Goal: Task Accomplishment & Management: Manage account settings

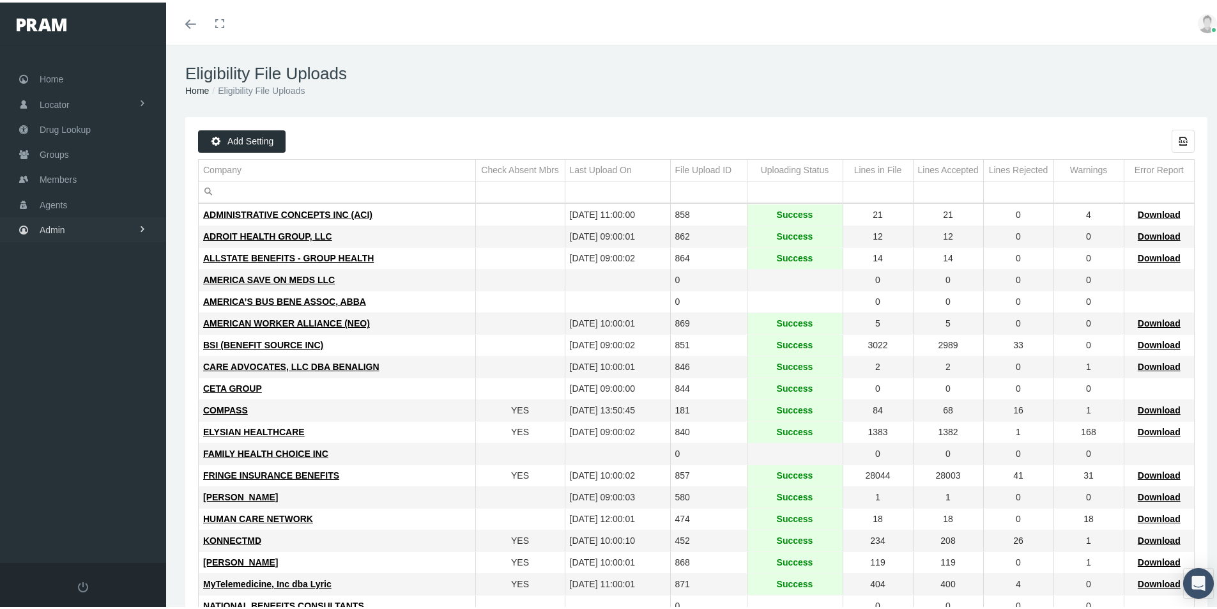
drag, startPoint x: 54, startPoint y: 224, endPoint x: 92, endPoint y: 240, distance: 40.7
click at [54, 224] on span "Admin" at bounding box center [53, 227] width 26 height 24
click at [83, 326] on span "Group Billing" at bounding box center [77, 327] width 51 height 22
click at [68, 422] on span "Payments" at bounding box center [70, 420] width 40 height 22
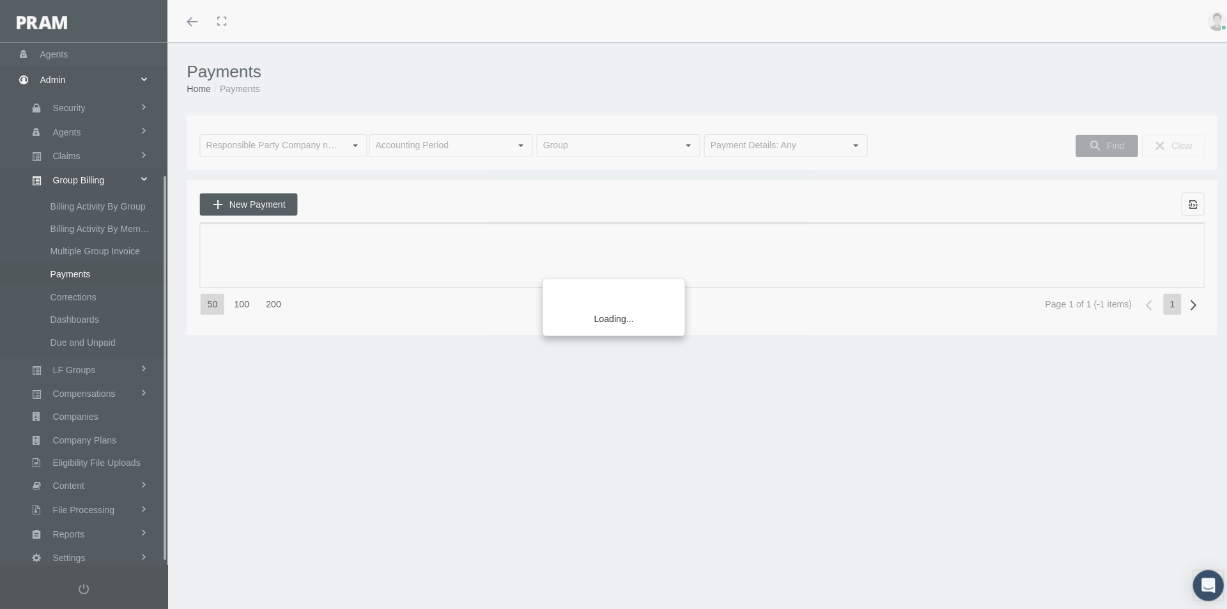
scroll to position [181, 0]
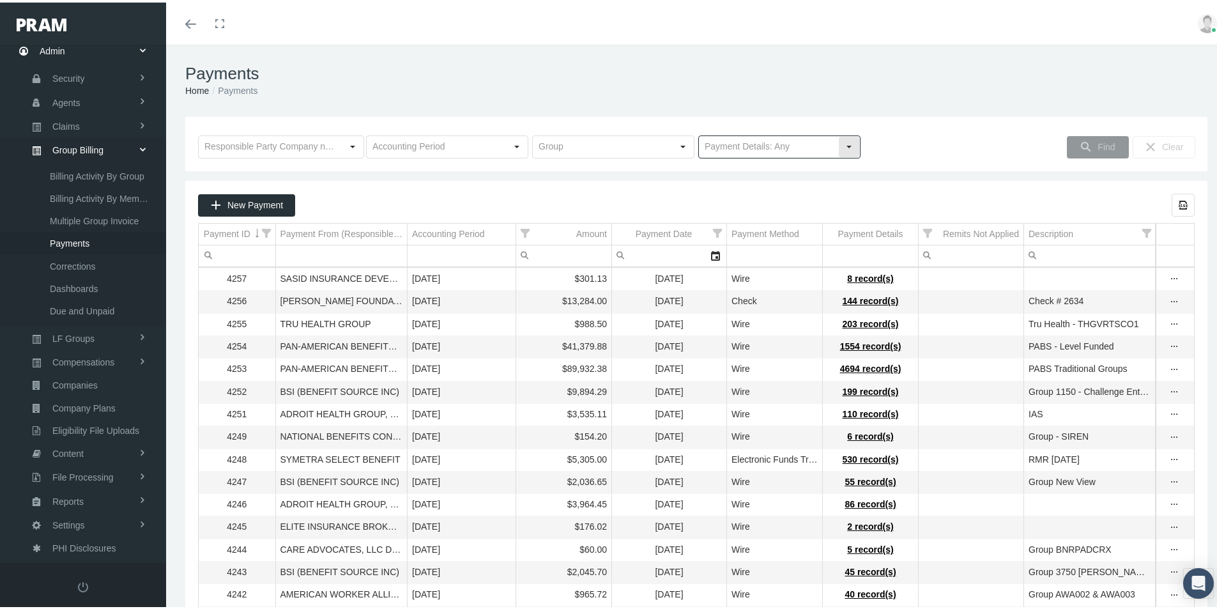
click at [846, 146] on div "Select" at bounding box center [849, 144] width 20 height 20
click at [732, 185] on div "No Payment Details" at bounding box center [774, 188] width 158 height 21
type input "No Payment Details"
click at [1098, 142] on span "Find" at bounding box center [1106, 144] width 17 height 10
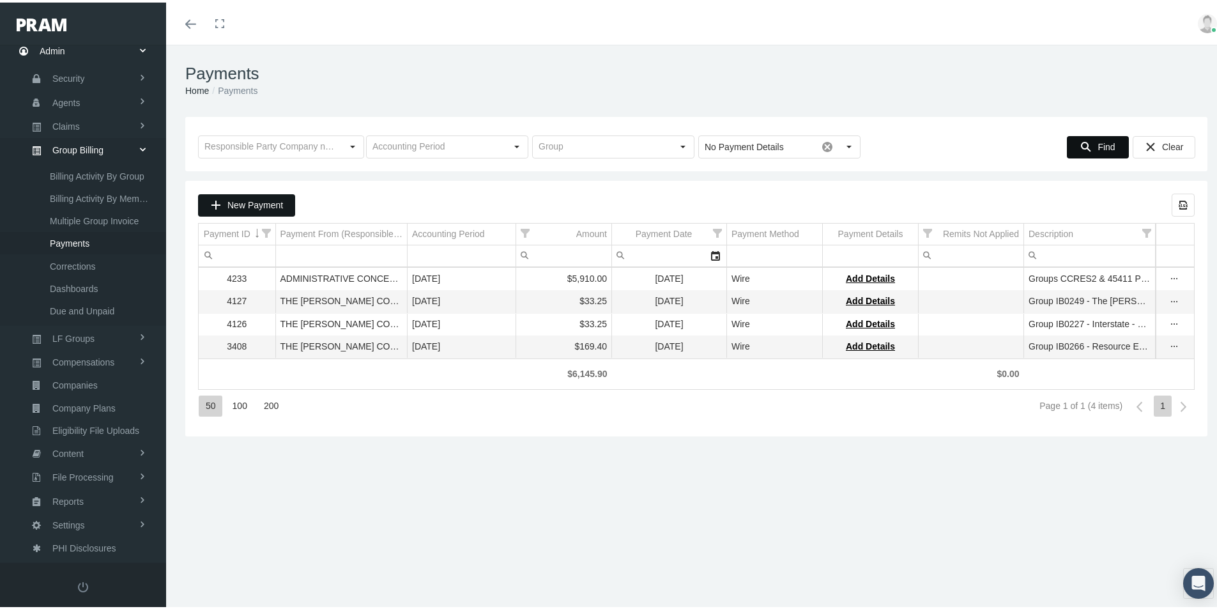
click at [252, 202] on span "New Payment" at bounding box center [255, 202] width 56 height 10
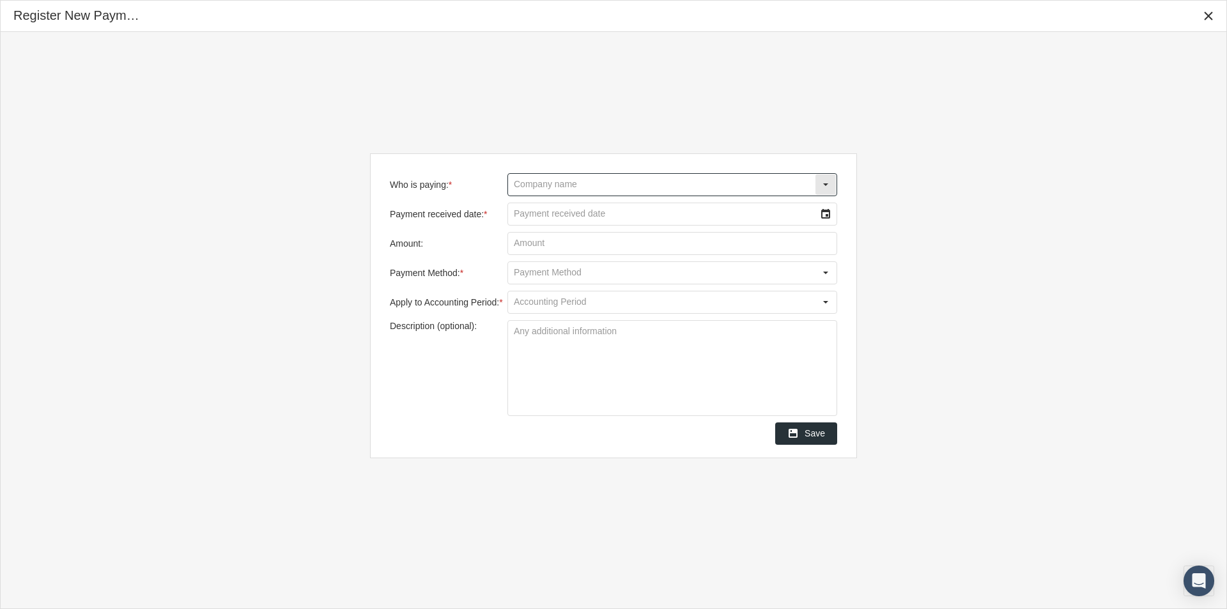
click at [528, 179] on input "Who is paying: *" at bounding box center [661, 185] width 307 height 22
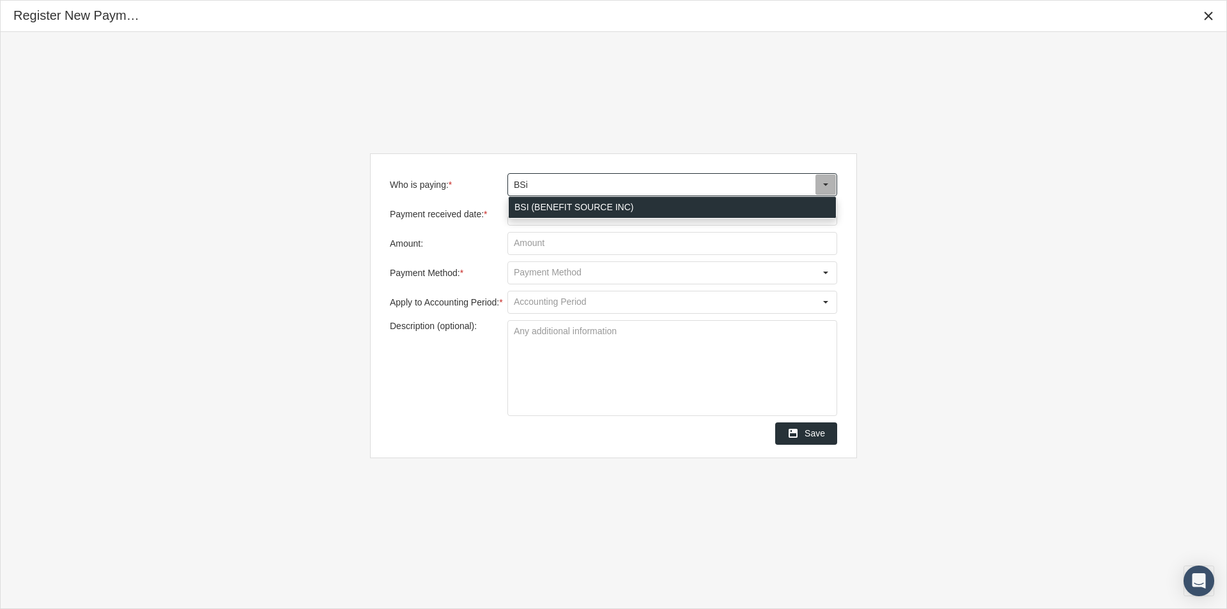
click at [559, 201] on div "BSI (BENEFIT SOURCE INC)" at bounding box center [672, 207] width 327 height 21
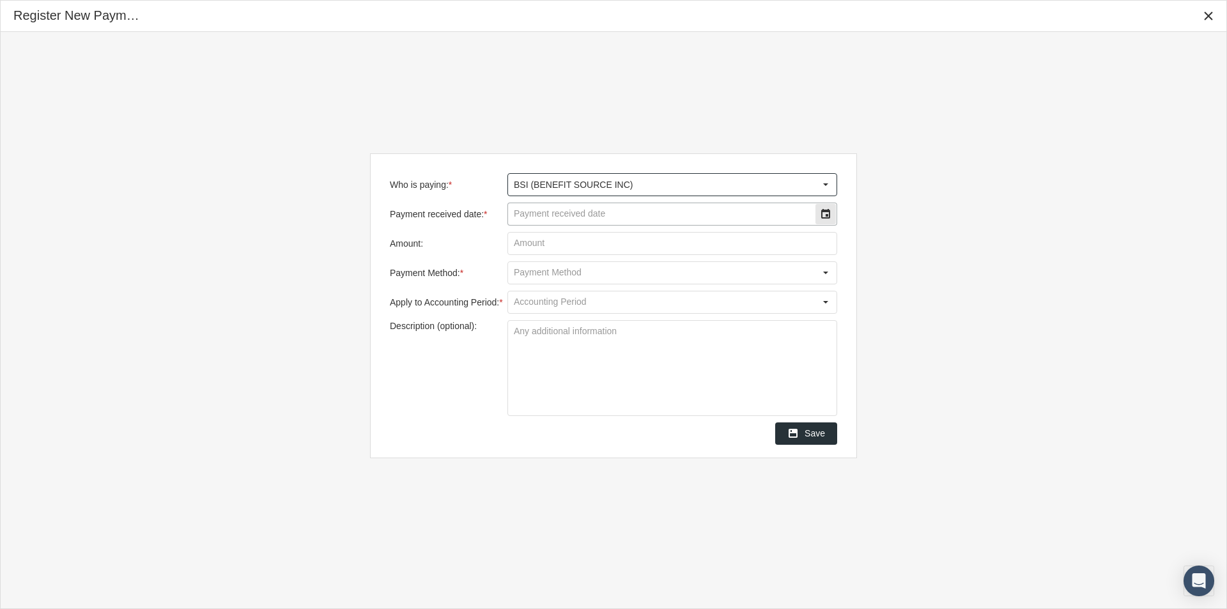
type input "BSI (BENEFIT SOURCE INC)"
drag, startPoint x: 542, startPoint y: 212, endPoint x: 929, endPoint y: 272, distance: 391.7
click at [544, 213] on input "Payment received date: *" at bounding box center [661, 214] width 307 height 22
type input "[DATE]"
type input "$ 2,445.73"
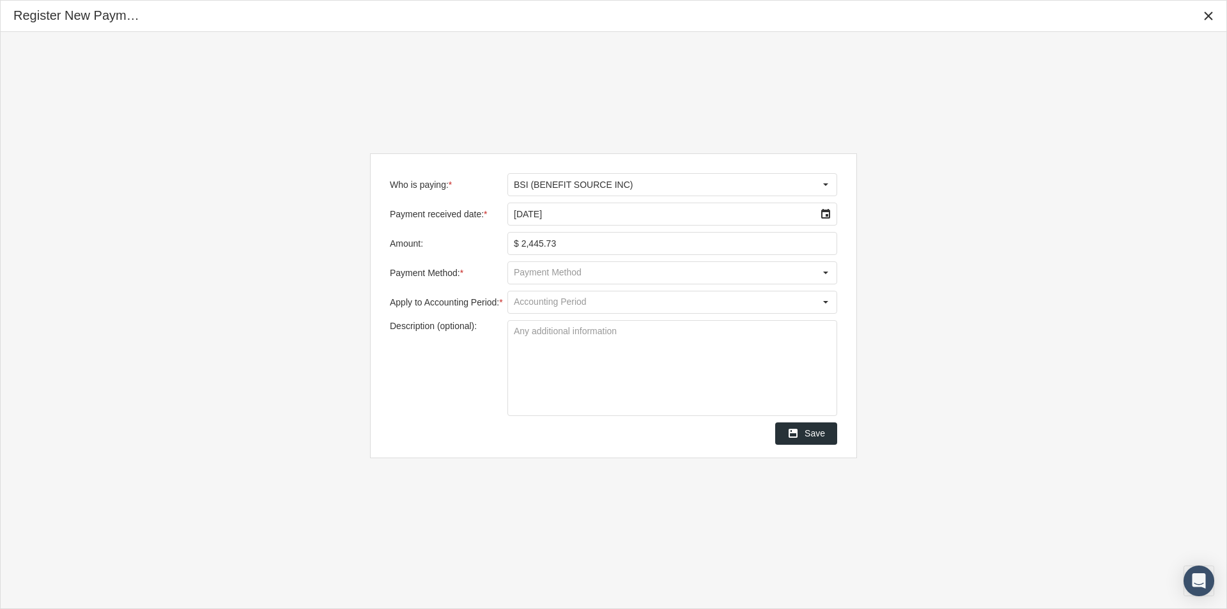
click at [522, 272] on input "Payment Method: *" at bounding box center [661, 273] width 307 height 22
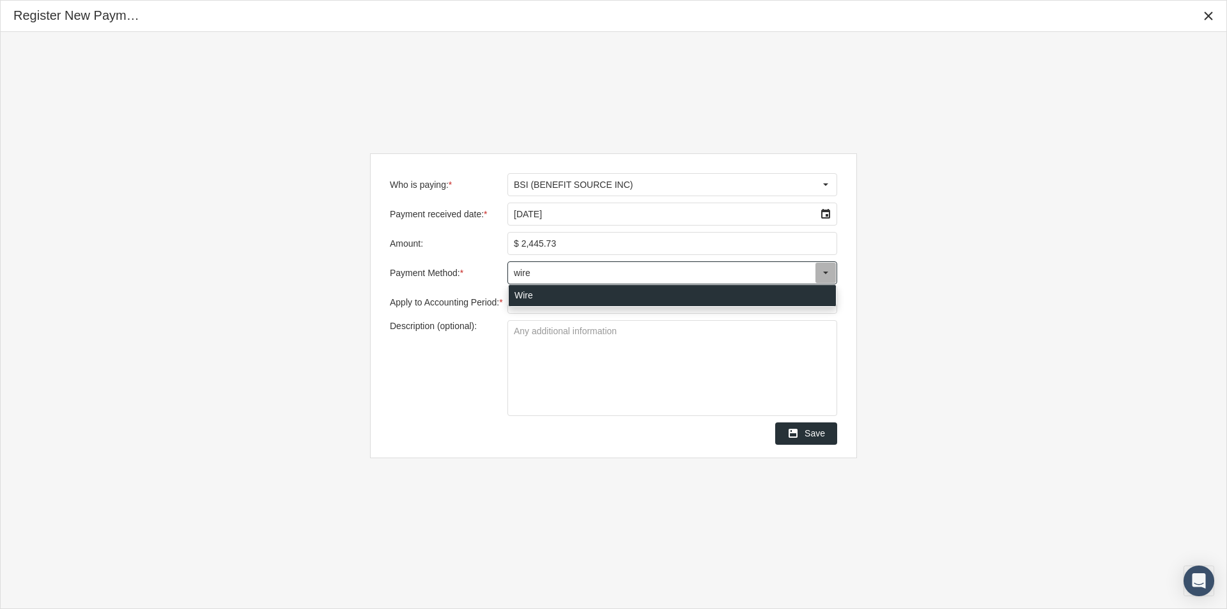
click at [521, 291] on div "Wire" at bounding box center [672, 295] width 327 height 21
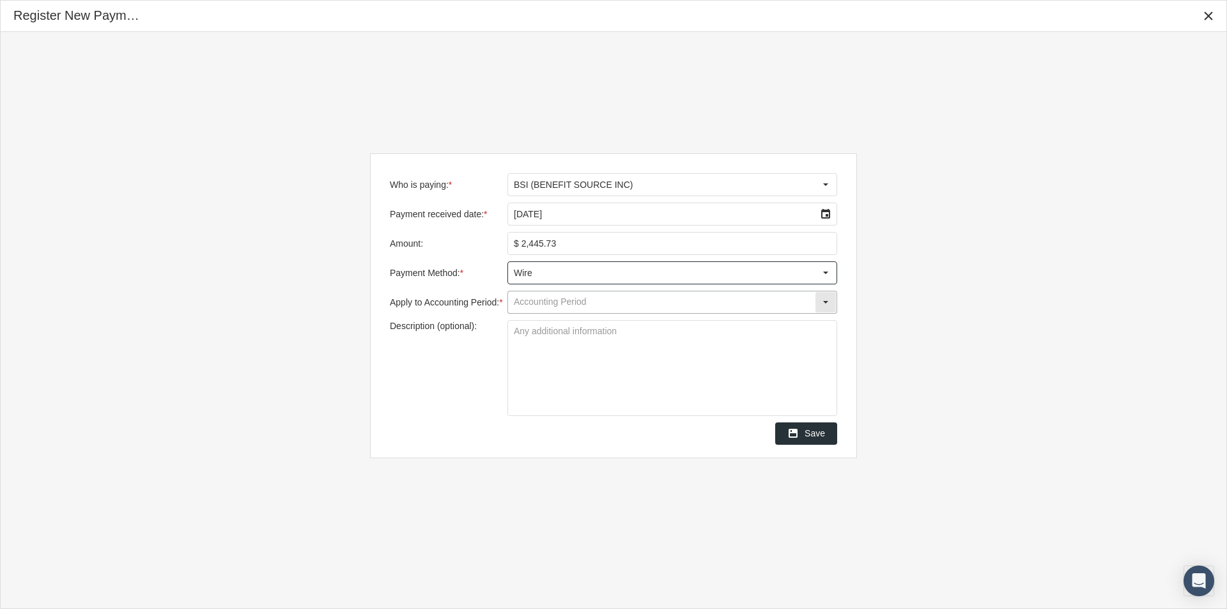
type input "Wire"
click at [520, 302] on input "Apply to Accounting Period: *" at bounding box center [661, 302] width 307 height 22
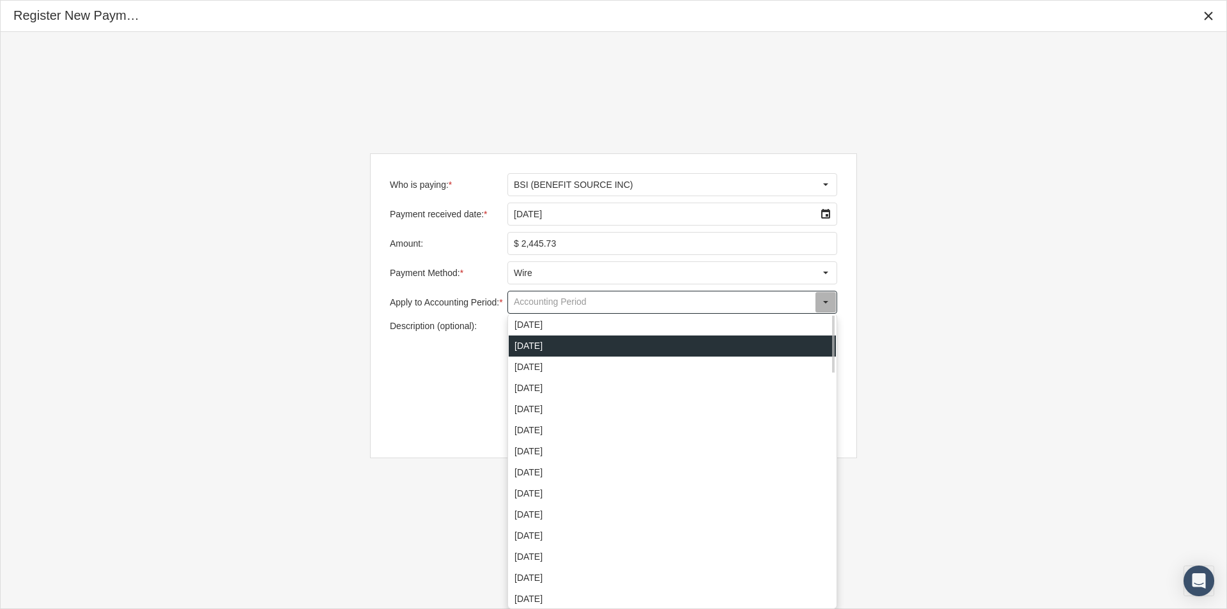
click at [530, 344] on div "[DATE]" at bounding box center [672, 345] width 327 height 21
type input "[DATE]"
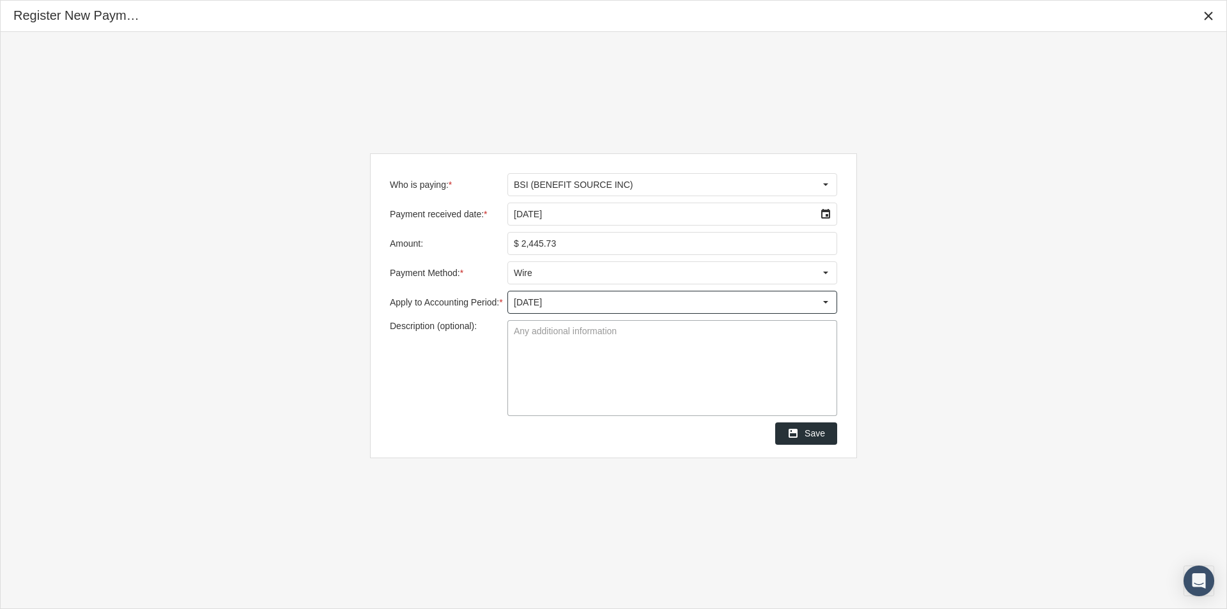
click at [514, 334] on textarea "Description (optional):" at bounding box center [672, 368] width 328 height 95
type textarea "Group 2400 - Assets"
click at [609, 381] on textarea "Group 2400 - Assets" at bounding box center [672, 368] width 328 height 95
click at [815, 431] on span "Save" at bounding box center [814, 433] width 20 height 10
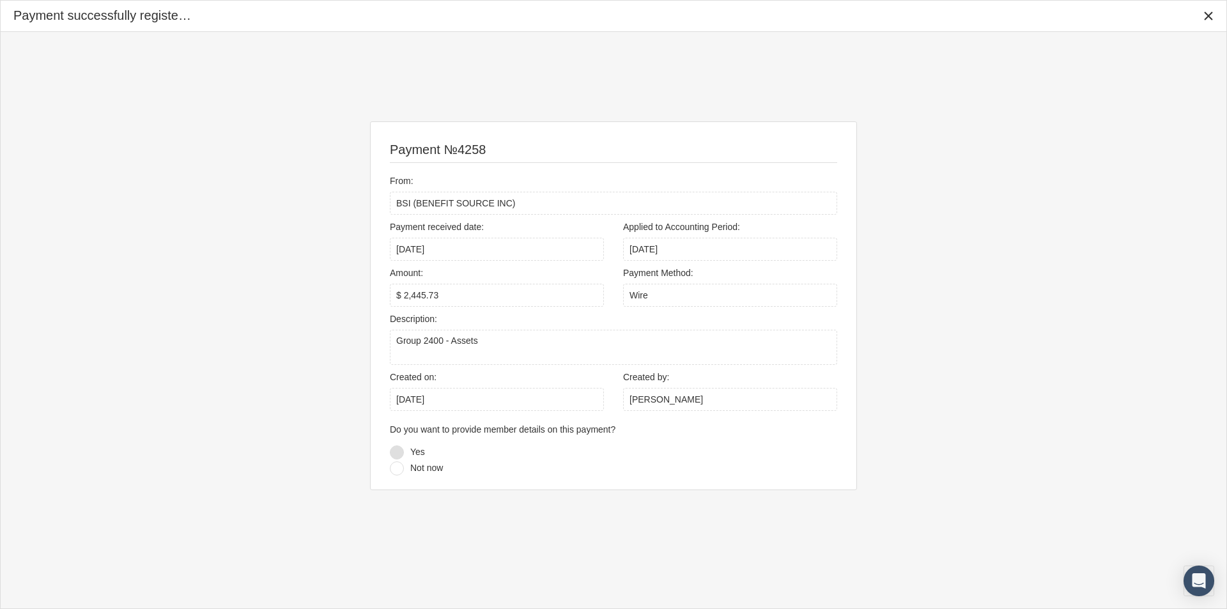
click at [394, 450] on div at bounding box center [397, 452] width 14 height 14
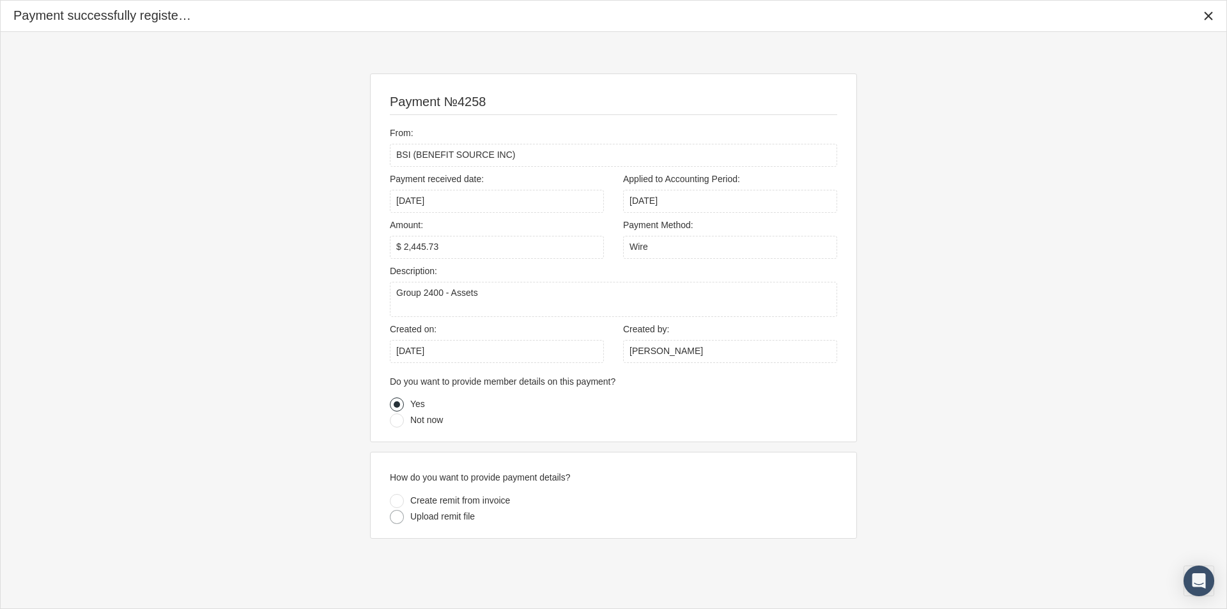
click at [397, 516] on div at bounding box center [397, 517] width 14 height 14
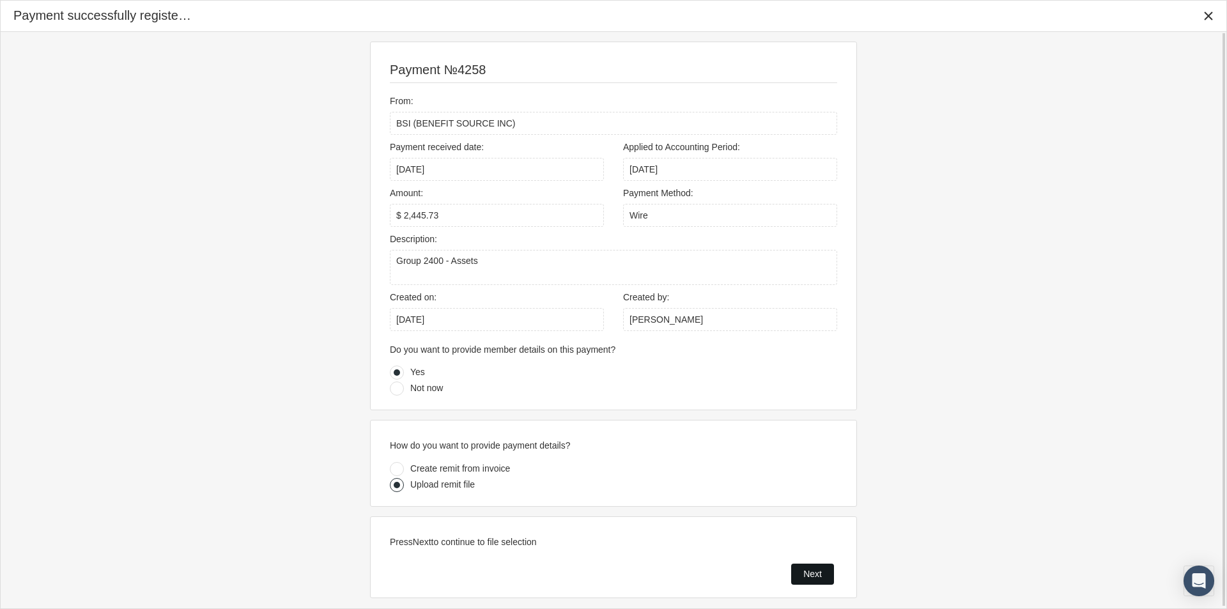
click at [808, 571] on span "Next" at bounding box center [812, 574] width 19 height 10
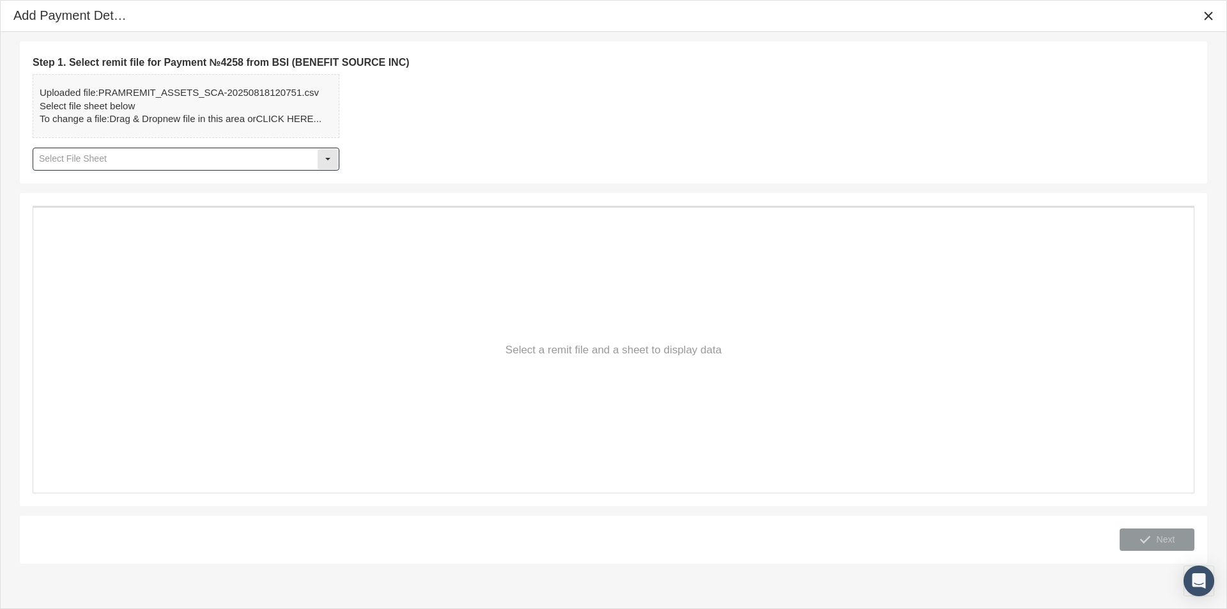
click at [330, 159] on div "Select" at bounding box center [328, 159] width 20 height 20
click at [54, 184] on div "Table1" at bounding box center [186, 181] width 304 height 21
type input "Table1"
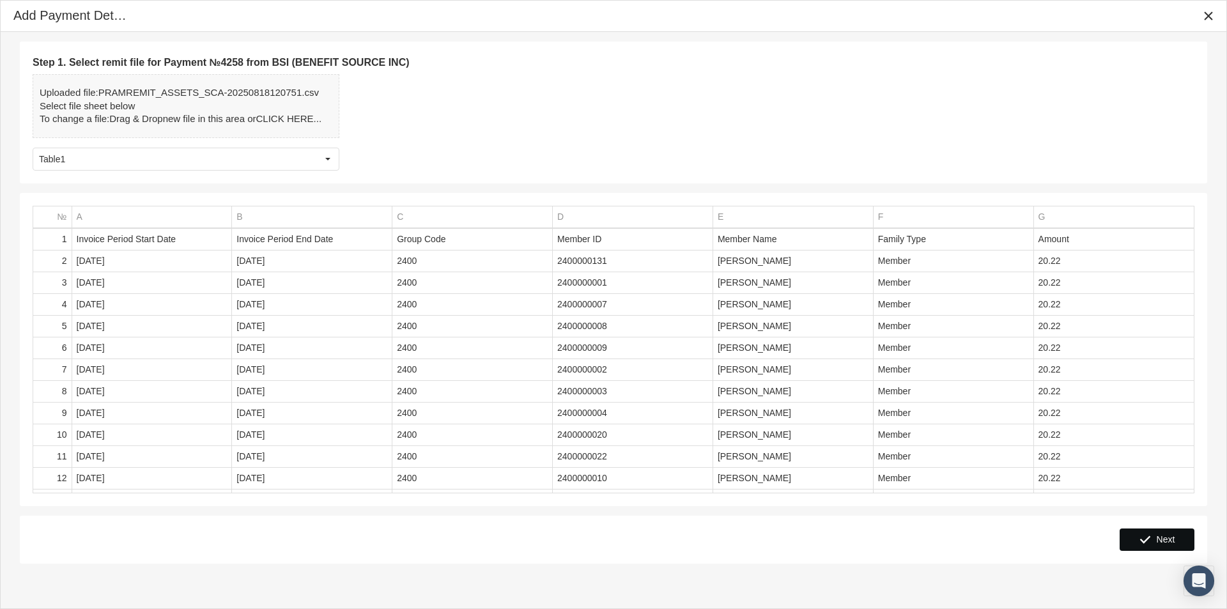
click at [1163, 537] on span "Next" at bounding box center [1165, 539] width 19 height 10
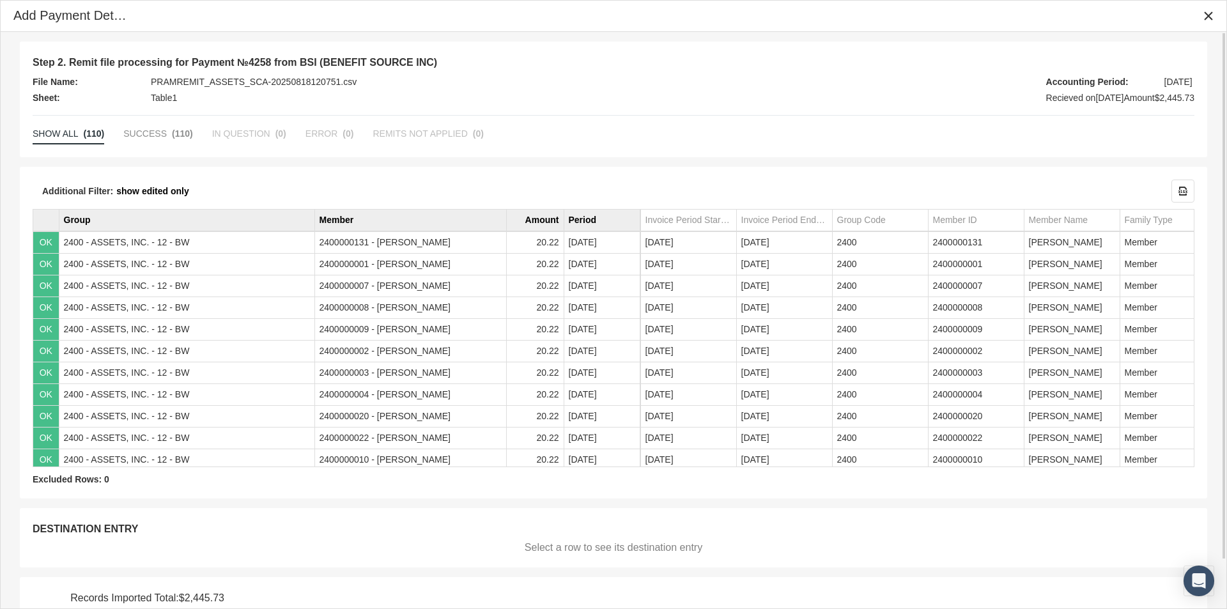
scroll to position [53, 0]
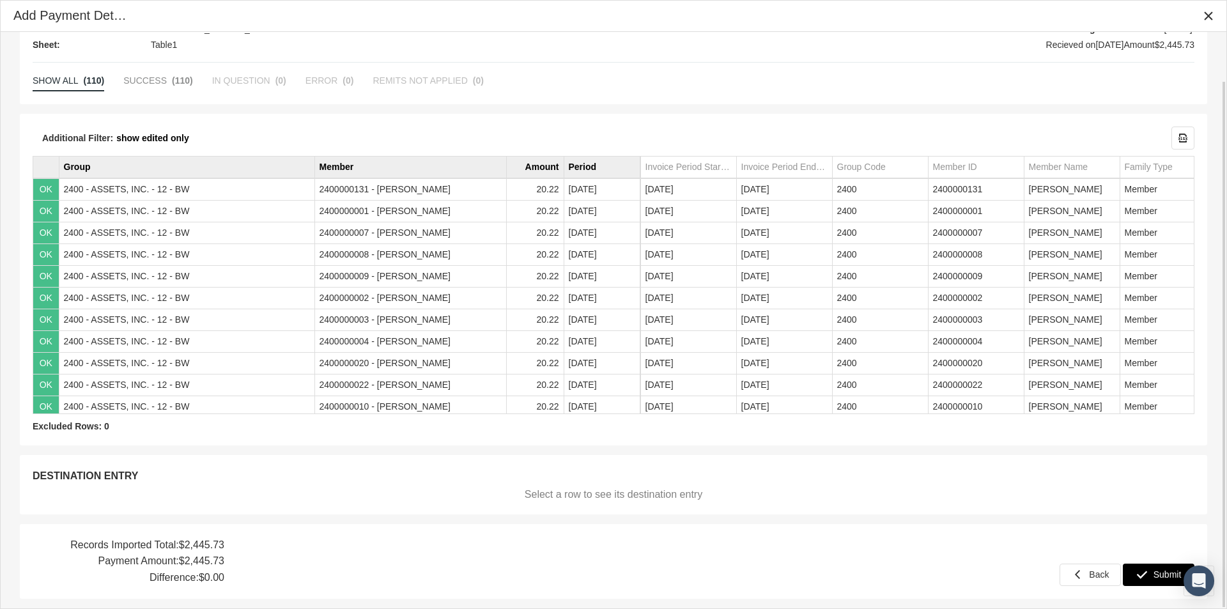
click at [1166, 572] on span "Submit" at bounding box center [1167, 574] width 28 height 10
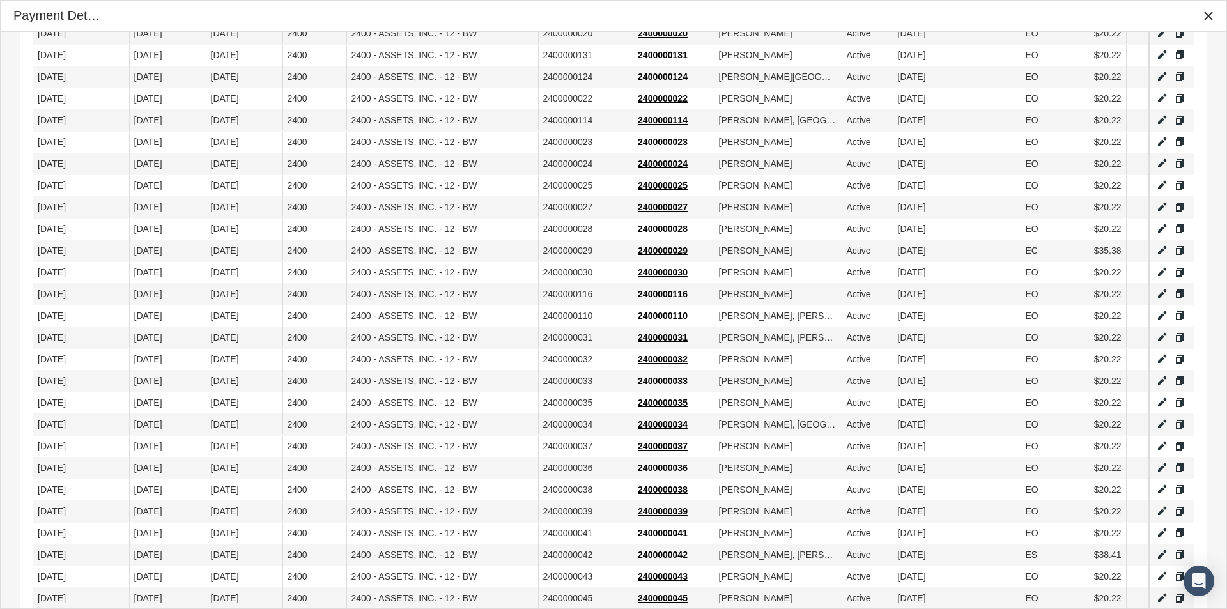
scroll to position [848, 0]
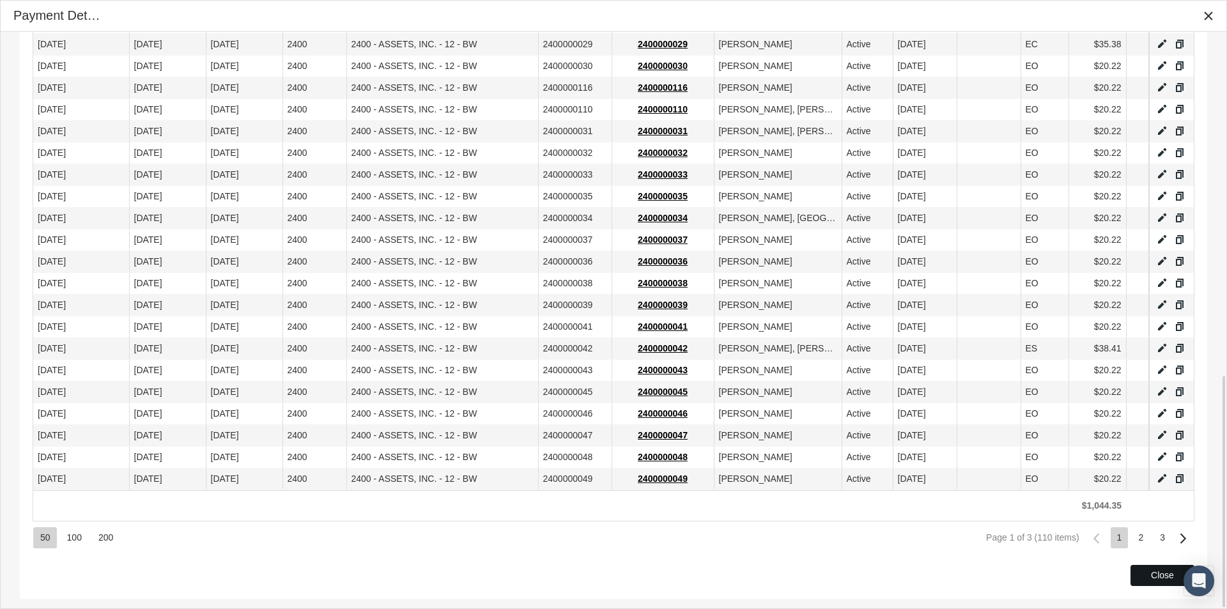
click at [1149, 574] on div "Close" at bounding box center [1162, 575] width 63 height 20
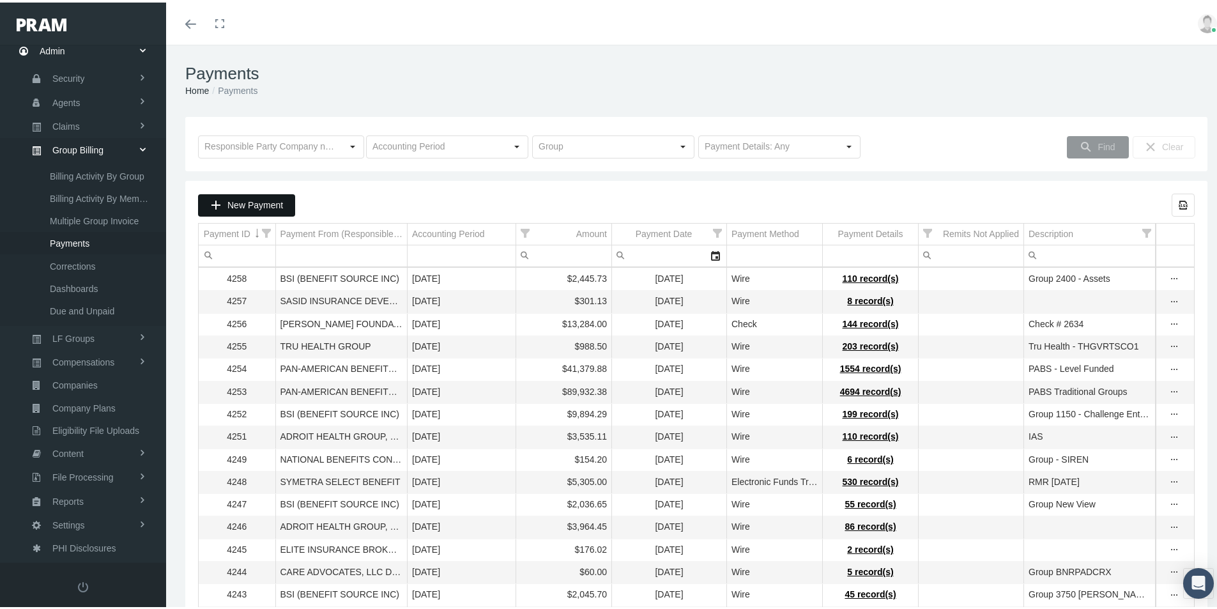
click at [250, 205] on span "New Payment" at bounding box center [255, 202] width 56 height 10
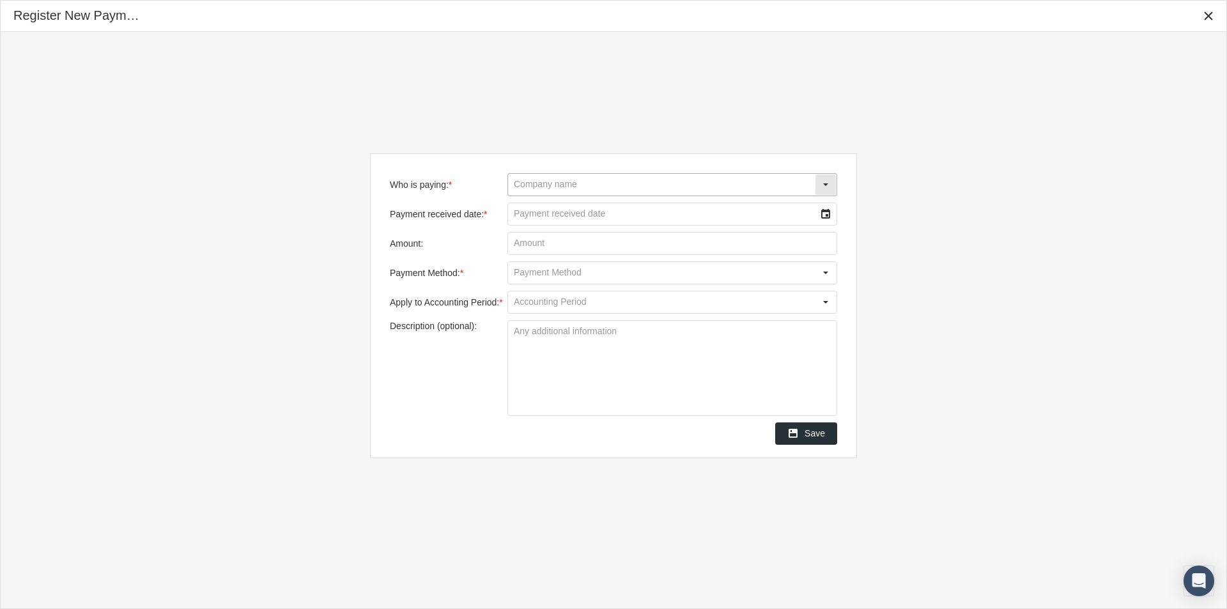
click at [532, 185] on input "Who is paying: *" at bounding box center [661, 185] width 307 height 22
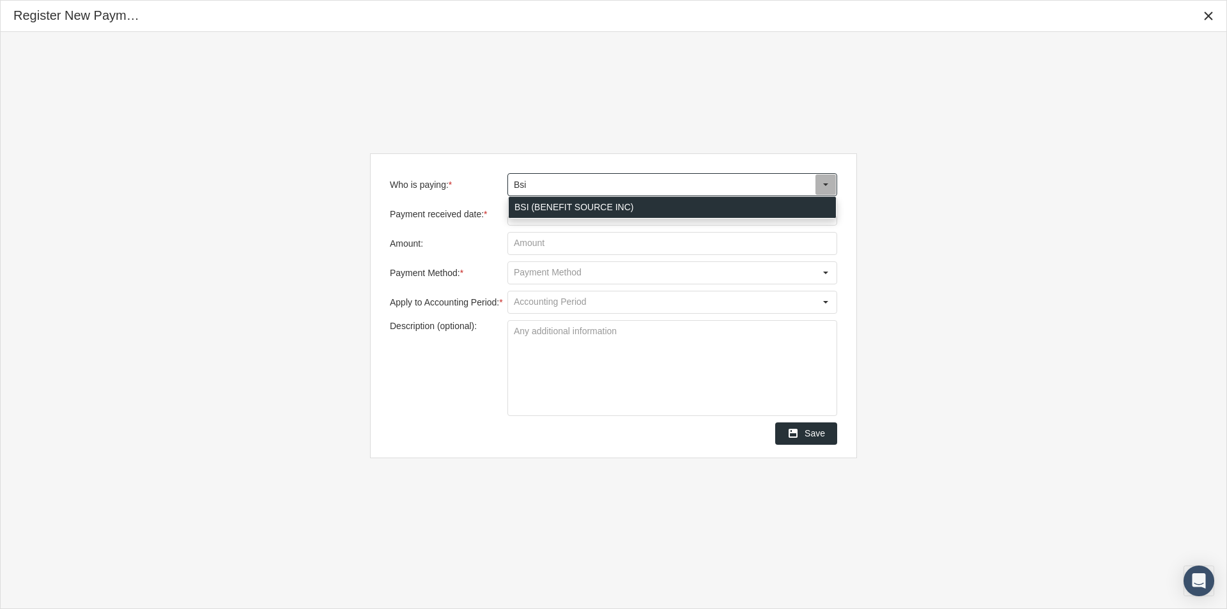
click at [516, 209] on div "BSI (BENEFIT SOURCE INC)" at bounding box center [672, 207] width 327 height 21
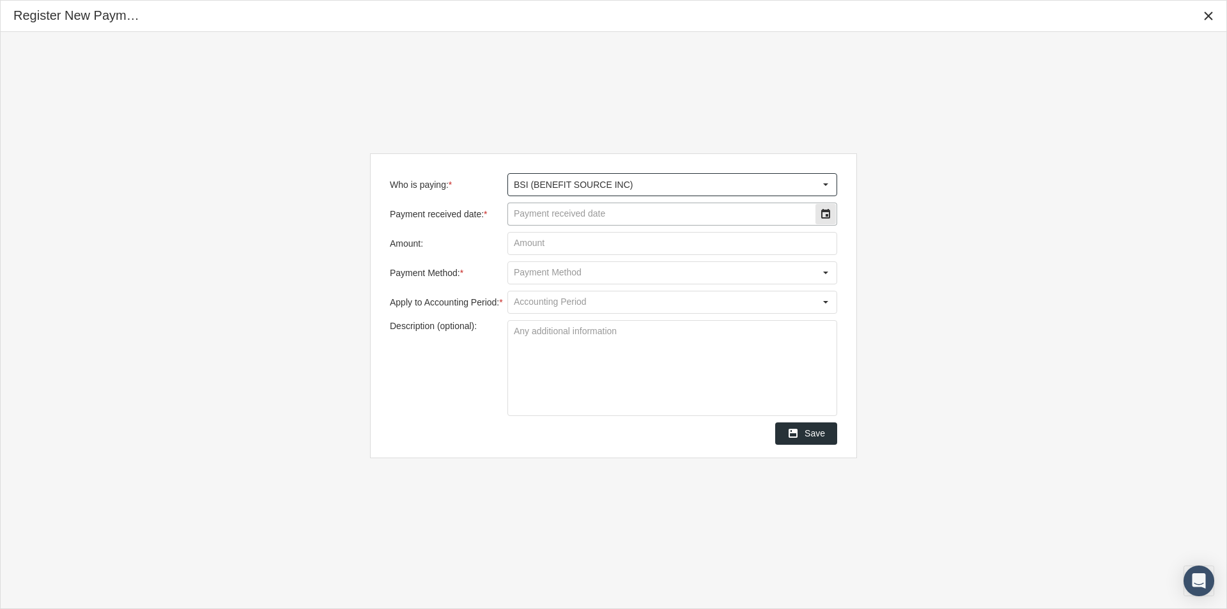
type input "BSI (BENEFIT SOURCE INC)"
drag, startPoint x: 524, startPoint y: 214, endPoint x: 891, endPoint y: 203, distance: 366.9
click at [550, 215] on input "Payment received date: *" at bounding box center [661, 214] width 307 height 22
type input "[DATE]"
type input "$ 1,863.86"
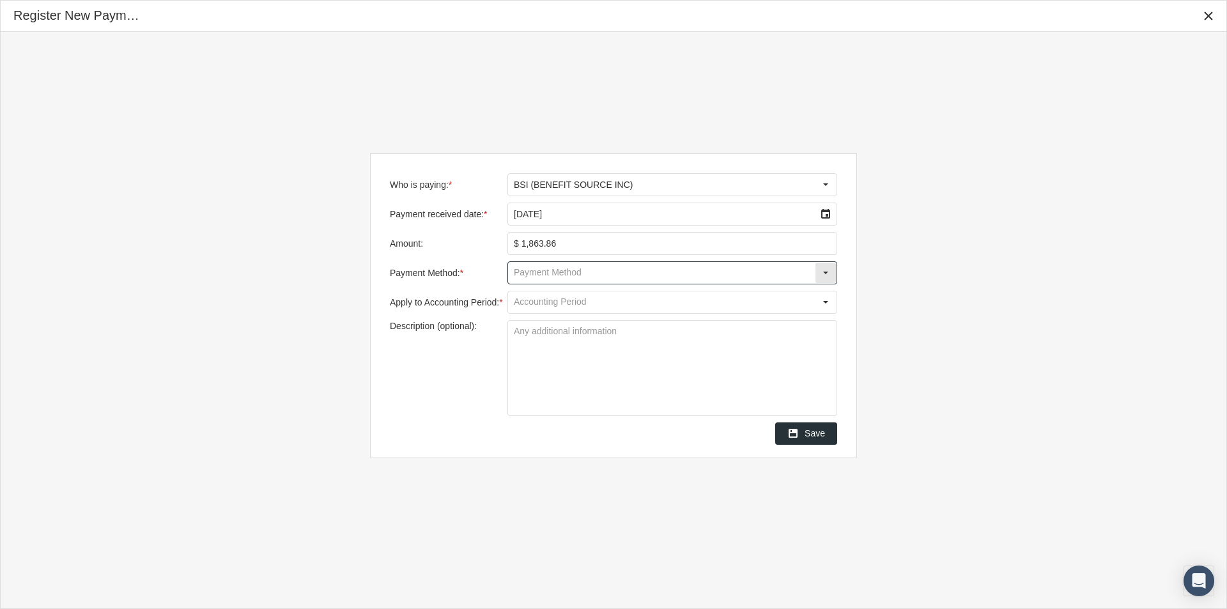
click at [524, 273] on input "Payment Method: *" at bounding box center [661, 273] width 307 height 22
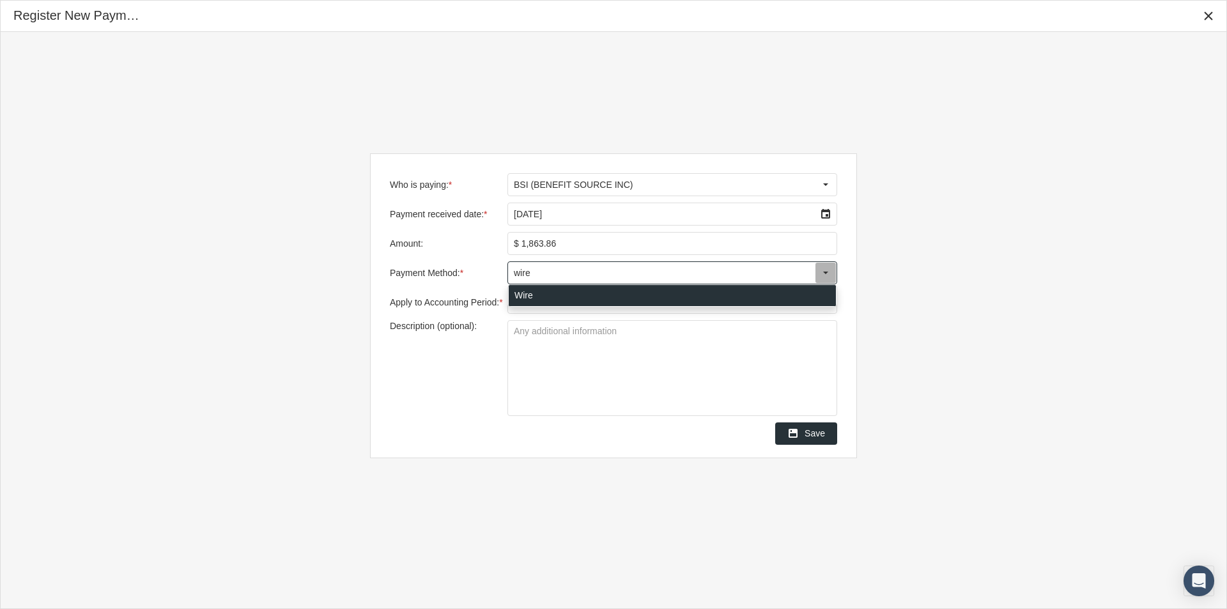
click at [519, 289] on div "Wire" at bounding box center [672, 295] width 327 height 21
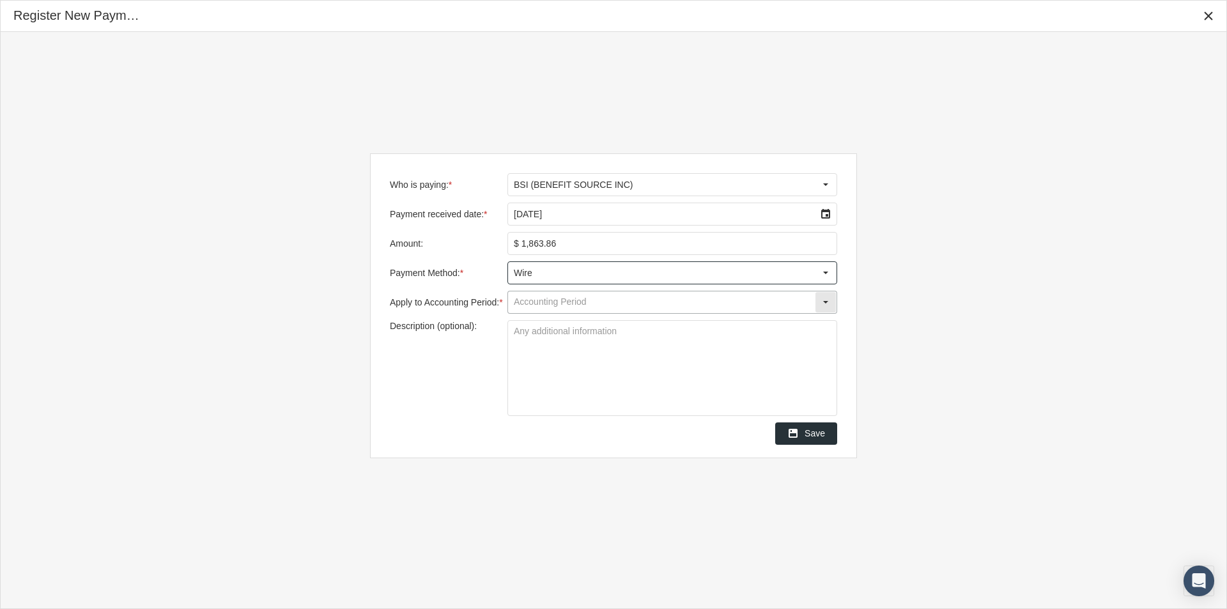
type input "Wire"
click at [532, 305] on input "Apply to Accounting Period: *" at bounding box center [661, 302] width 307 height 22
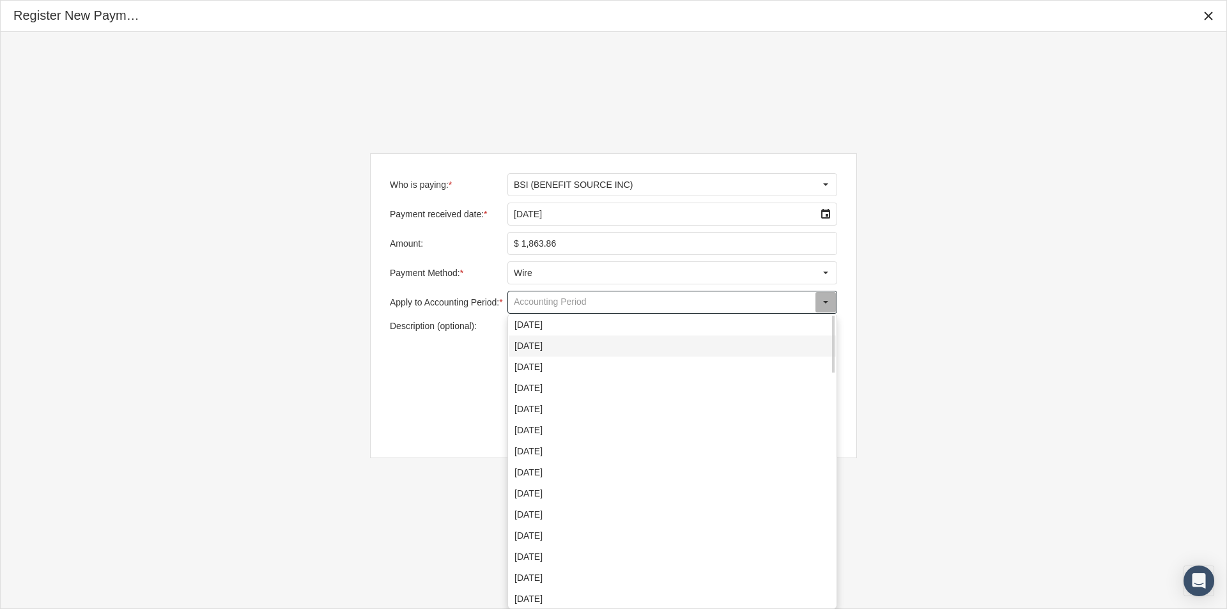
drag, startPoint x: 525, startPoint y: 345, endPoint x: 542, endPoint y: 346, distance: 17.9
click at [525, 346] on div "[DATE]" at bounding box center [672, 345] width 327 height 21
type input "[DATE]"
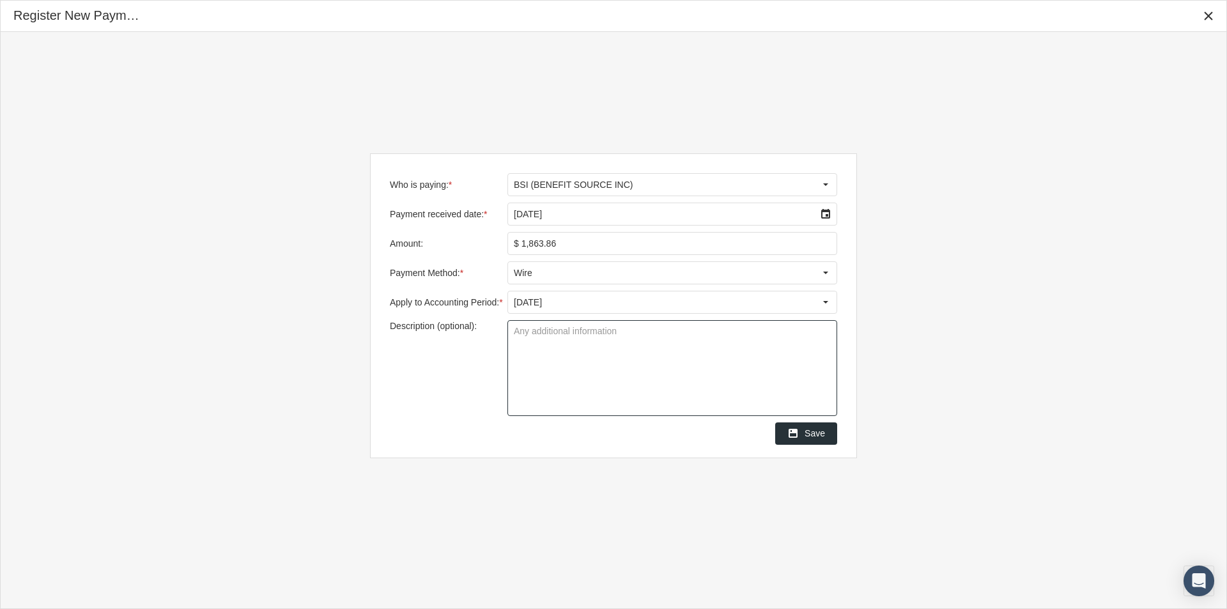
drag, startPoint x: 519, startPoint y: 335, endPoint x: 574, endPoint y: 326, distance: 55.7
click at [524, 335] on textarea "Description (optional):" at bounding box center [672, 368] width 328 height 95
type textarea "Group 5300 - GWESMV"
click at [613, 379] on textarea "Group 5300 - GWESMV" at bounding box center [672, 368] width 328 height 95
click at [818, 433] on span "Save" at bounding box center [814, 433] width 20 height 10
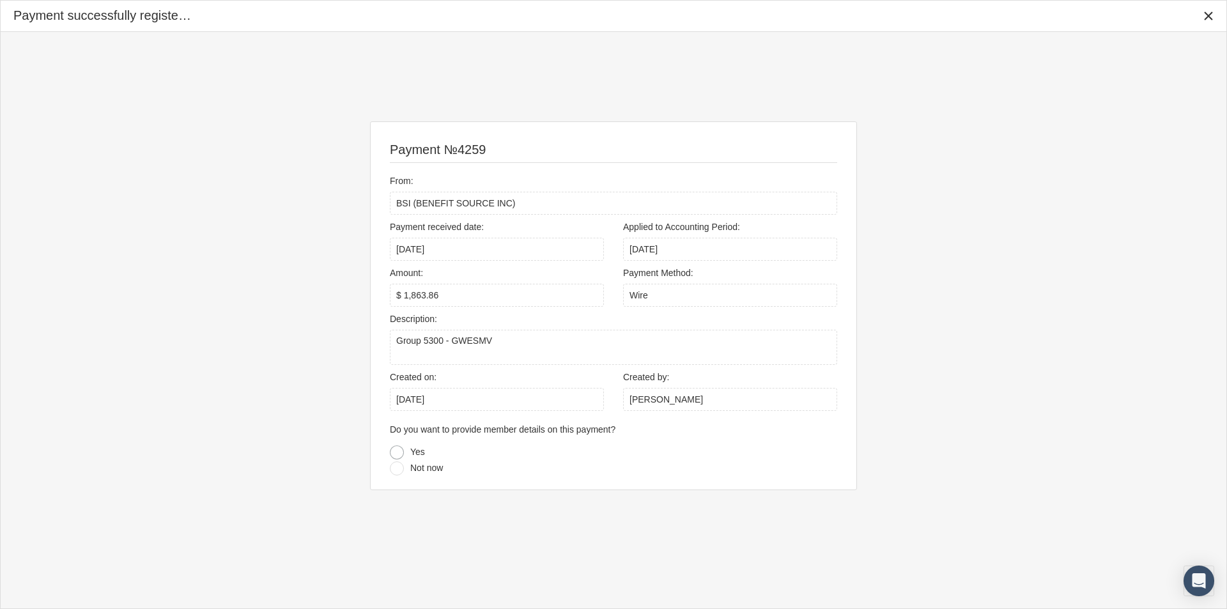
click at [399, 453] on div at bounding box center [397, 452] width 14 height 14
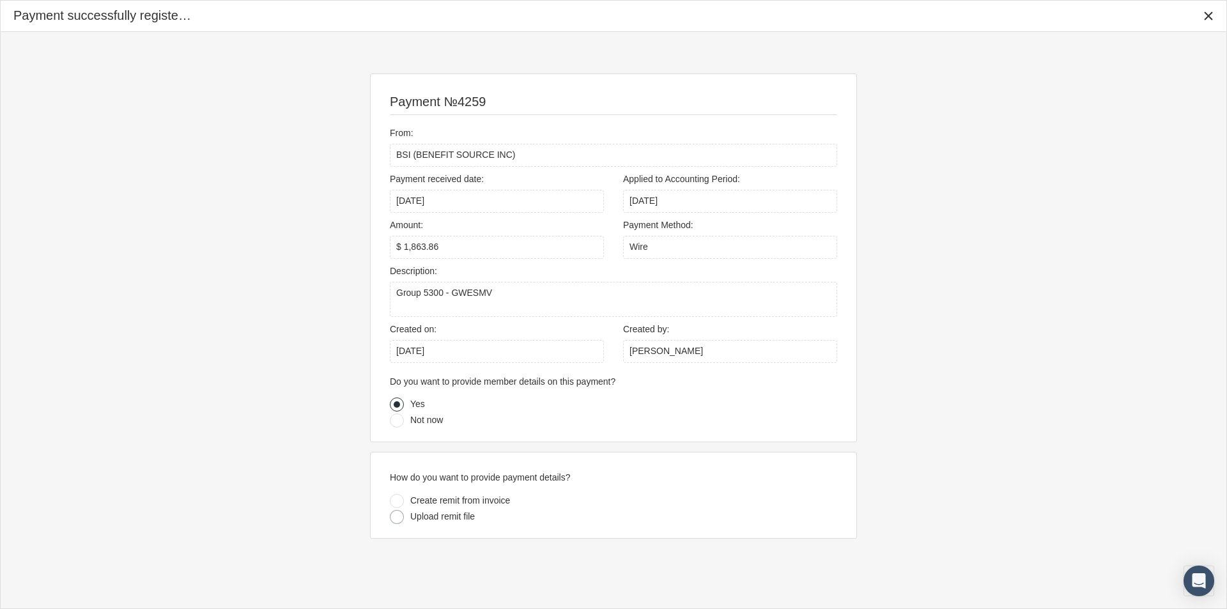
click at [395, 516] on div at bounding box center [397, 517] width 14 height 14
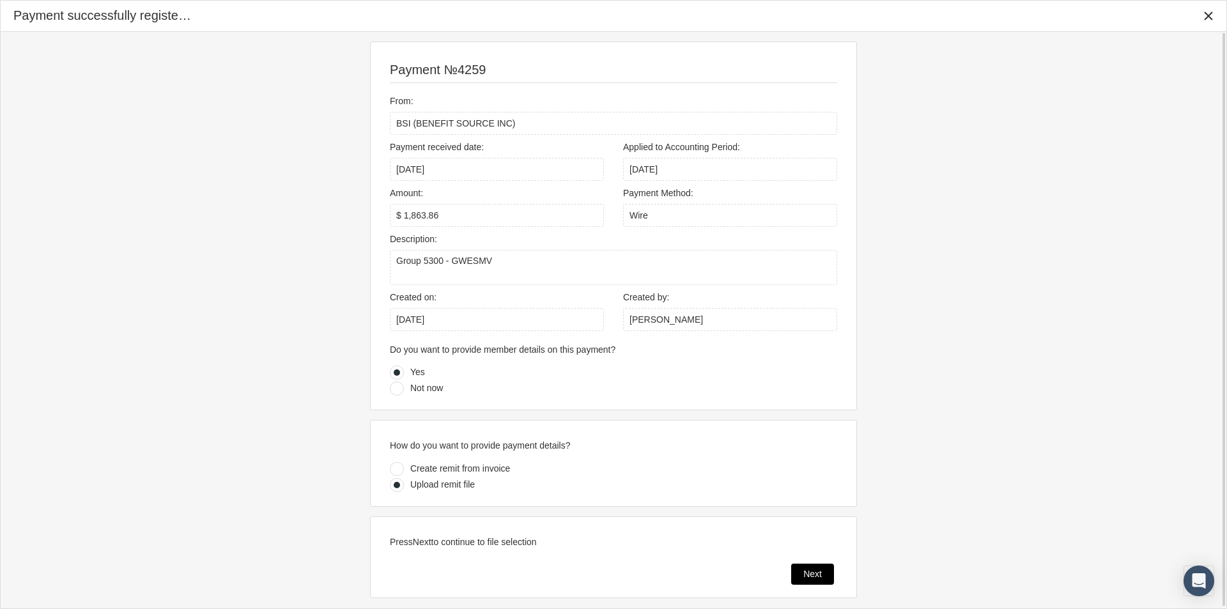
click at [802, 569] on div "Next" at bounding box center [813, 574] width 42 height 20
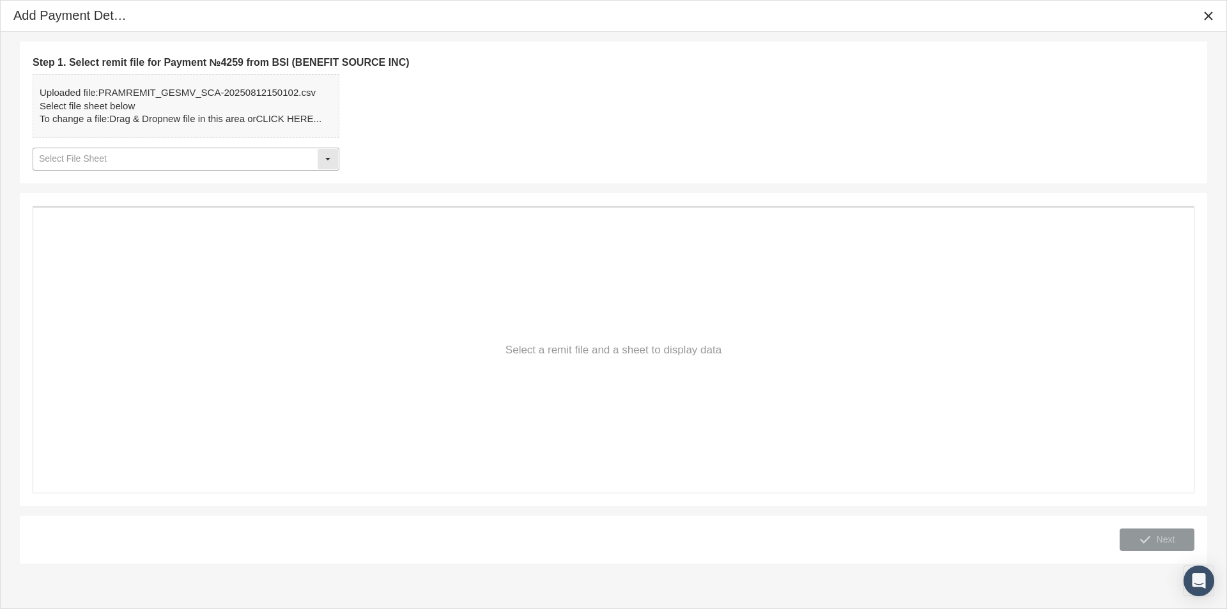
drag, startPoint x: 328, startPoint y: 158, endPoint x: 299, endPoint y: 164, distance: 30.1
click at [321, 160] on div "Select" at bounding box center [328, 159] width 20 height 20
click at [330, 160] on div "Select" at bounding box center [328, 159] width 20 height 20
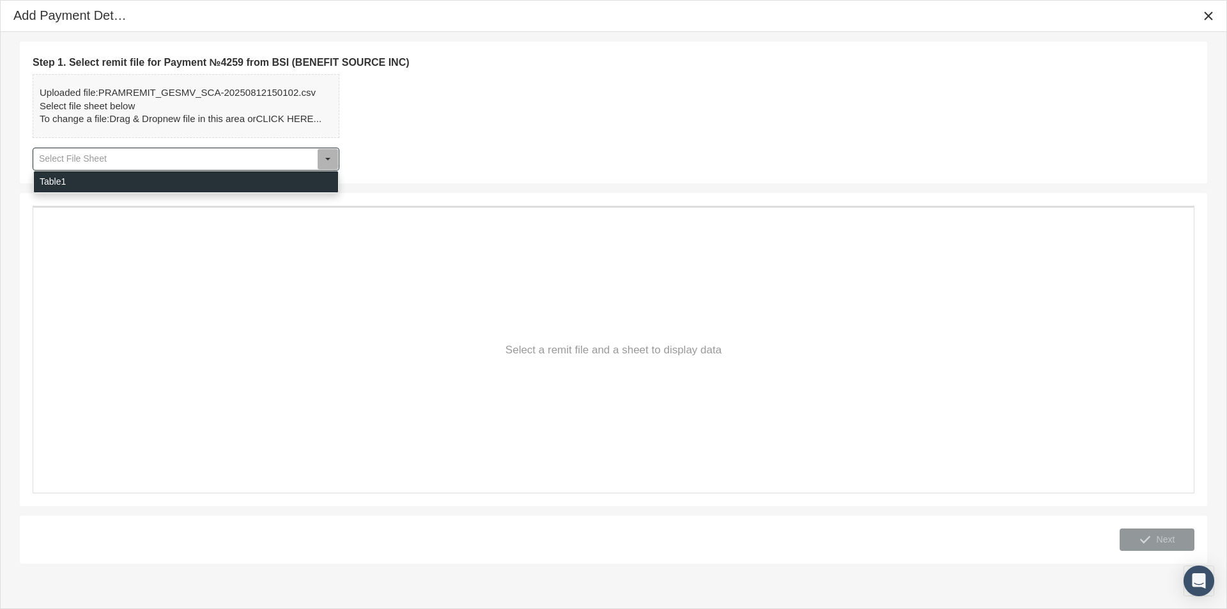
click at [53, 184] on div "Table1" at bounding box center [186, 181] width 304 height 21
type input "Table1"
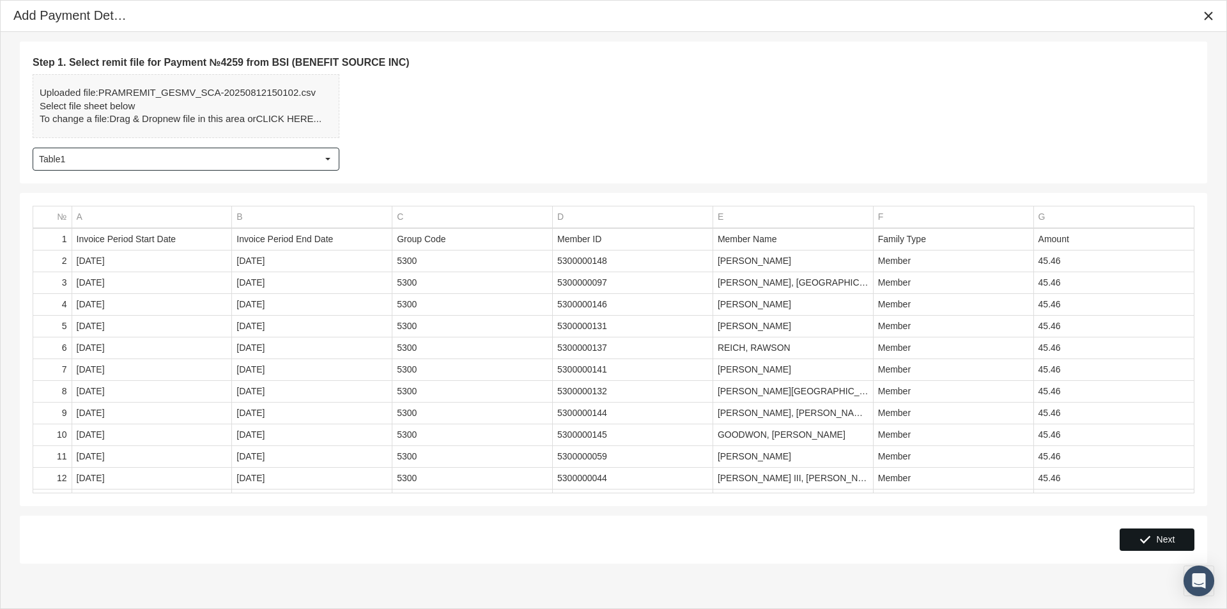
click at [1165, 540] on span "Next" at bounding box center [1165, 539] width 19 height 10
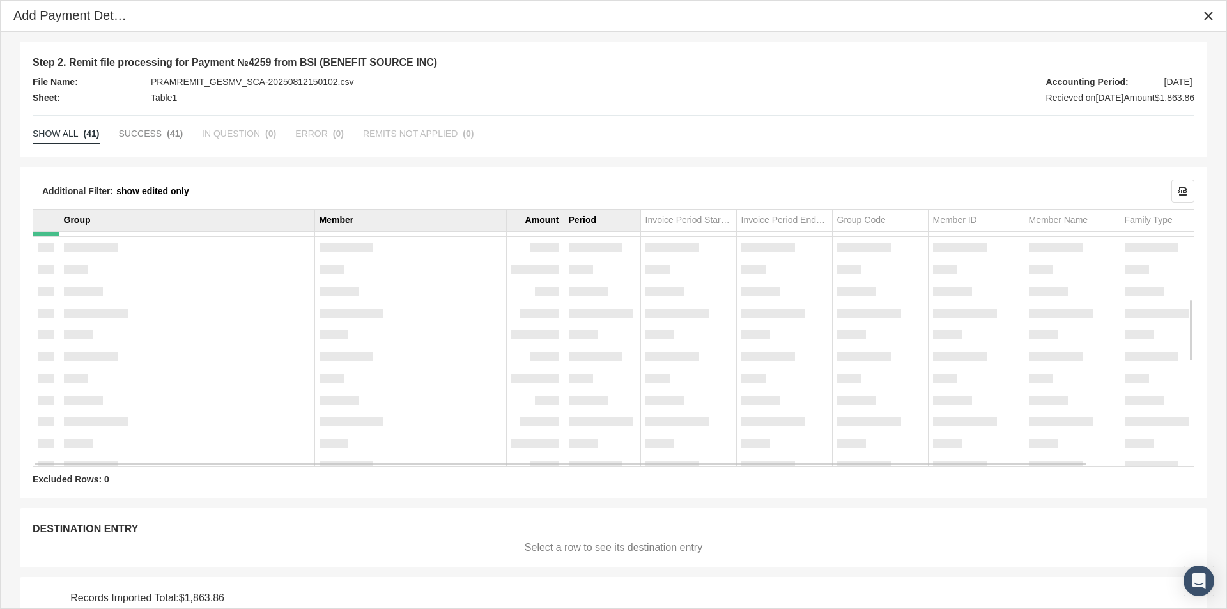
scroll to position [53, 0]
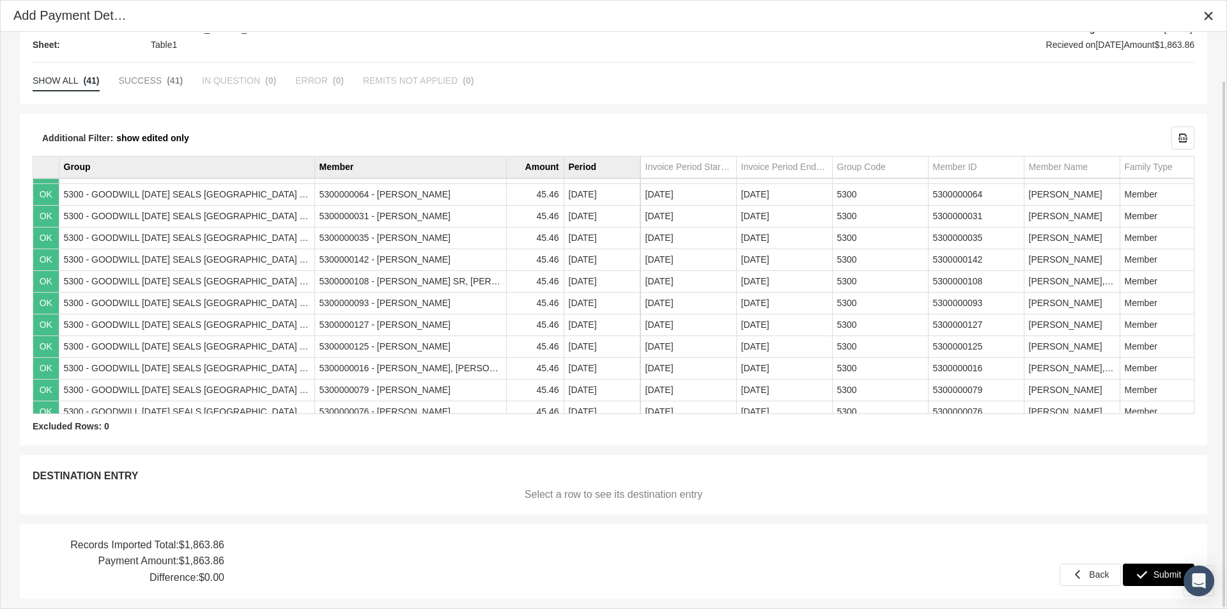
drag, startPoint x: 1162, startPoint y: 572, endPoint x: 1129, endPoint y: 521, distance: 61.2
click at [1160, 573] on span "Submit" at bounding box center [1167, 574] width 28 height 10
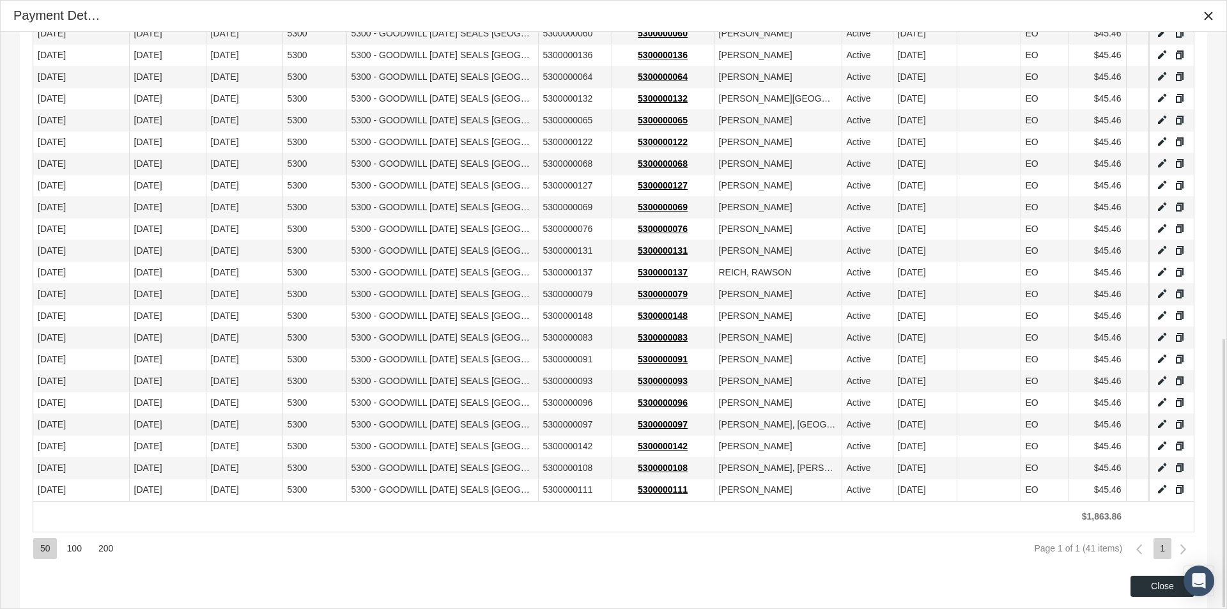
scroll to position [652, 0]
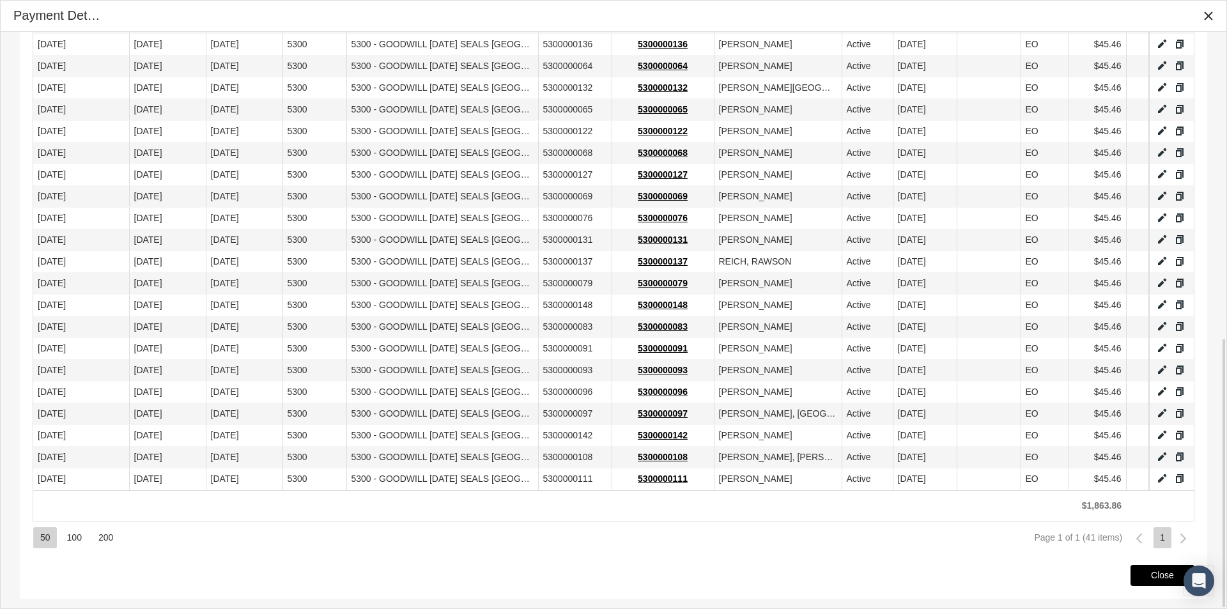
click at [1150, 576] on div "Close" at bounding box center [1162, 575] width 63 height 20
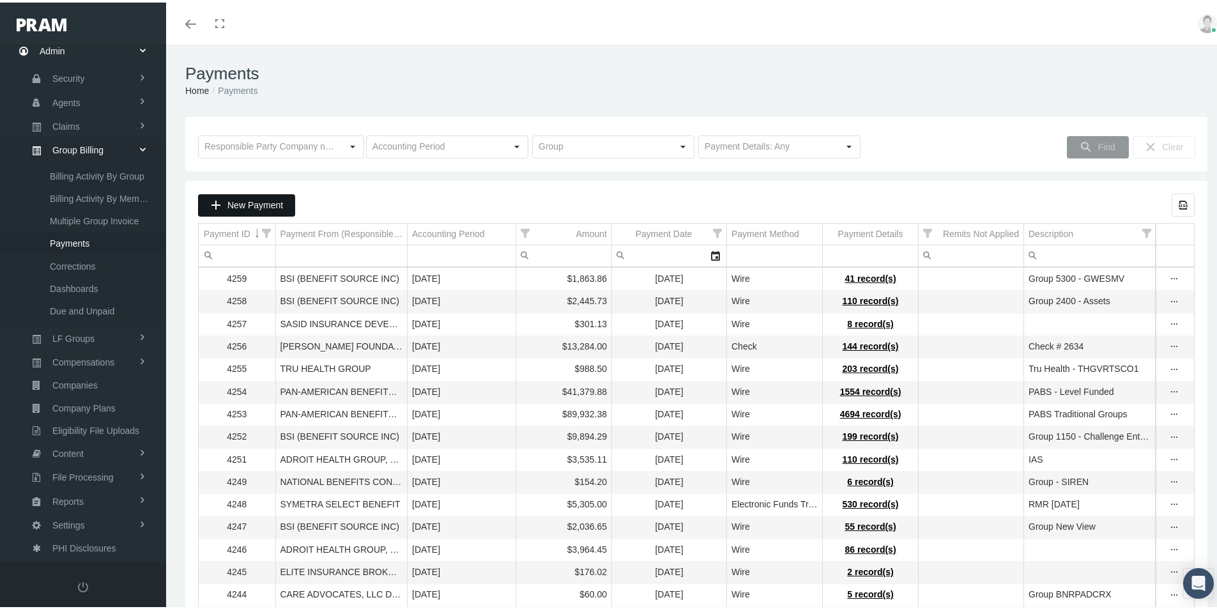
drag, startPoint x: 242, startPoint y: 204, endPoint x: 281, endPoint y: 219, distance: 42.3
click at [242, 204] on span "New Payment" at bounding box center [255, 202] width 56 height 10
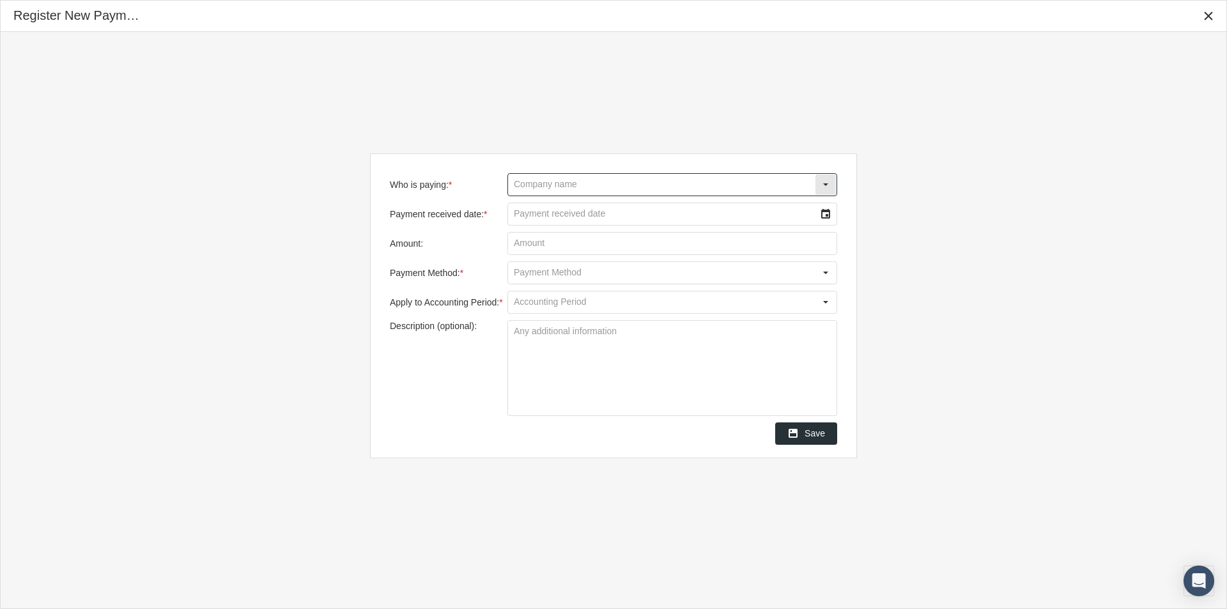
click at [539, 184] on input "Who is paying: *" at bounding box center [661, 185] width 307 height 22
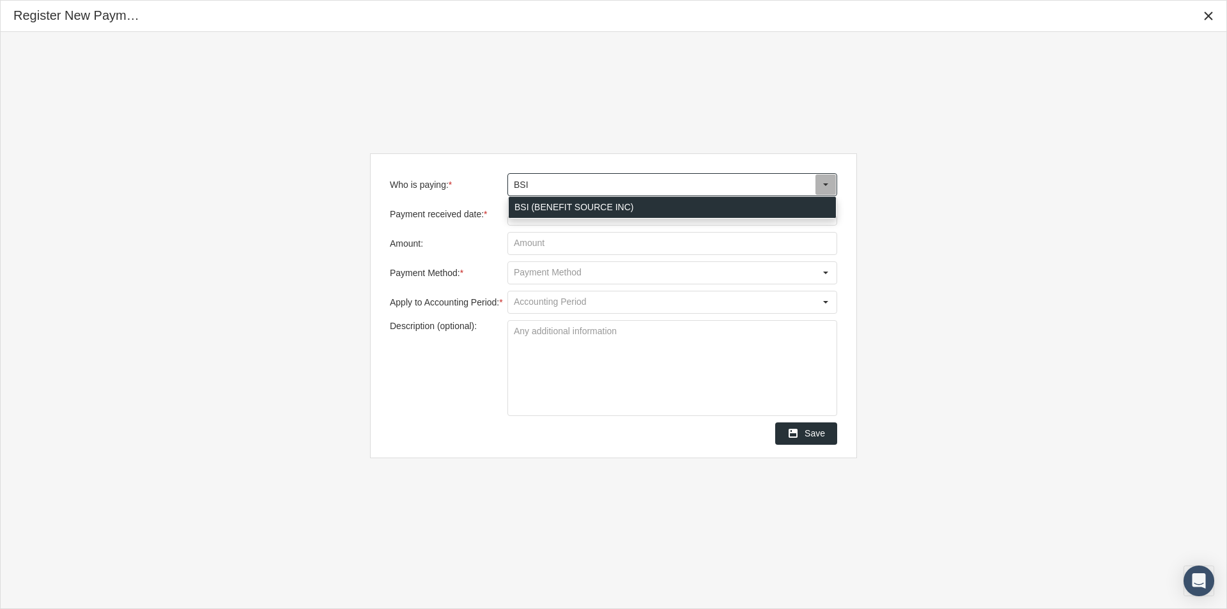
click at [558, 206] on div "BSI (BENEFIT SOURCE INC)" at bounding box center [672, 207] width 327 height 21
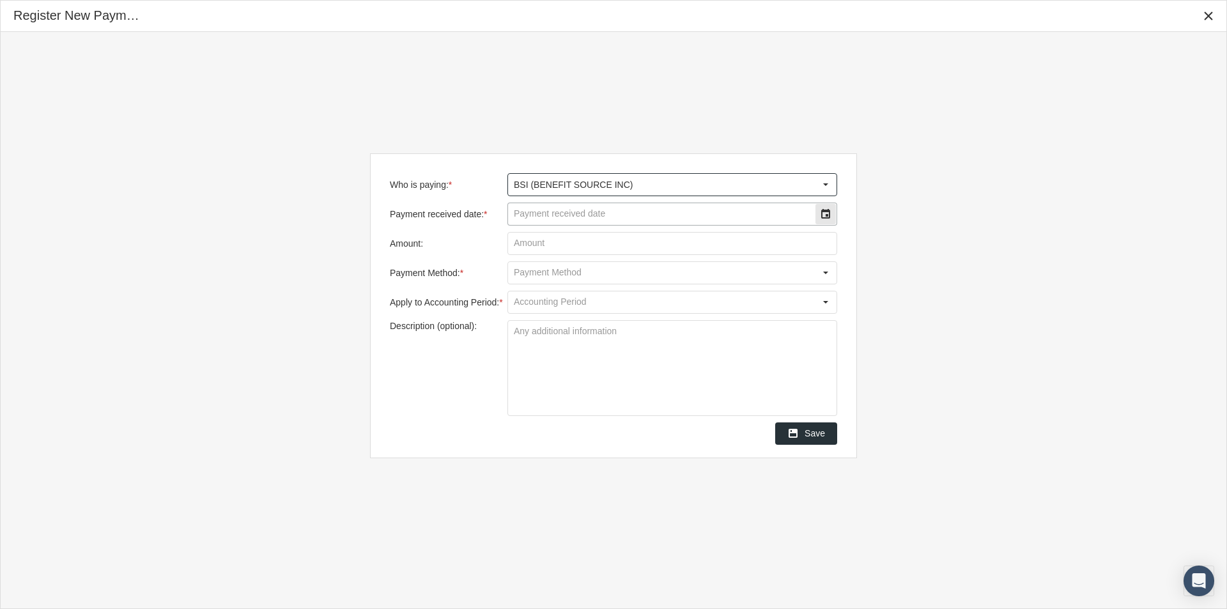
type input "BSI (BENEFIT SOURCE INC)"
drag, startPoint x: 551, startPoint y: 208, endPoint x: 588, endPoint y: 215, distance: 37.7
click at [551, 209] on input "Payment received date: *" at bounding box center [661, 214] width 307 height 22
type input "[DATE]"
click at [546, 246] on input "Amount:" at bounding box center [672, 244] width 328 height 22
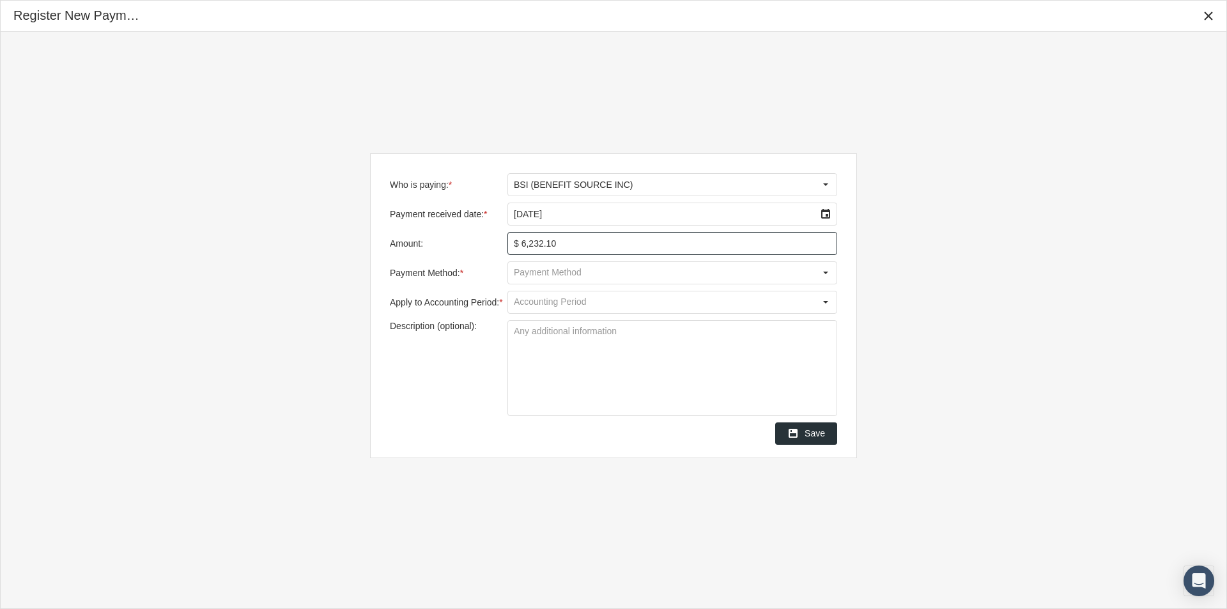
type input "$ 6,232.11"
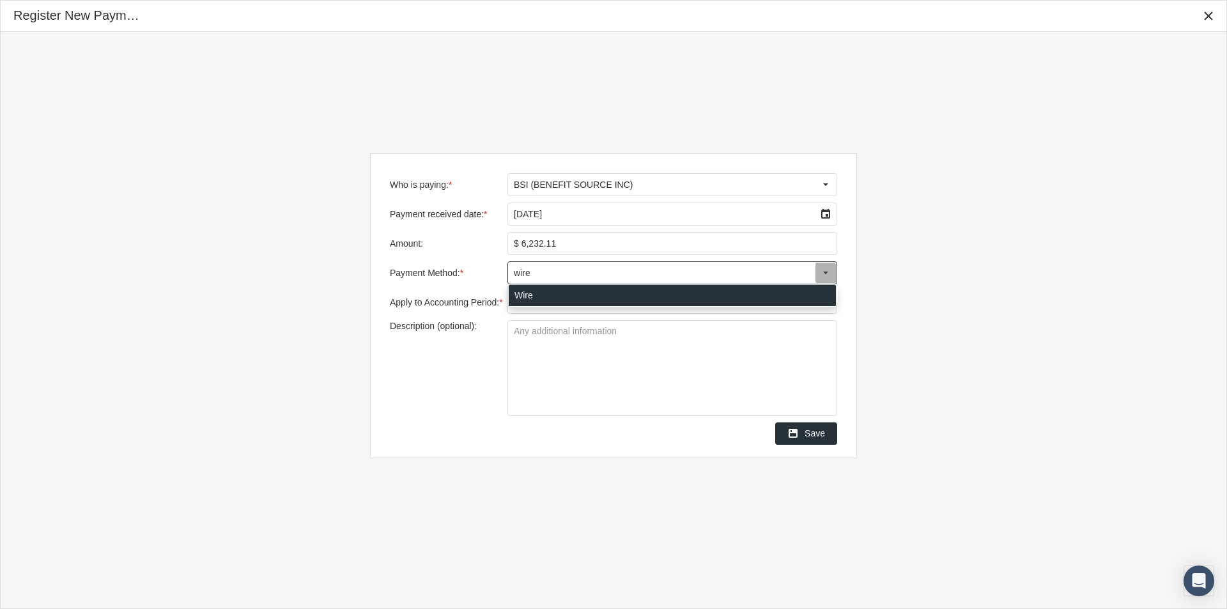
drag, startPoint x: 521, startPoint y: 289, endPoint x: 526, endPoint y: 295, distance: 7.3
click at [521, 291] on div "Wire" at bounding box center [672, 295] width 327 height 21
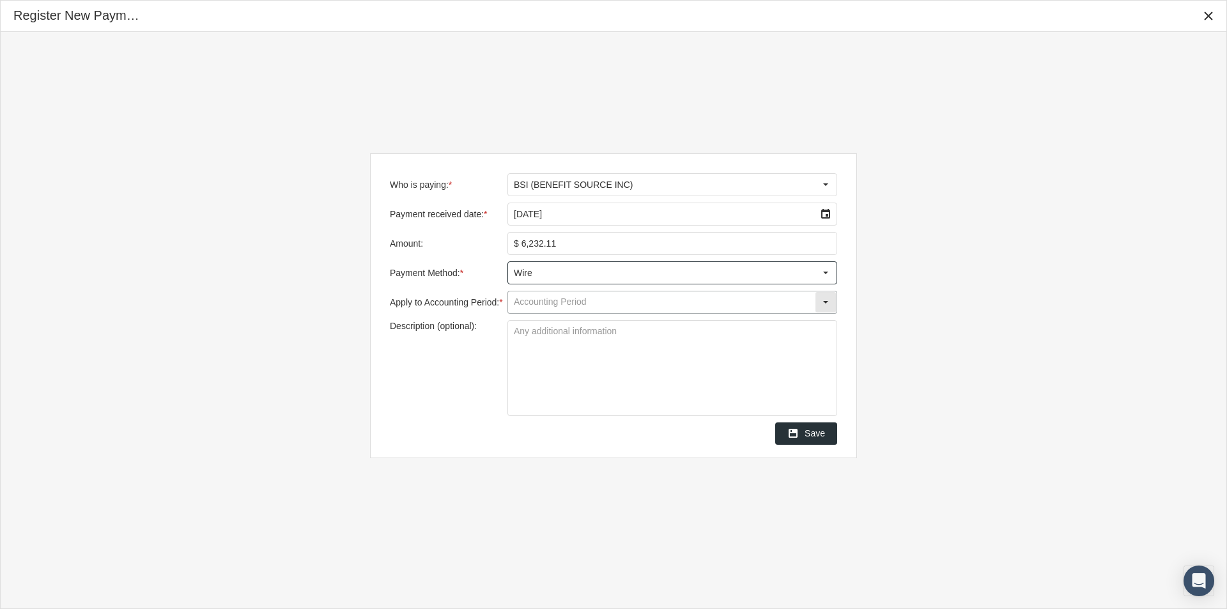
type input "Wire"
click at [529, 305] on input "Apply to Accounting Period: *" at bounding box center [661, 302] width 307 height 22
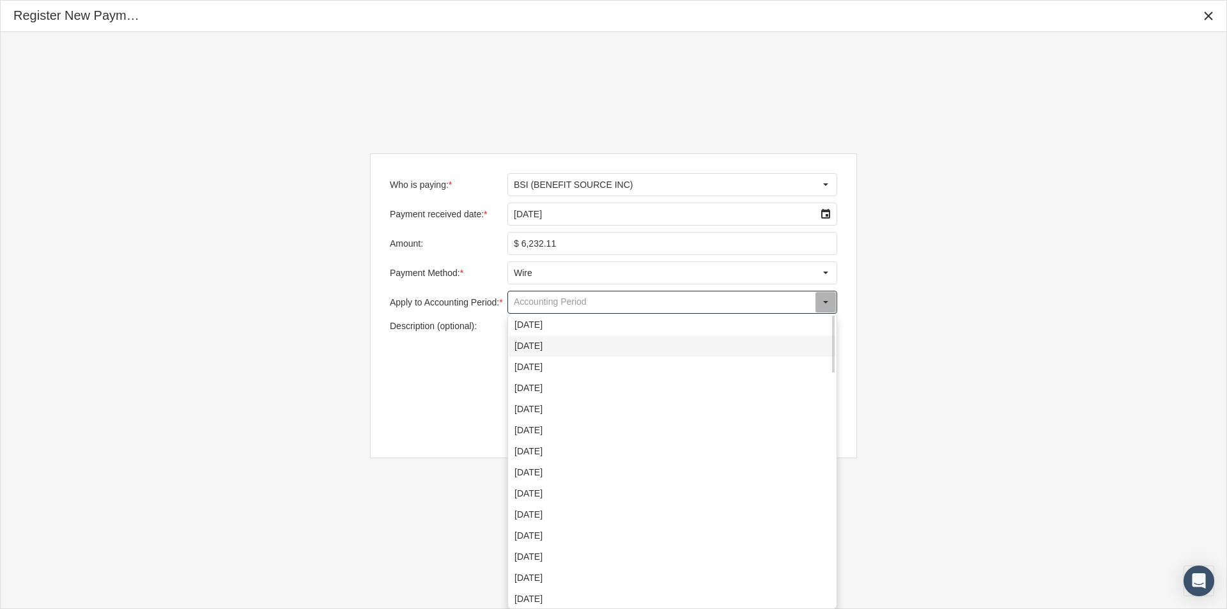
click at [529, 346] on div "[DATE]" at bounding box center [672, 345] width 327 height 21
type input "[DATE]"
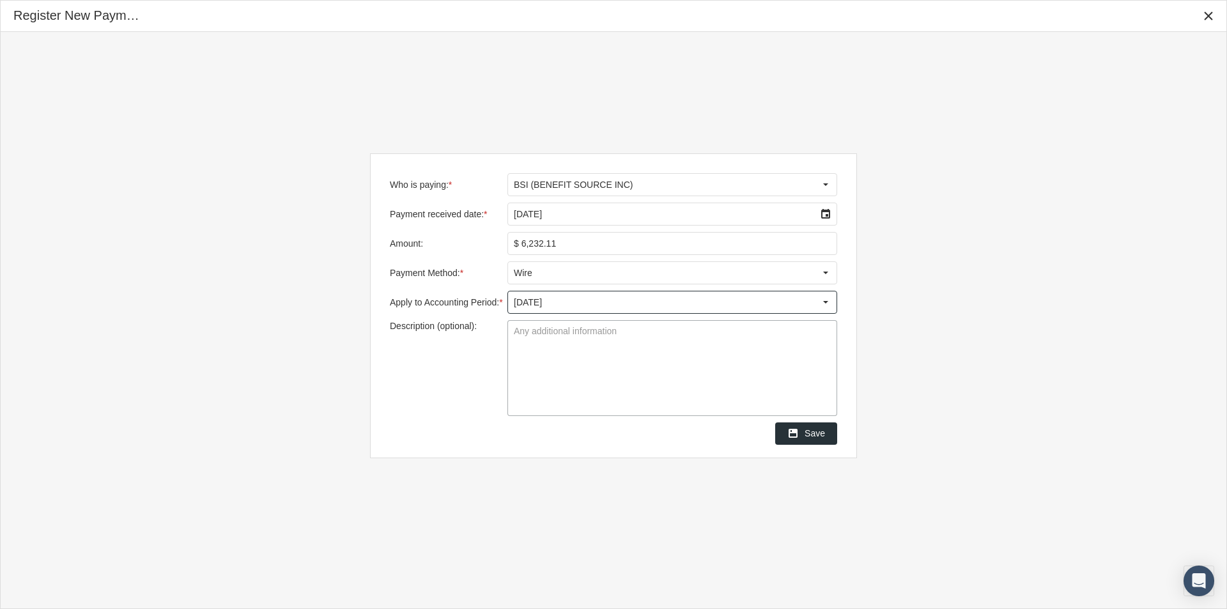
drag, startPoint x: 530, startPoint y: 332, endPoint x: 531, endPoint y: 340, distance: 7.8
click at [531, 339] on textarea "Description (optional):" at bounding box center [672, 368] width 328 height 95
type textarea "Group 1750"
click at [609, 362] on textarea "Group 1750" at bounding box center [672, 368] width 328 height 95
click at [817, 433] on span "Save" at bounding box center [814, 433] width 20 height 10
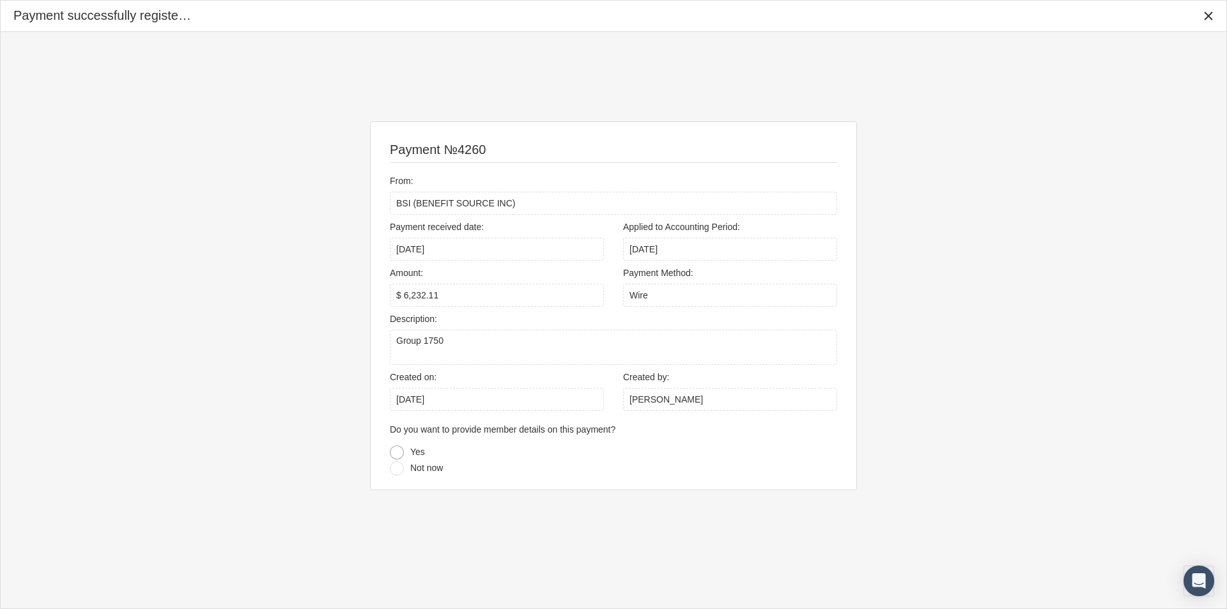
click at [395, 450] on div at bounding box center [397, 452] width 14 height 14
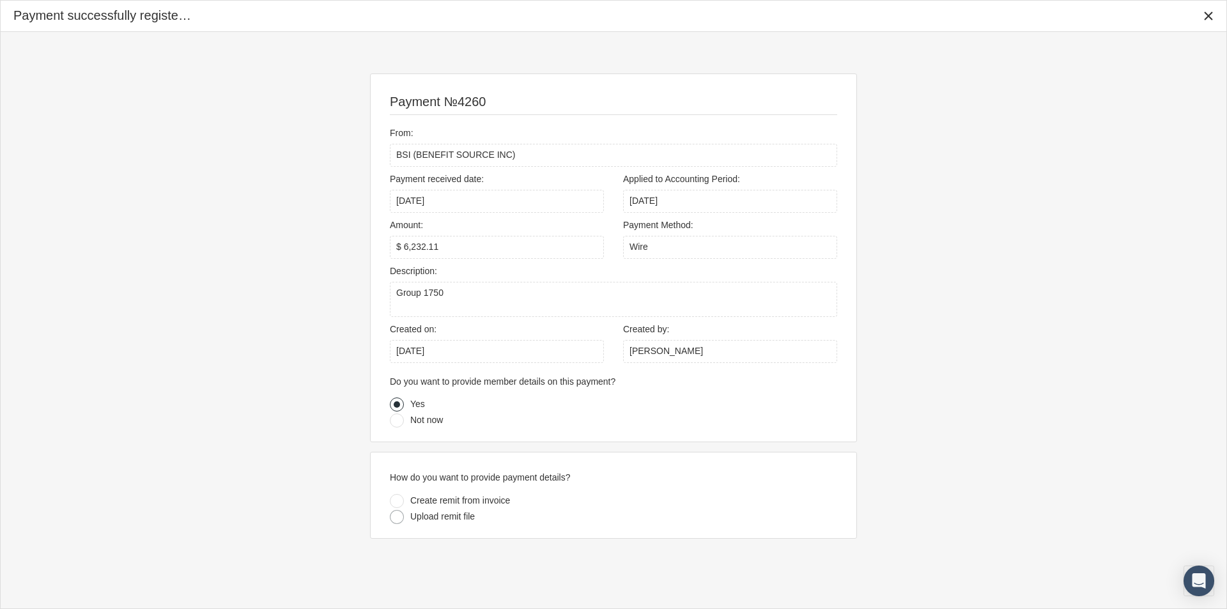
click at [395, 516] on div at bounding box center [397, 517] width 14 height 14
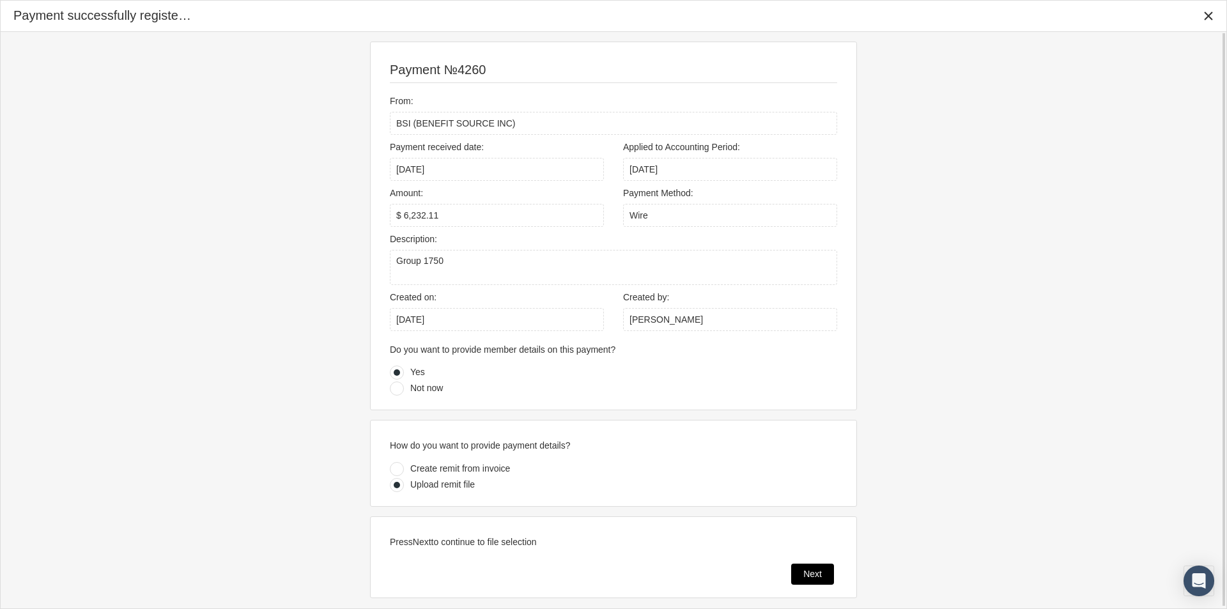
click at [817, 575] on span "Next" at bounding box center [812, 574] width 19 height 10
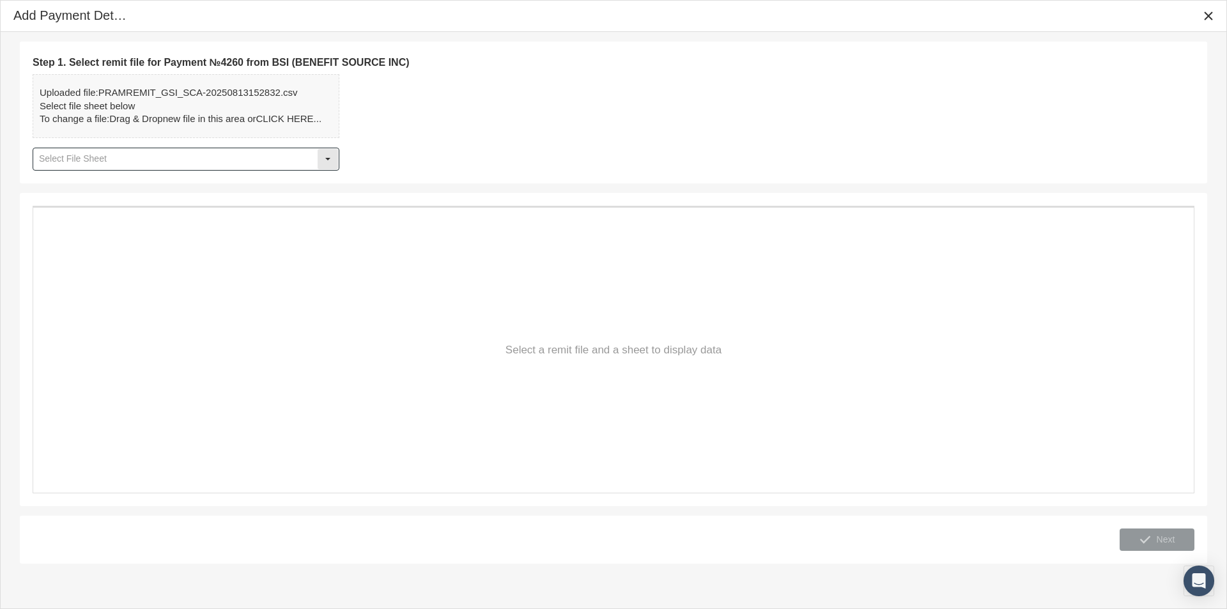
click at [332, 156] on div "Select" at bounding box center [328, 159] width 20 height 20
click at [59, 185] on div "Table1" at bounding box center [186, 181] width 304 height 21
type input "Table1"
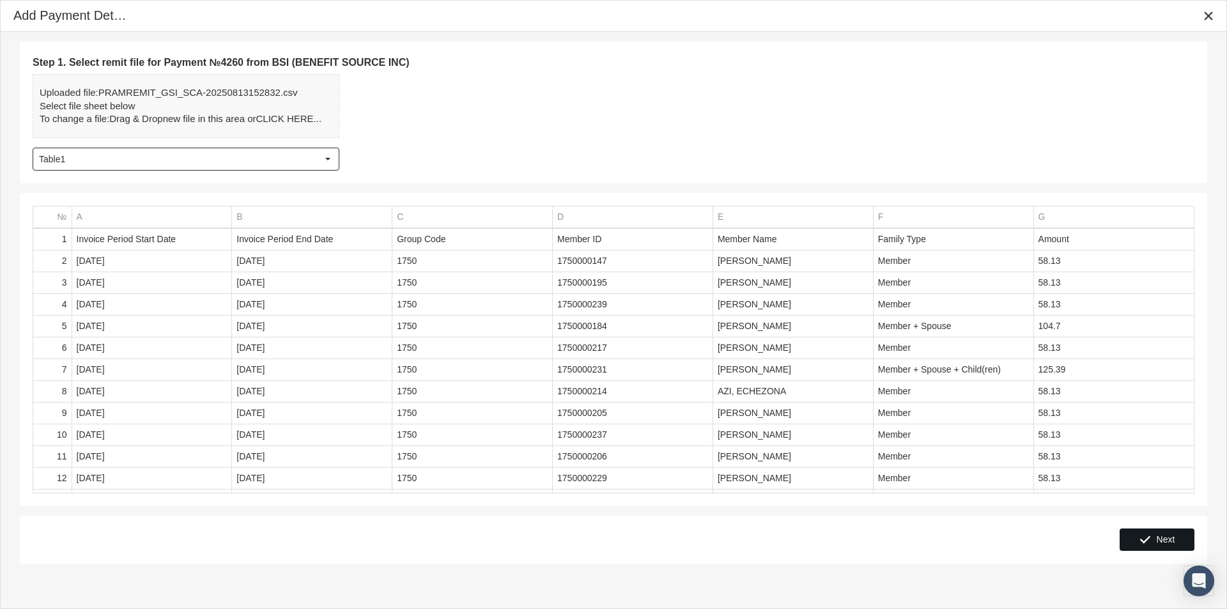
click at [1167, 539] on span "Next" at bounding box center [1165, 539] width 19 height 10
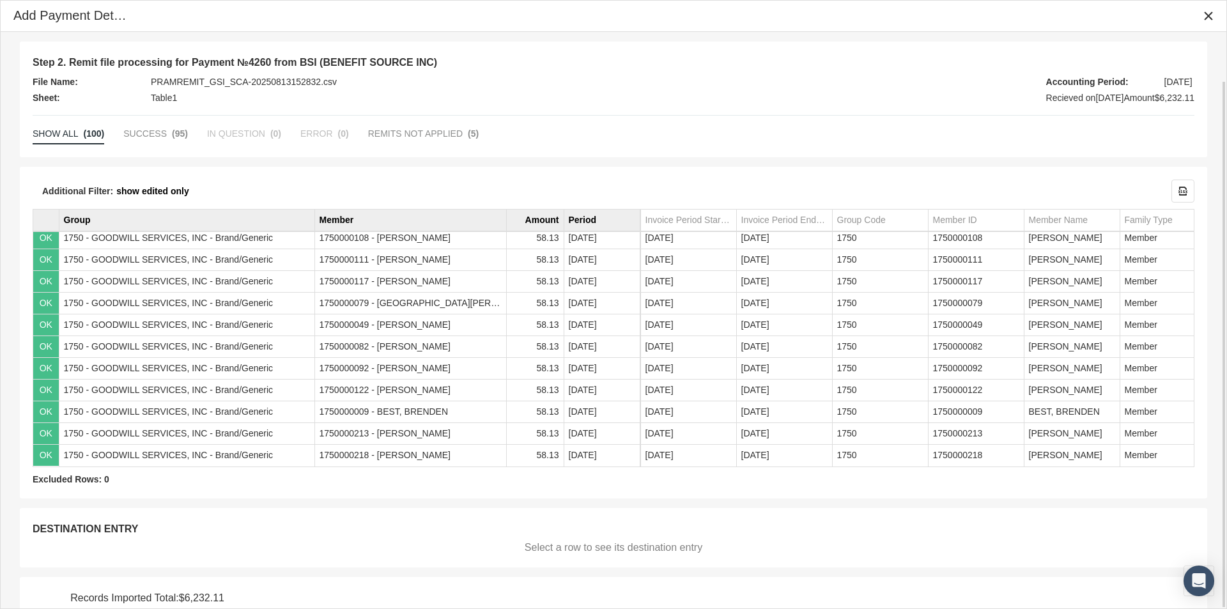
scroll to position [53, 0]
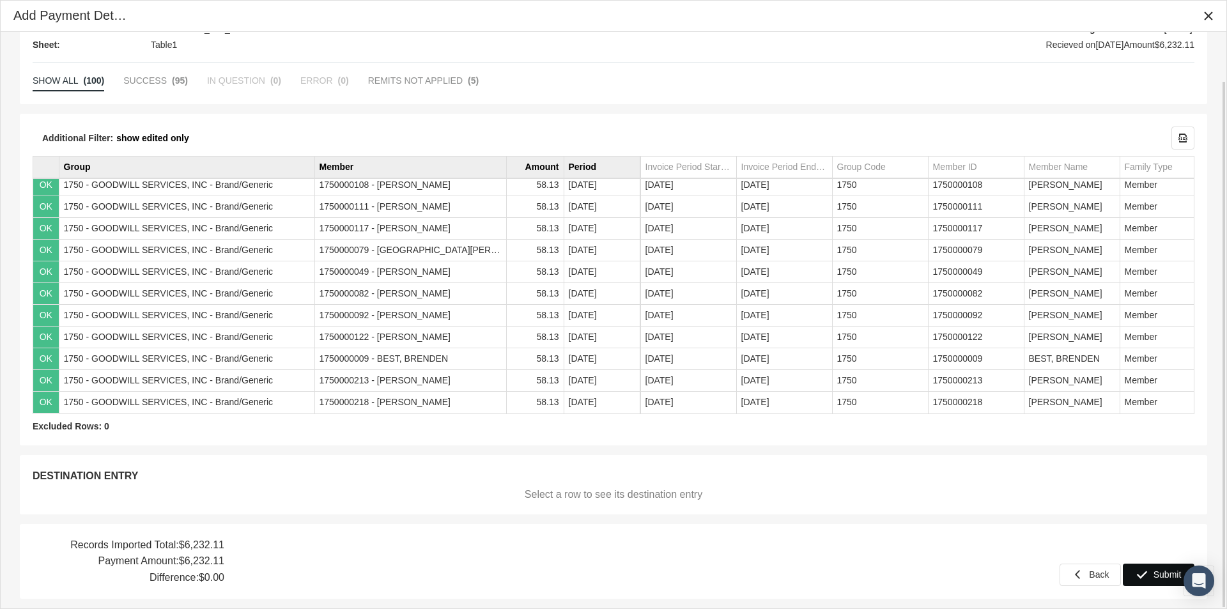
click at [1158, 573] on span "Submit" at bounding box center [1167, 574] width 28 height 10
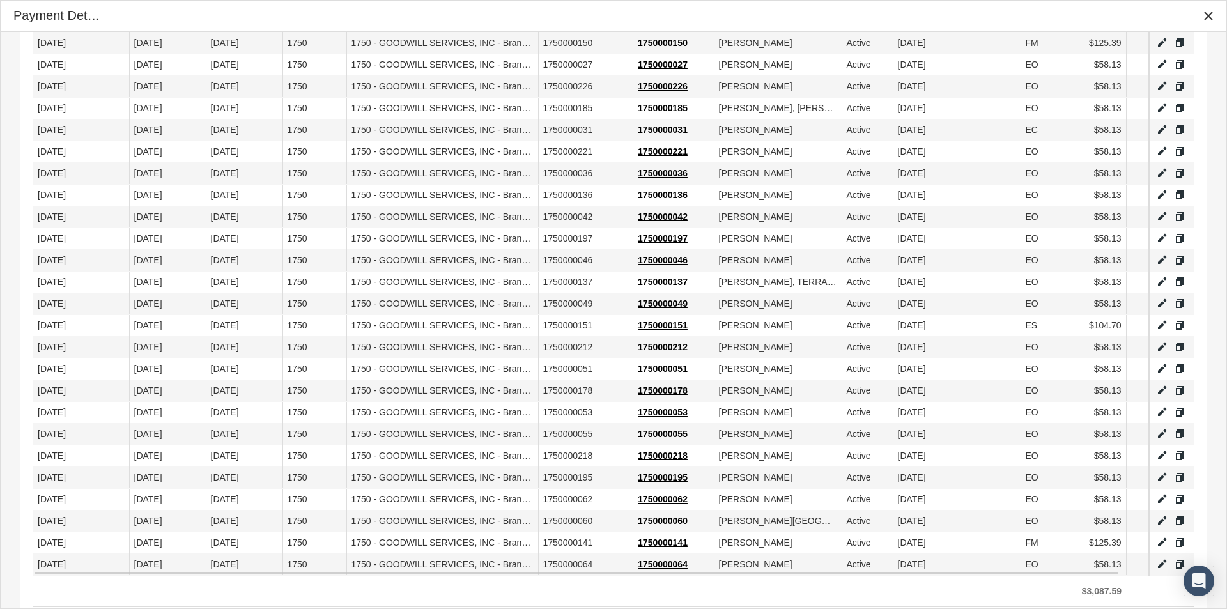
scroll to position [919, 0]
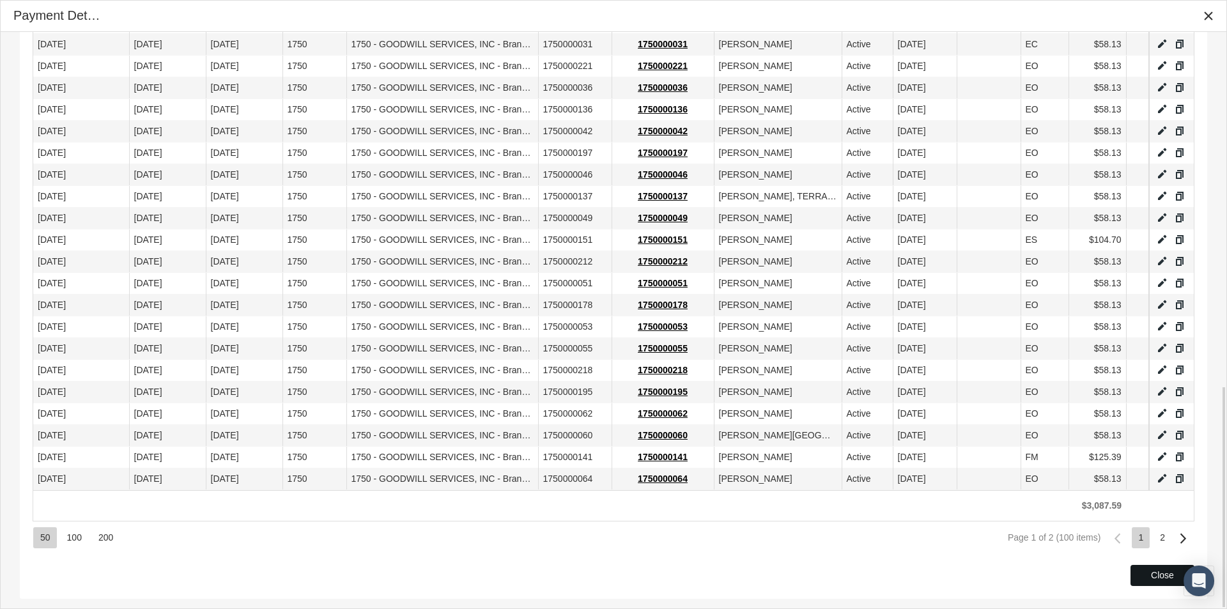
click at [1139, 569] on div "Close" at bounding box center [1162, 575] width 63 height 20
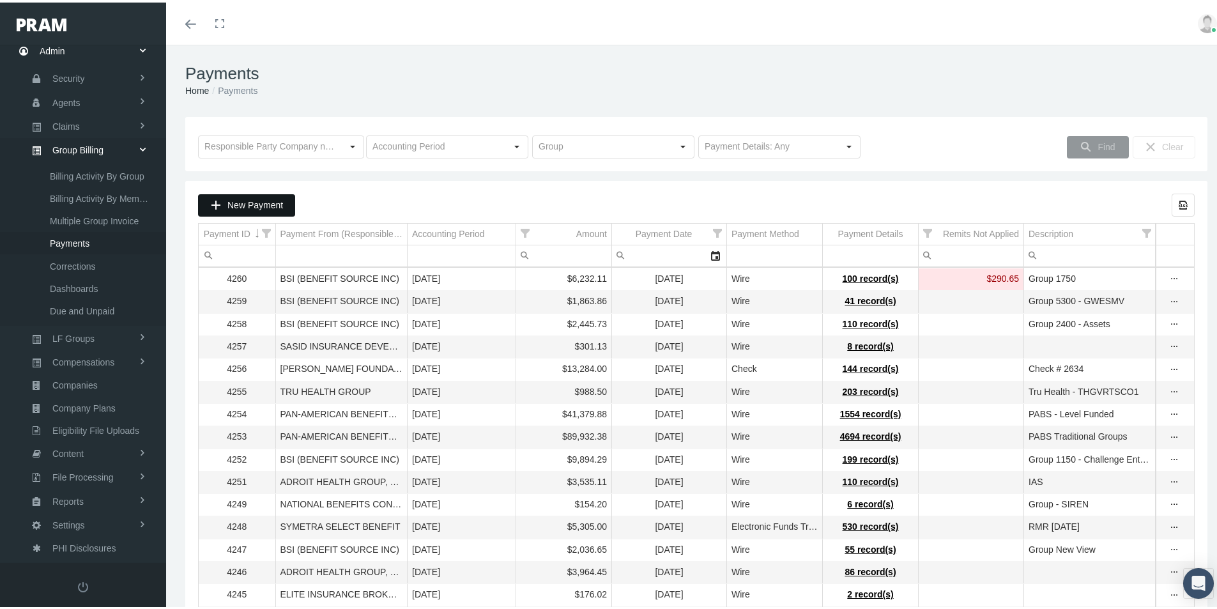
drag, startPoint x: 252, startPoint y: 199, endPoint x: 252, endPoint y: 228, distance: 28.8
click at [252, 199] on span "New Payment" at bounding box center [255, 202] width 56 height 10
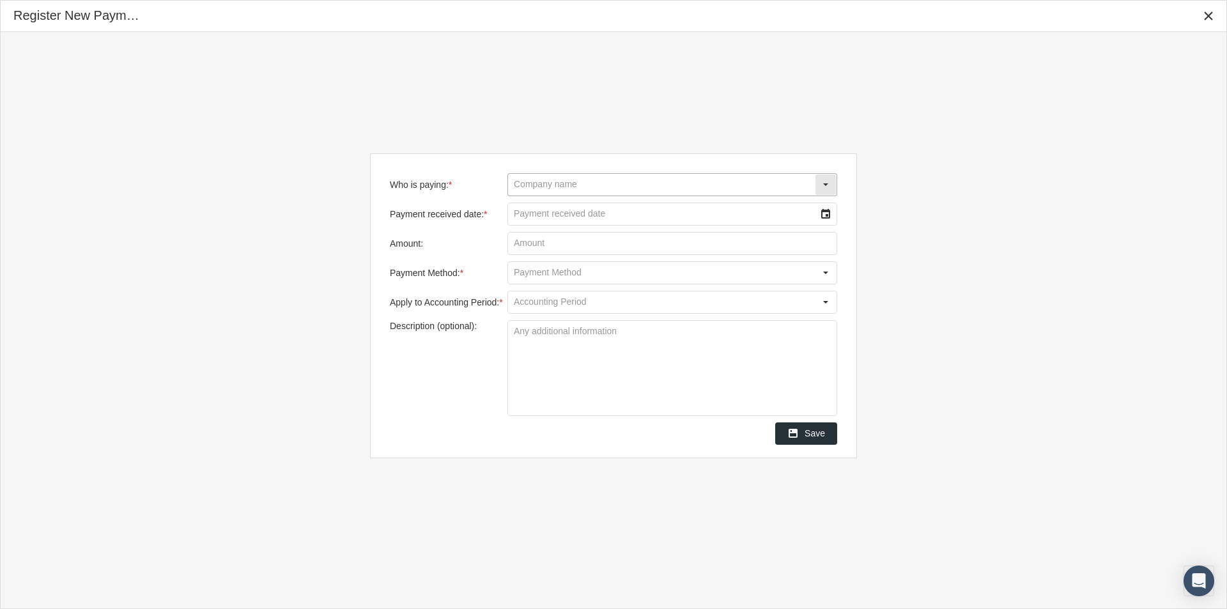
click at [534, 181] on input "Who is paying: *" at bounding box center [661, 185] width 307 height 22
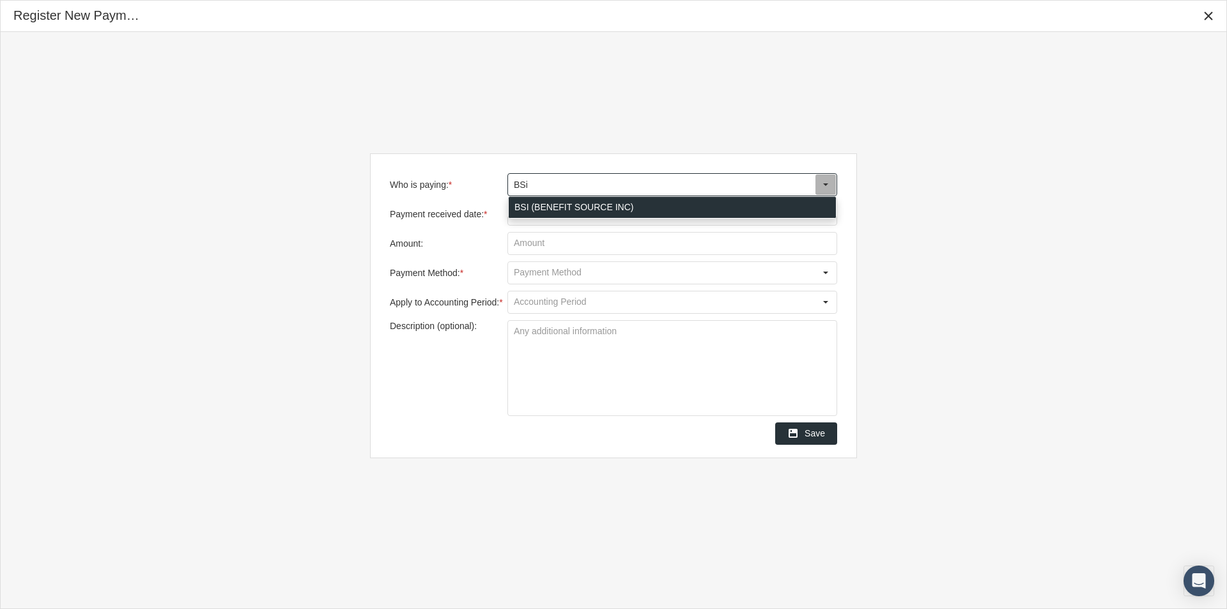
click at [527, 200] on div "BSI (BENEFIT SOURCE INC)" at bounding box center [672, 207] width 327 height 21
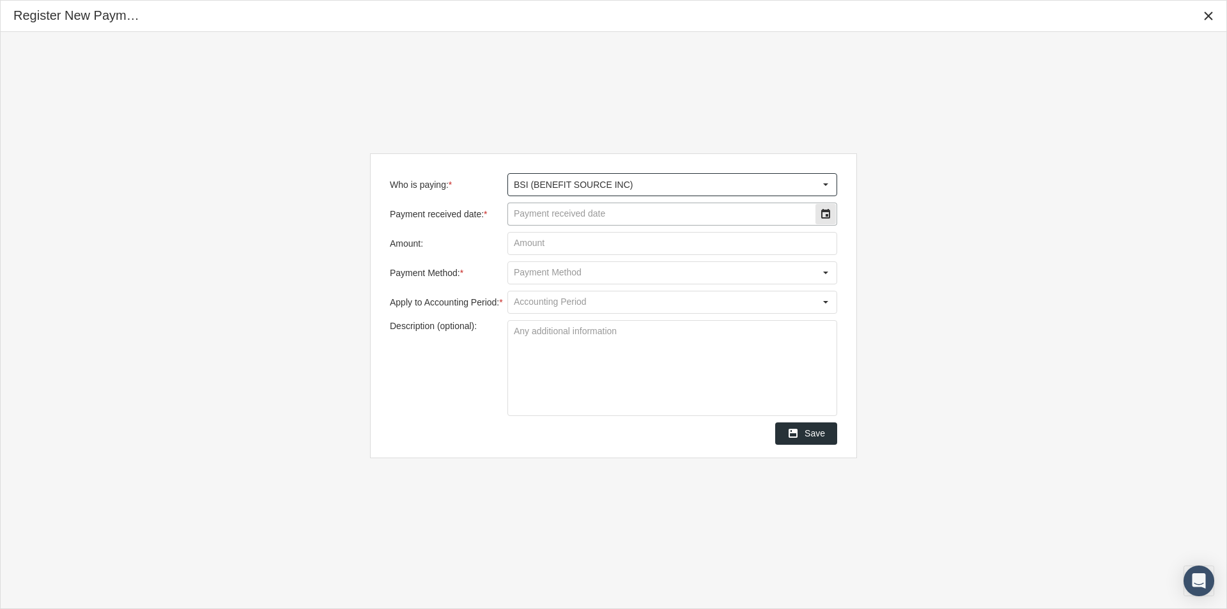
type input "BSI (BENEFIT SOURCE INC)"
drag, startPoint x: 527, startPoint y: 220, endPoint x: 619, endPoint y: 217, distance: 92.0
click at [558, 219] on input "Payment received date: *" at bounding box center [661, 214] width 307 height 22
type input "[DATE]"
click at [546, 248] on input "Amount:" at bounding box center [672, 244] width 328 height 22
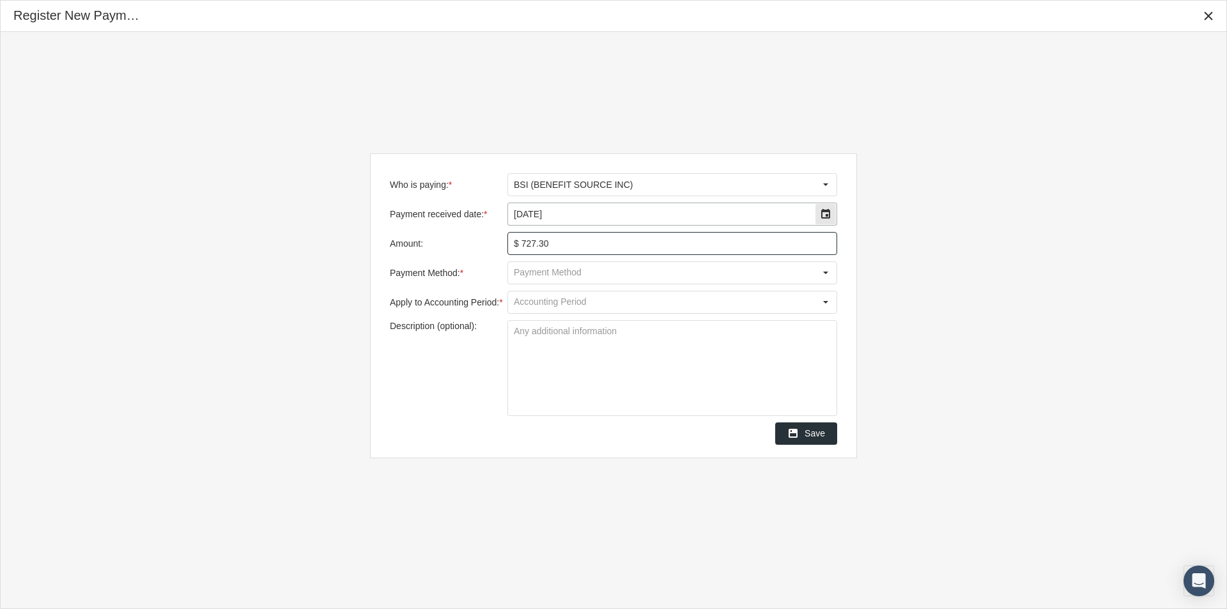
type input "$ 727.36"
click at [537, 273] on input "Payment Method: *" at bounding box center [661, 273] width 307 height 22
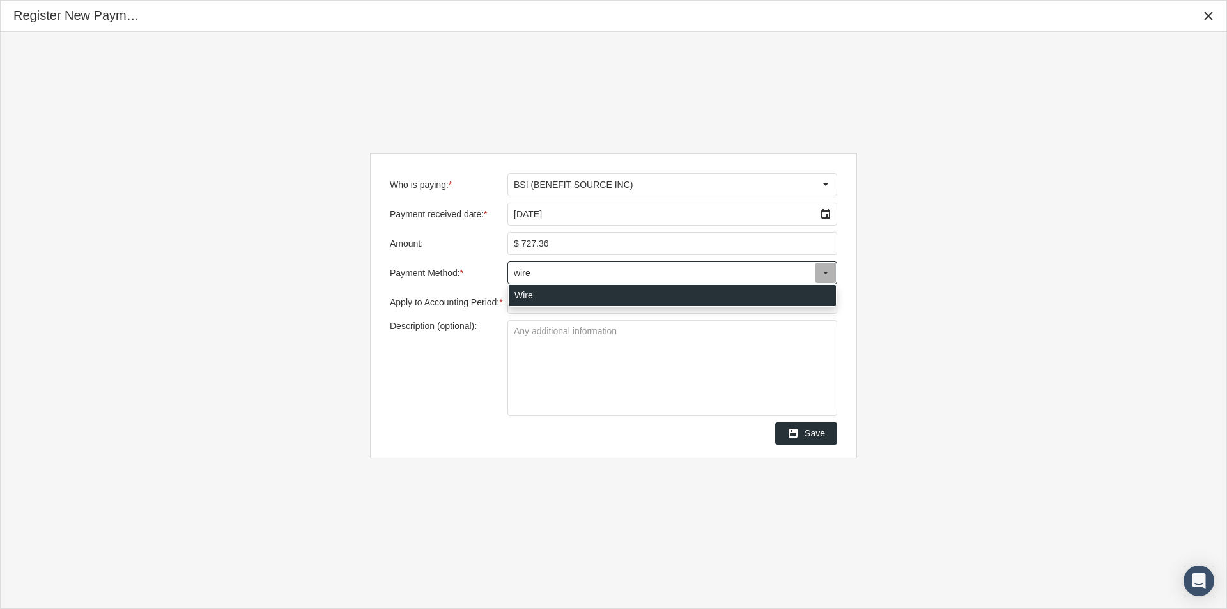
drag, startPoint x: 525, startPoint y: 293, endPoint x: 538, endPoint y: 295, distance: 13.7
click at [525, 295] on div "Wire" at bounding box center [672, 295] width 327 height 21
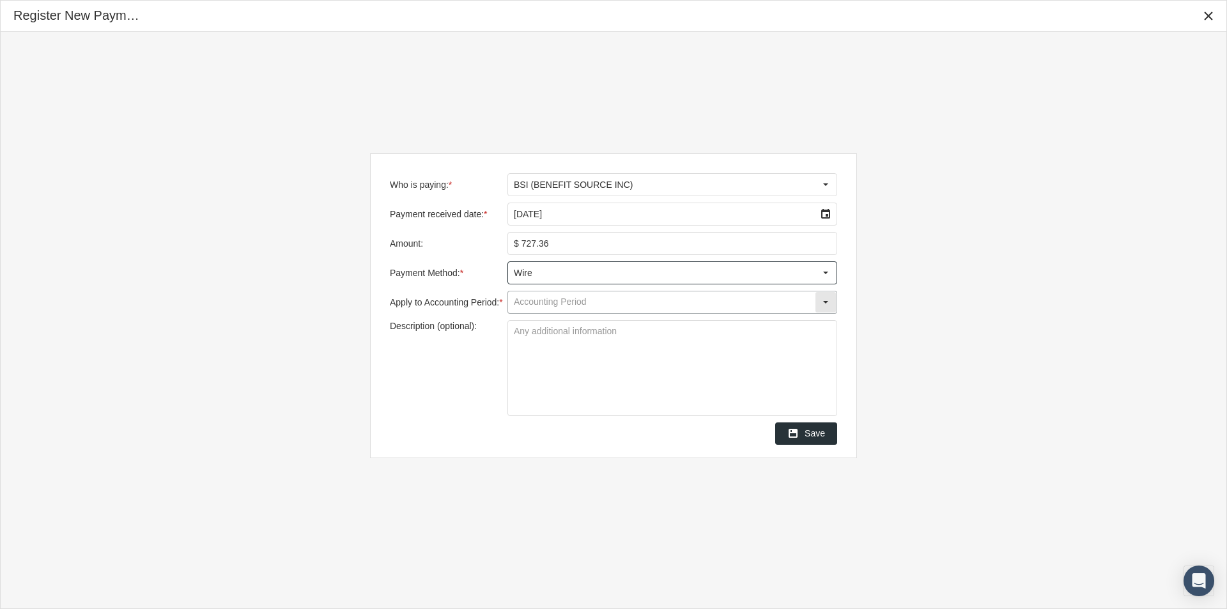
type input "Wire"
click at [536, 297] on input "Apply to Accounting Period: *" at bounding box center [661, 302] width 307 height 22
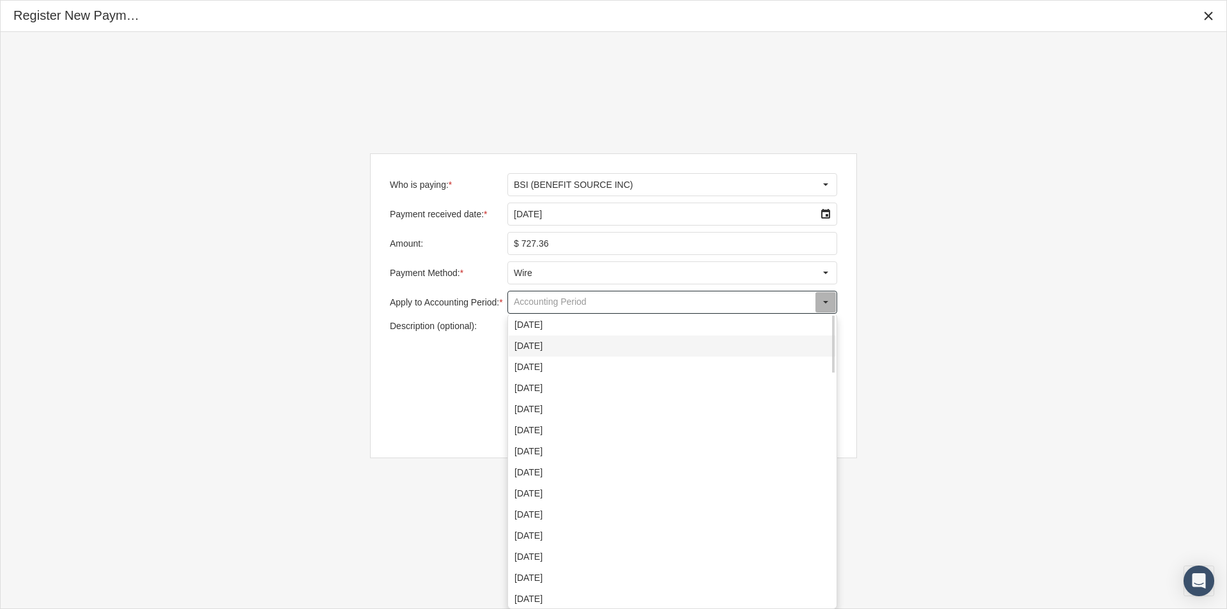
click at [530, 344] on div "[DATE]" at bounding box center [672, 345] width 327 height 21
type input "[DATE]"
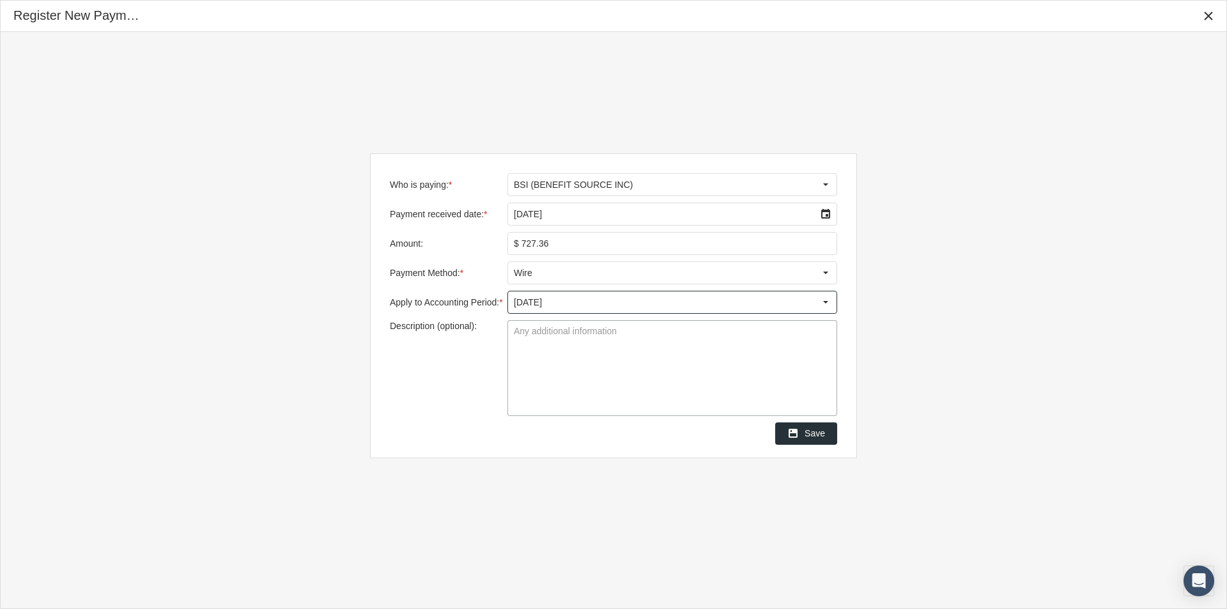
drag, startPoint x: 516, startPoint y: 330, endPoint x: 515, endPoint y: 340, distance: 10.3
click at [516, 331] on textarea "Description (optional):" at bounding box center [672, 368] width 328 height 95
type textarea "Group 5950 Hope Network"
click at [818, 431] on span "Save" at bounding box center [814, 433] width 20 height 10
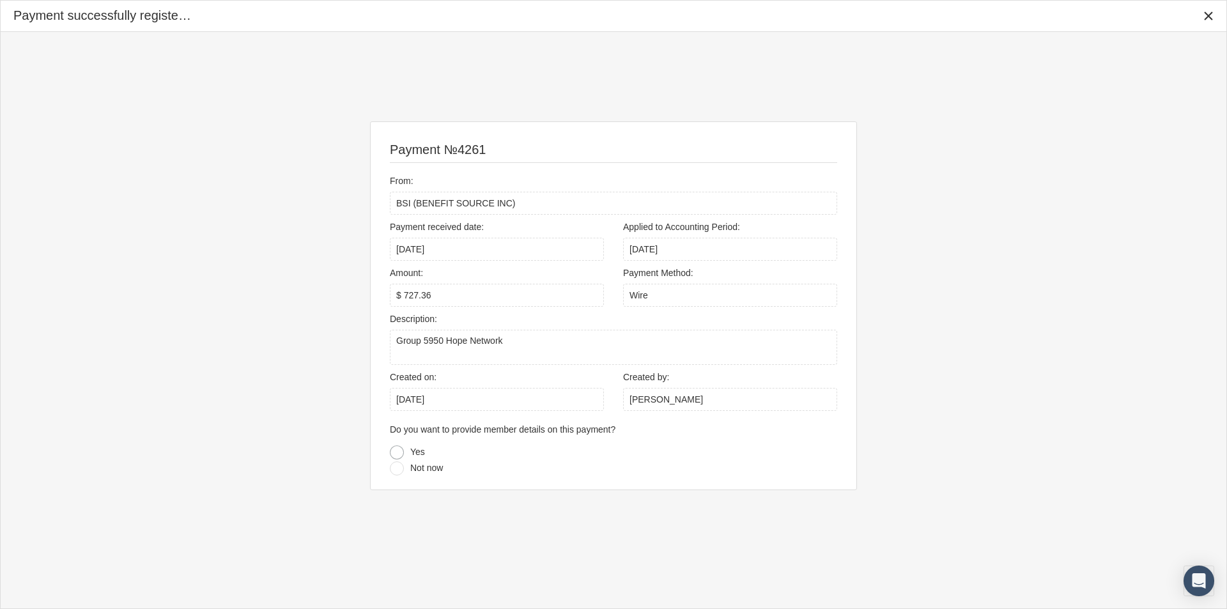
click at [394, 453] on div at bounding box center [397, 452] width 14 height 14
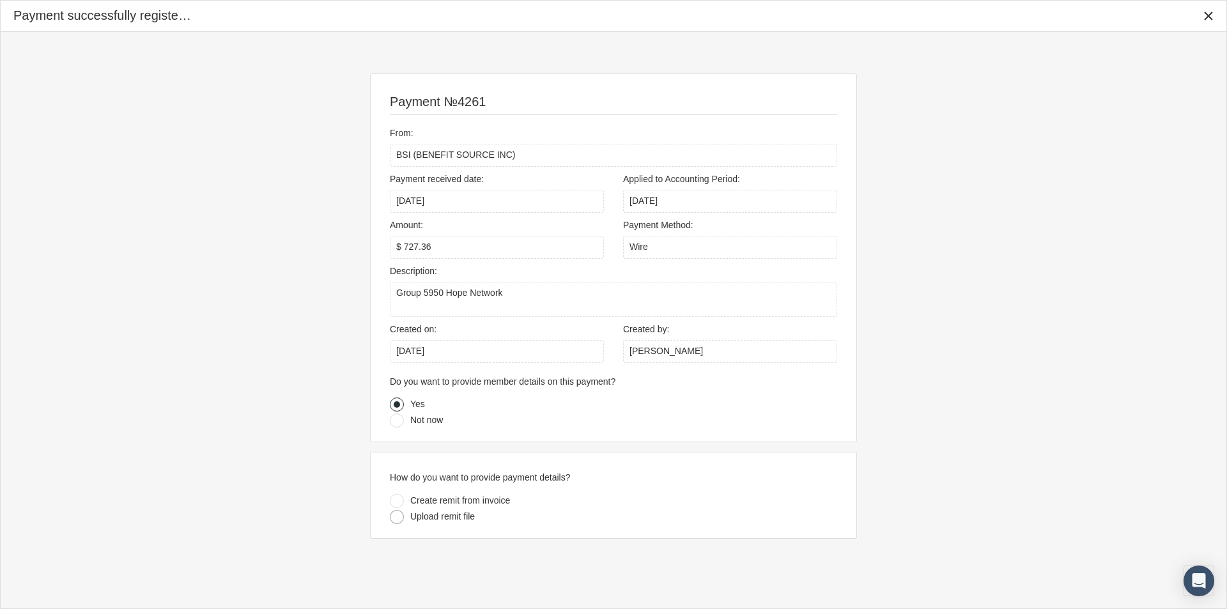
click at [394, 516] on div at bounding box center [397, 517] width 14 height 14
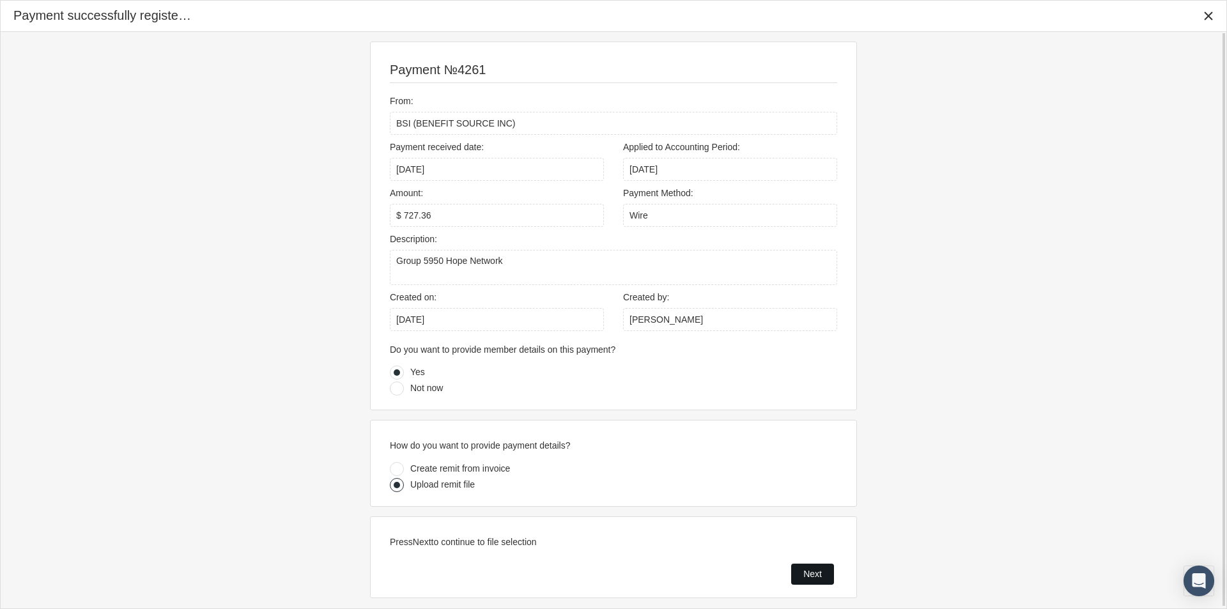
click at [801, 574] on div "Next" at bounding box center [813, 574] width 42 height 20
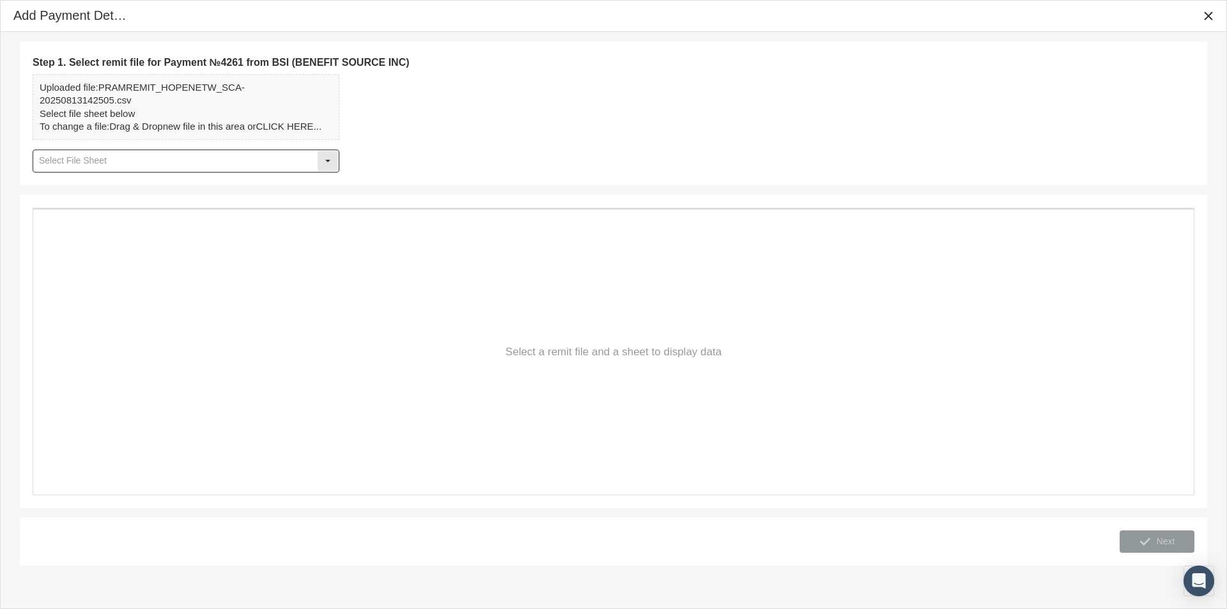
click at [328, 158] on div "Select" at bounding box center [328, 161] width 20 height 20
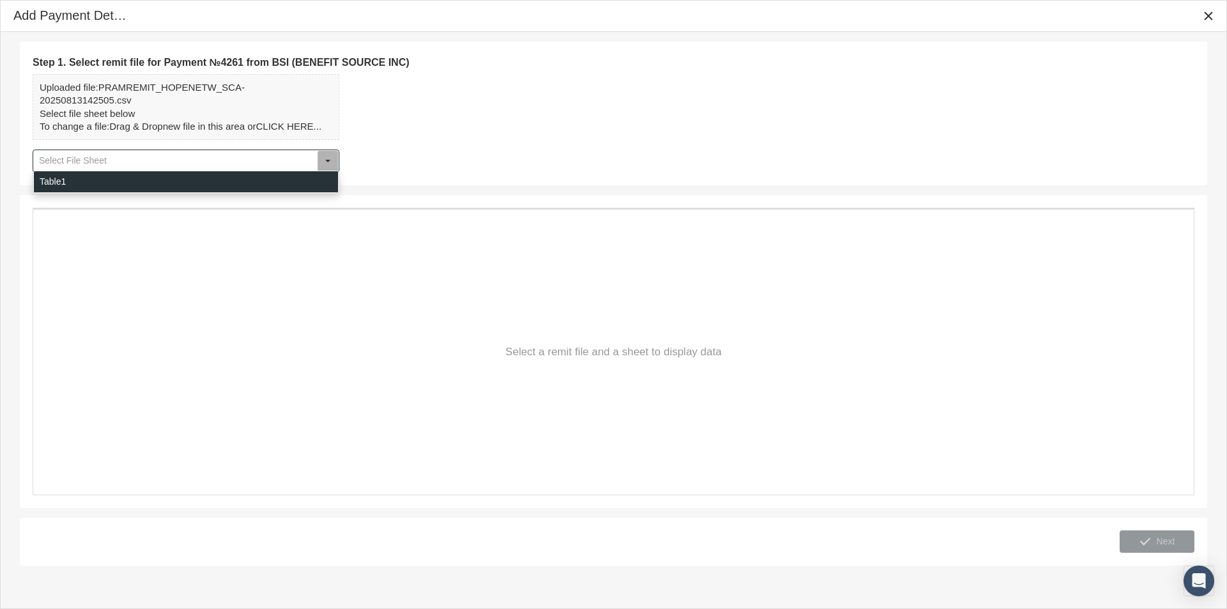
click at [49, 181] on div "Table1" at bounding box center [186, 181] width 304 height 21
type input "Table1"
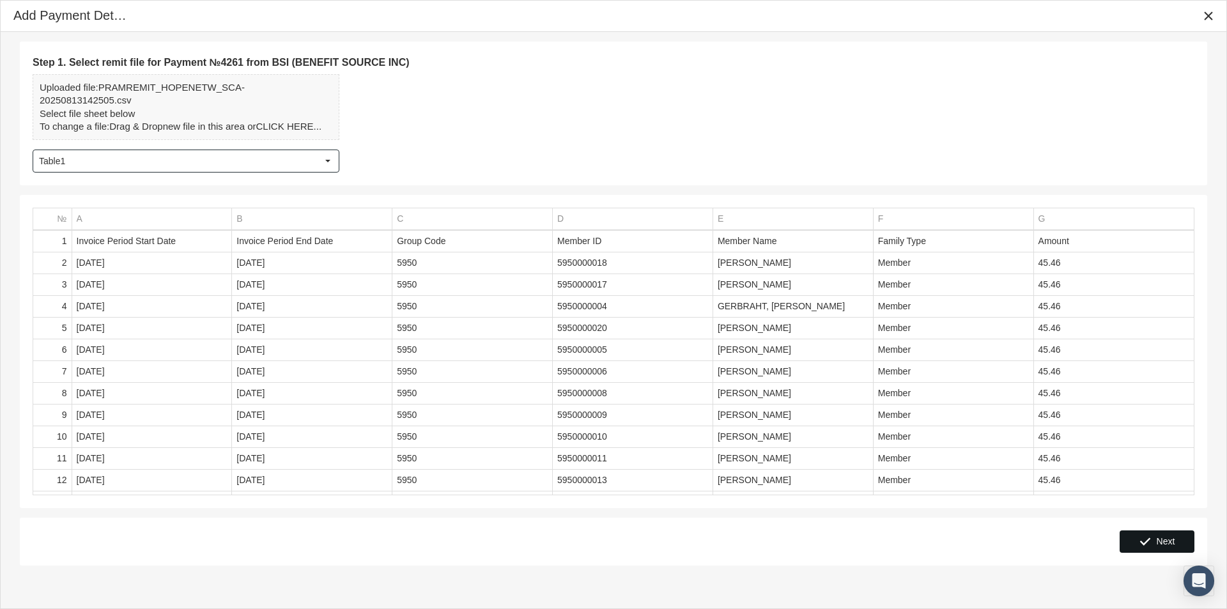
click at [1169, 537] on span "Next" at bounding box center [1165, 541] width 19 height 10
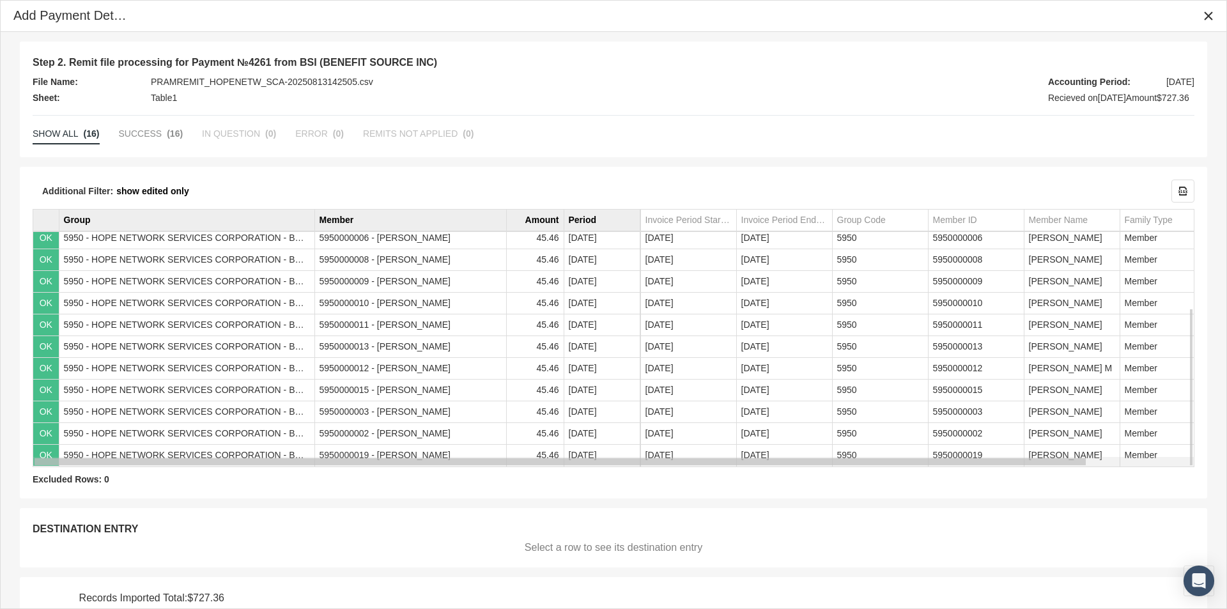
scroll to position [53, 0]
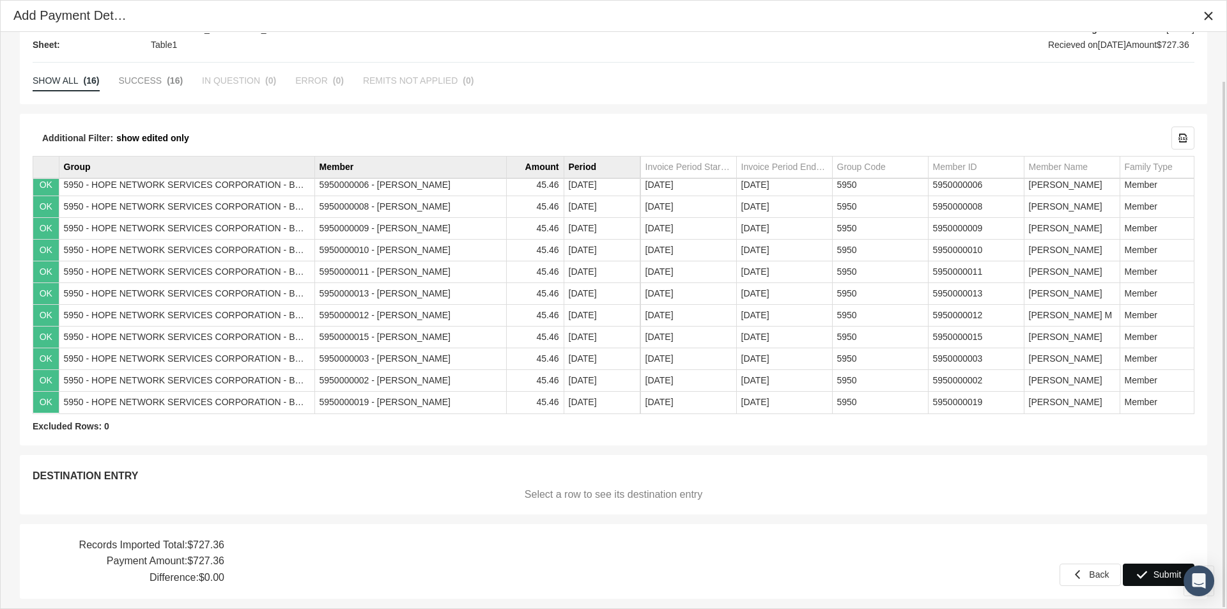
click at [1156, 576] on span "Submit" at bounding box center [1167, 574] width 28 height 10
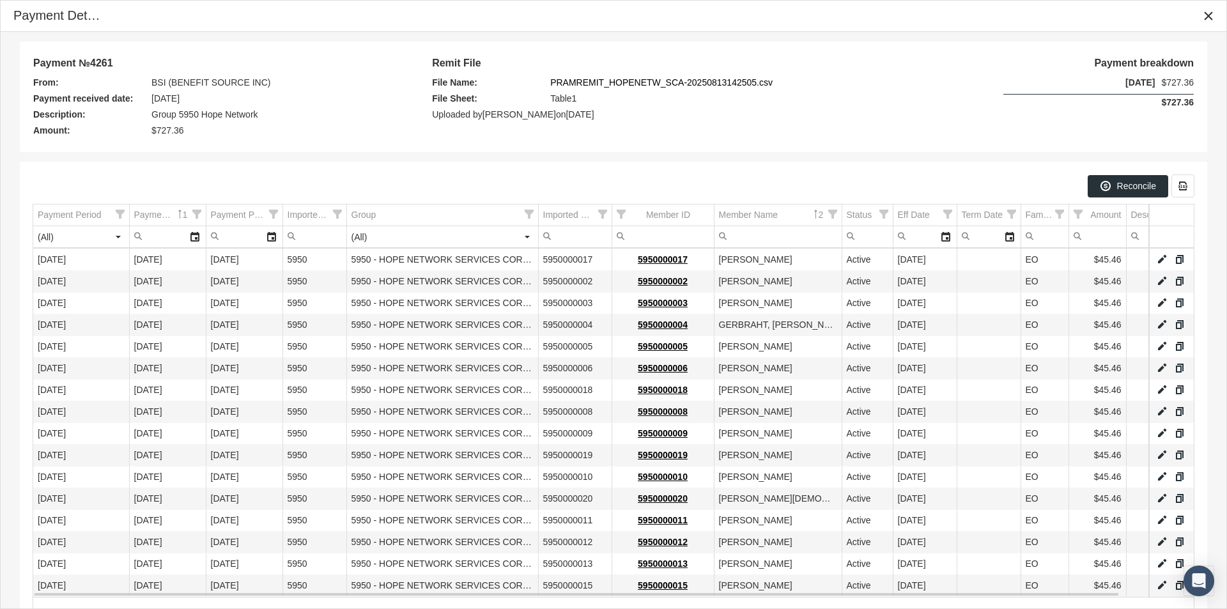
scroll to position [109, 0]
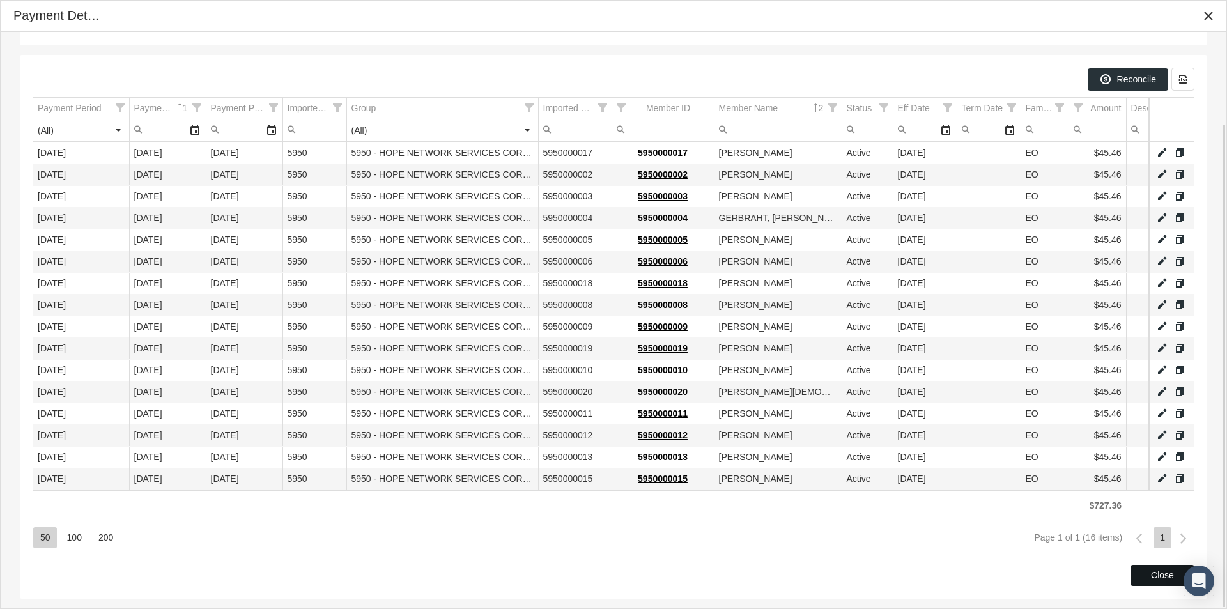
click at [1151, 567] on div "Close" at bounding box center [1162, 575] width 63 height 20
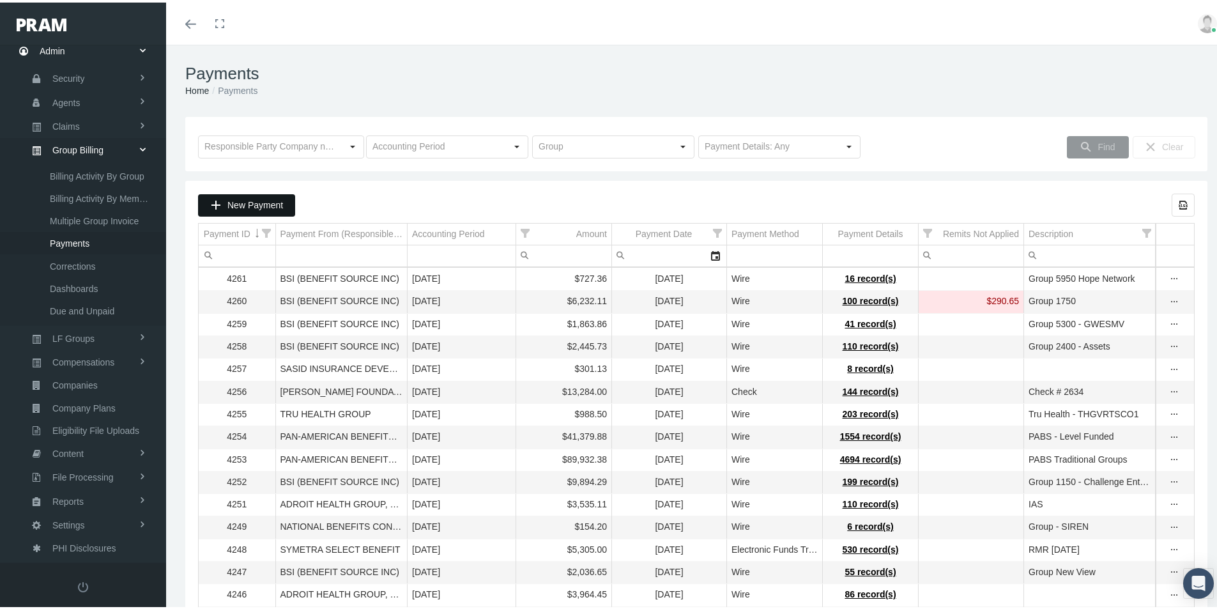
click at [250, 202] on span "New Payment" at bounding box center [255, 202] width 56 height 10
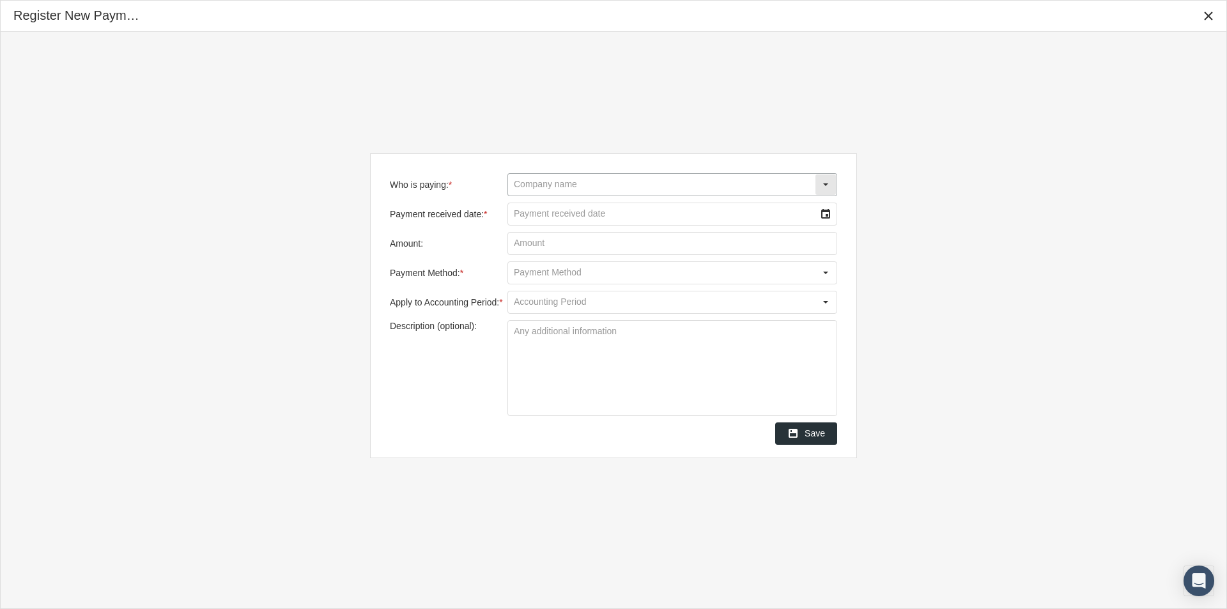
click at [556, 187] on input "Who is paying: *" at bounding box center [661, 185] width 307 height 22
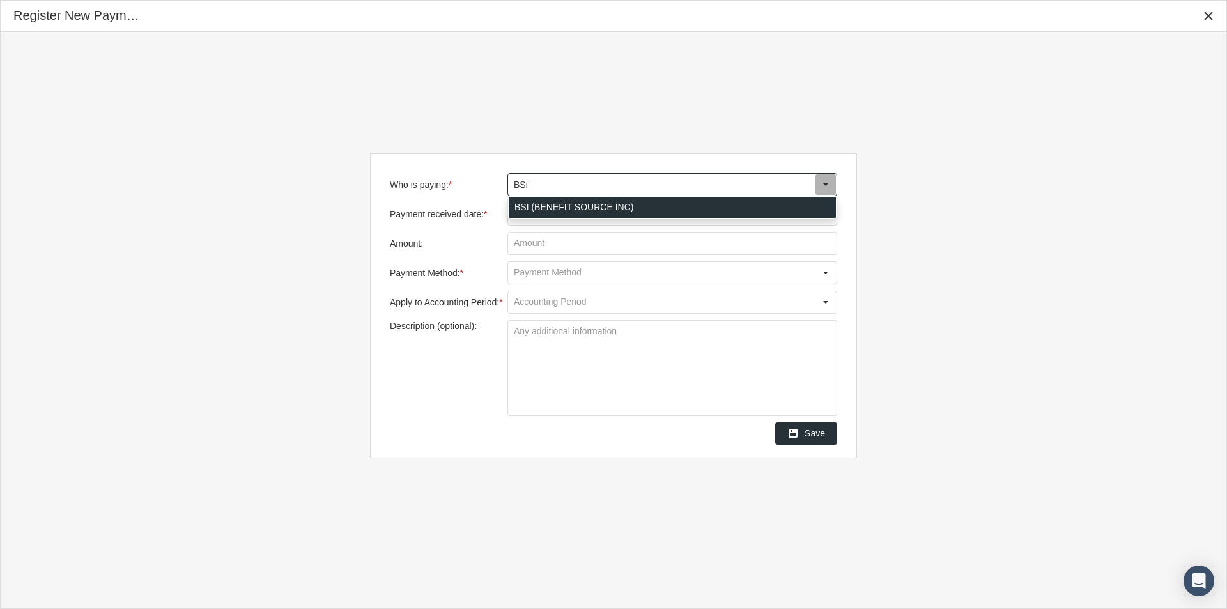
click at [516, 207] on div "BSI (BENEFIT SOURCE INC)" at bounding box center [672, 207] width 327 height 21
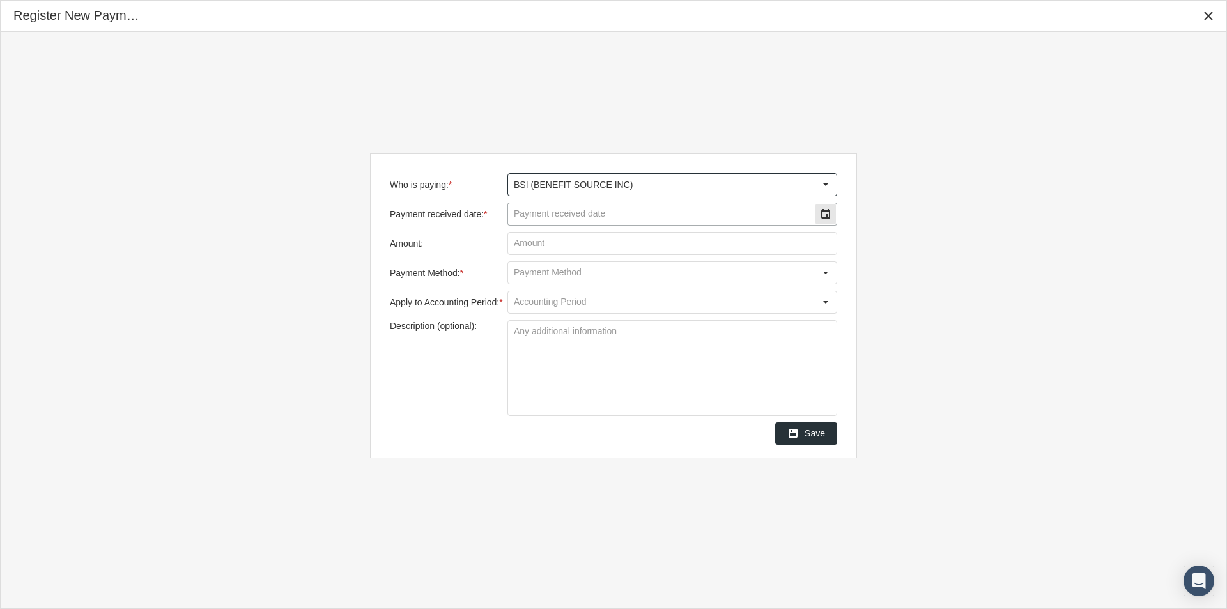
type input "BSI (BENEFIT SOURCE INC)"
click at [529, 217] on input "Payment received date: *" at bounding box center [661, 214] width 307 height 22
type input "[DATE]"
click at [540, 243] on input "Amount:" at bounding box center [672, 244] width 328 height 22
type input "$ 2,734.70"
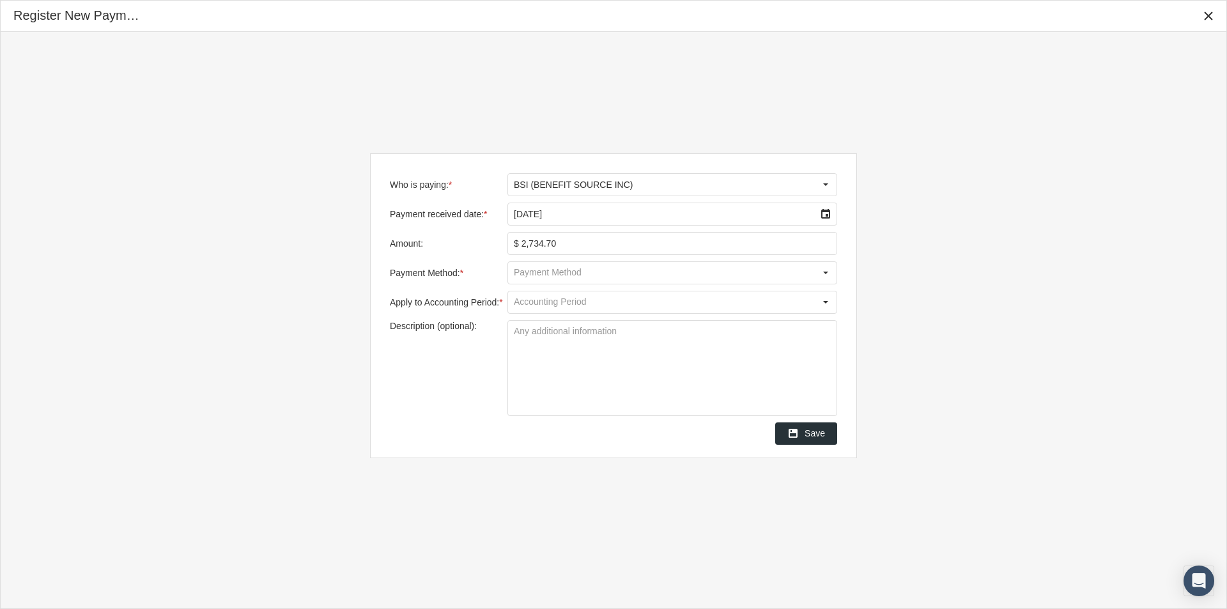
click at [533, 268] on input "Payment Method: *" at bounding box center [661, 273] width 307 height 22
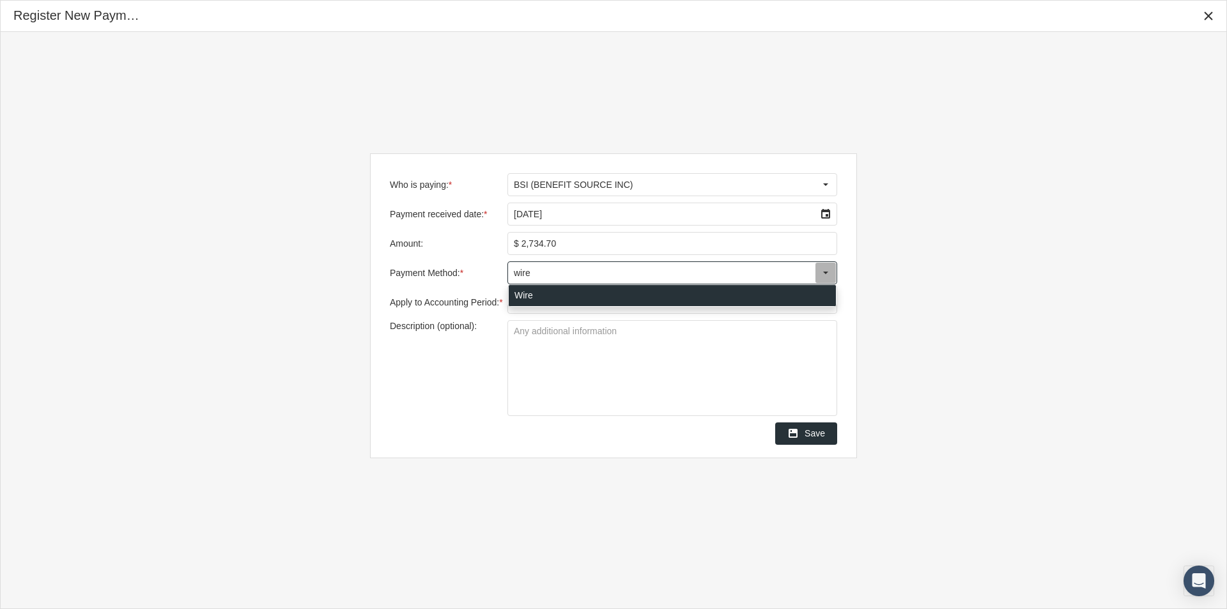
click at [523, 295] on div "Wire" at bounding box center [672, 295] width 327 height 21
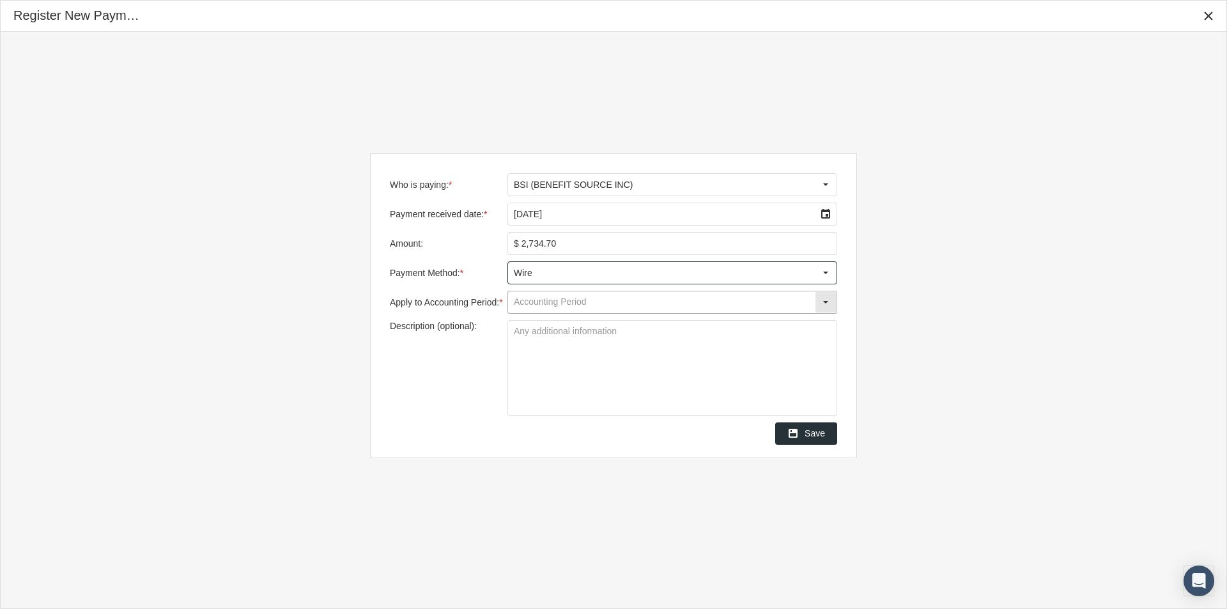
type input "Wire"
click at [531, 305] on input "Apply to Accounting Period: *" at bounding box center [661, 302] width 307 height 22
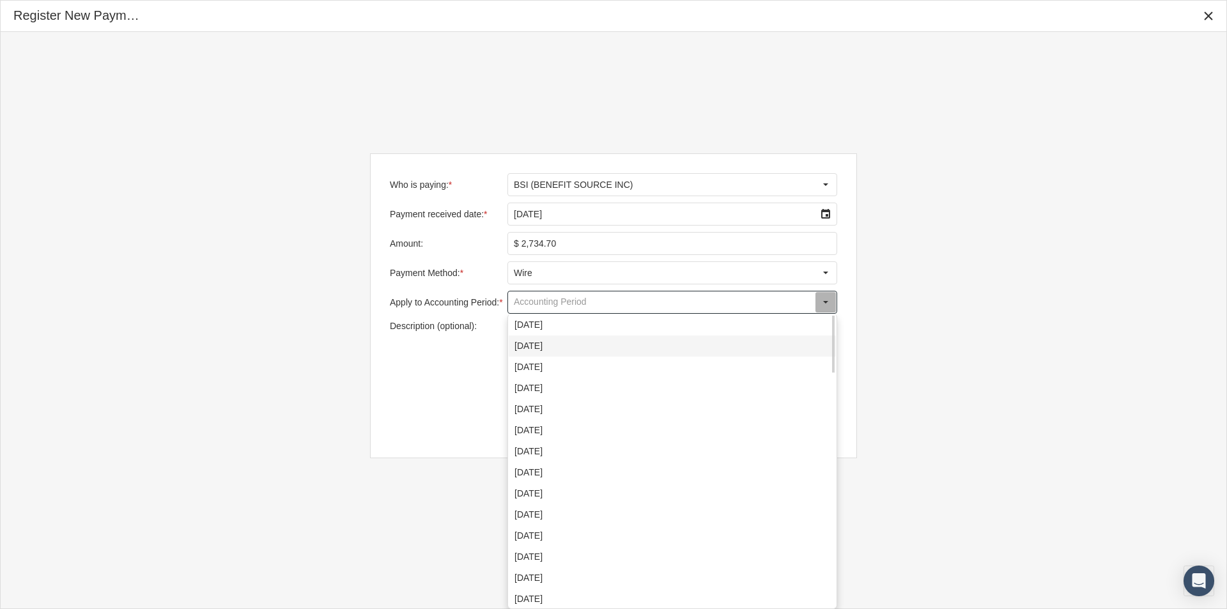
click at [533, 347] on div "[DATE]" at bounding box center [672, 345] width 327 height 21
type input "[DATE]"
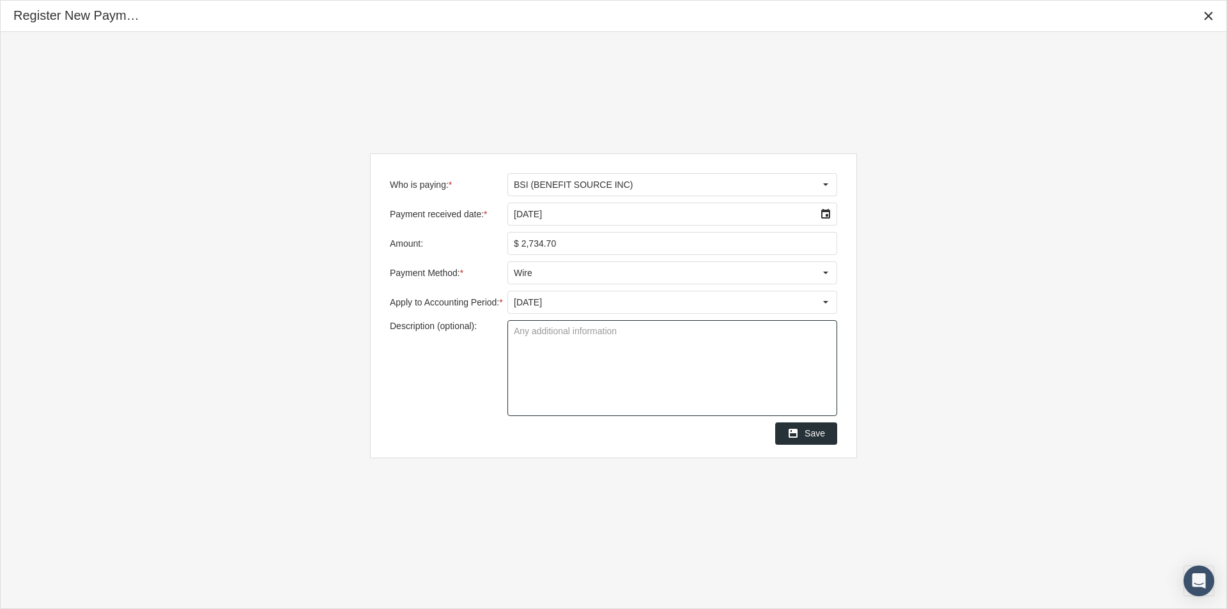
click at [526, 331] on textarea "Description (optional):" at bounding box center [672, 368] width 328 height 95
type textarea "Group 3375 Powerworks"
click at [551, 384] on textarea "Group 3375 Powerworks" at bounding box center [672, 368] width 328 height 95
click at [817, 434] on span "Save" at bounding box center [814, 433] width 20 height 10
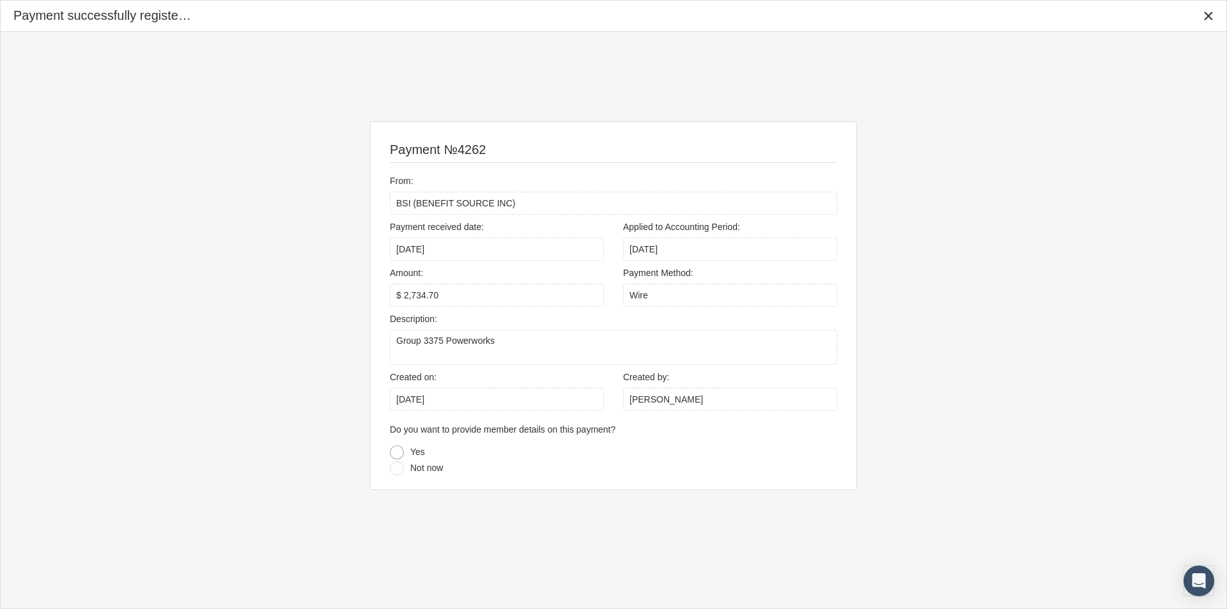
click at [397, 452] on div at bounding box center [397, 452] width 14 height 14
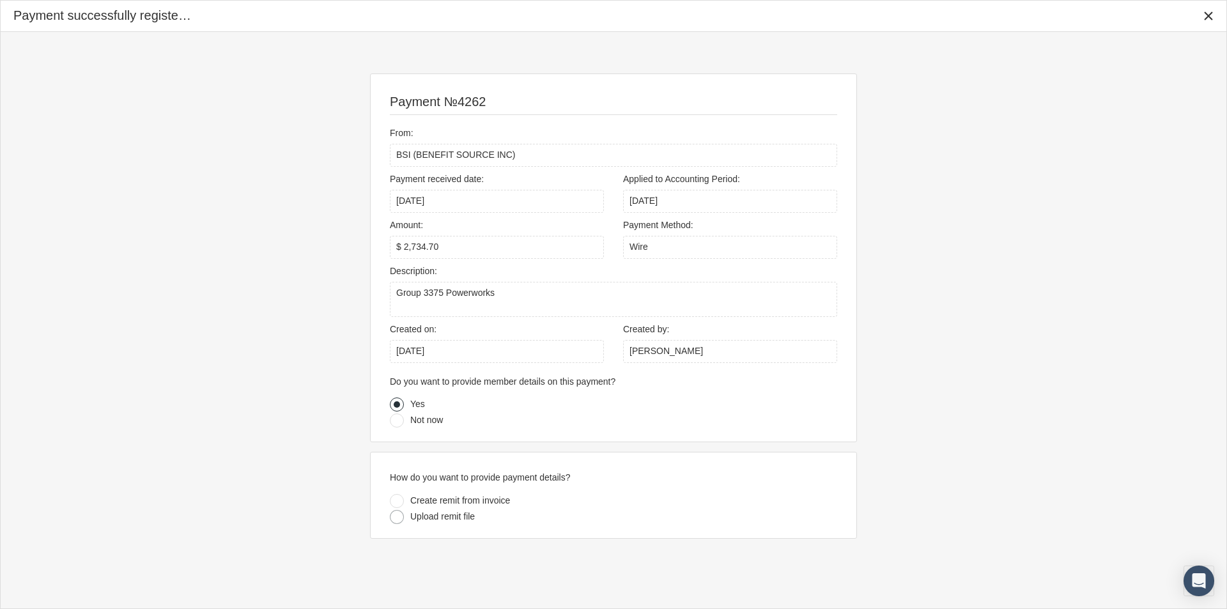
click at [396, 517] on div at bounding box center [397, 517] width 14 height 14
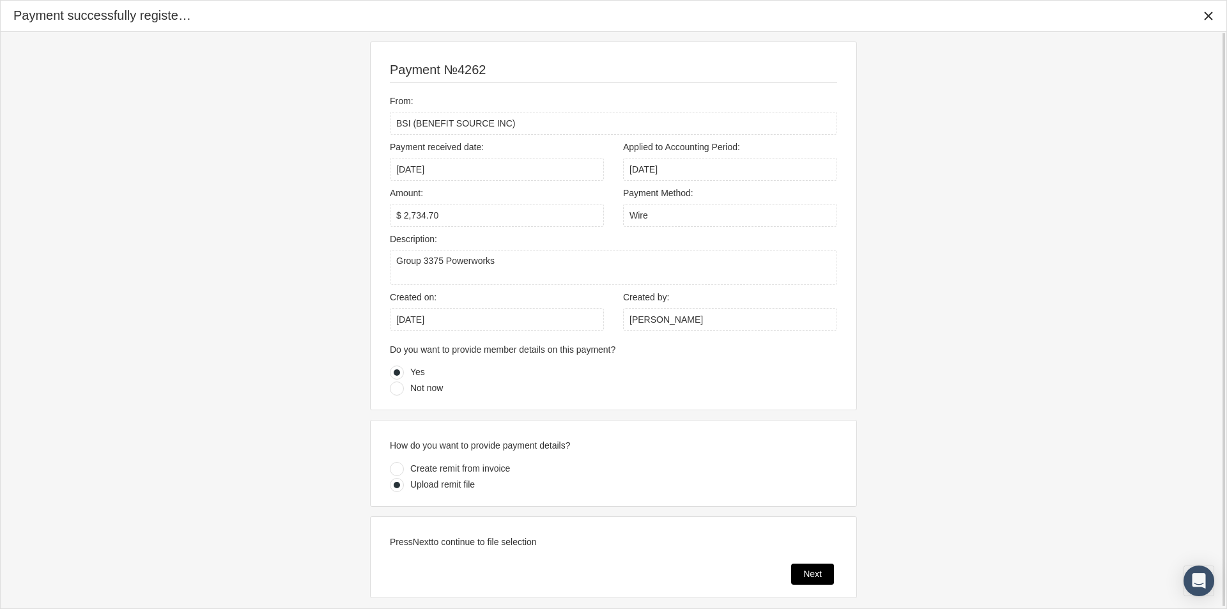
click at [803, 571] on span "Next" at bounding box center [812, 574] width 19 height 10
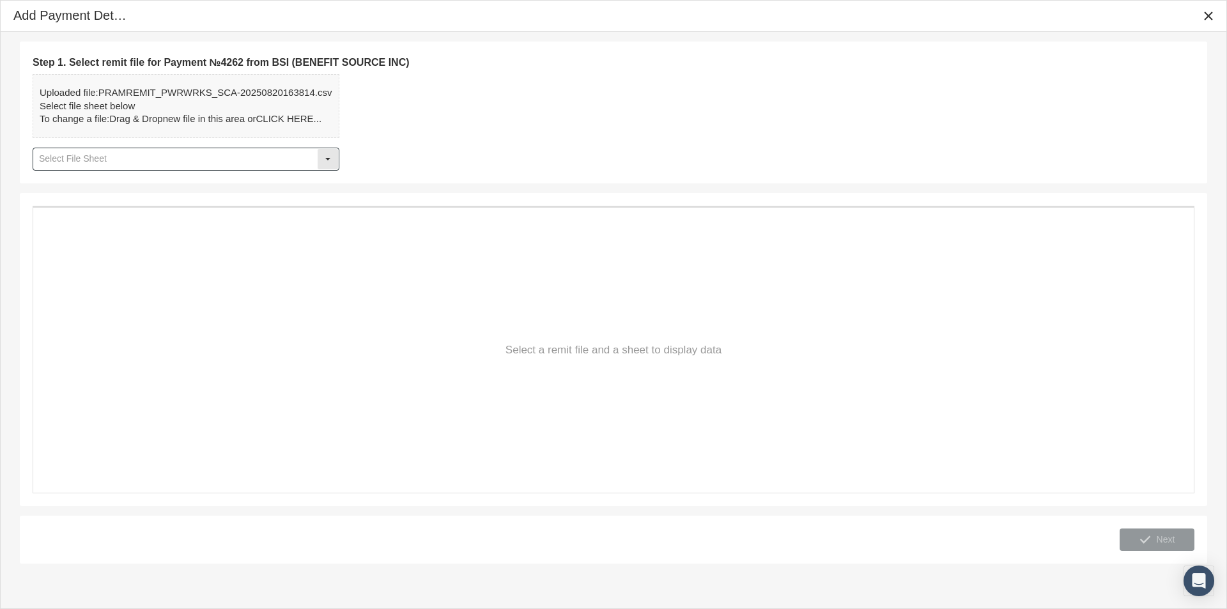
click at [328, 158] on div "Select" at bounding box center [328, 159] width 20 height 20
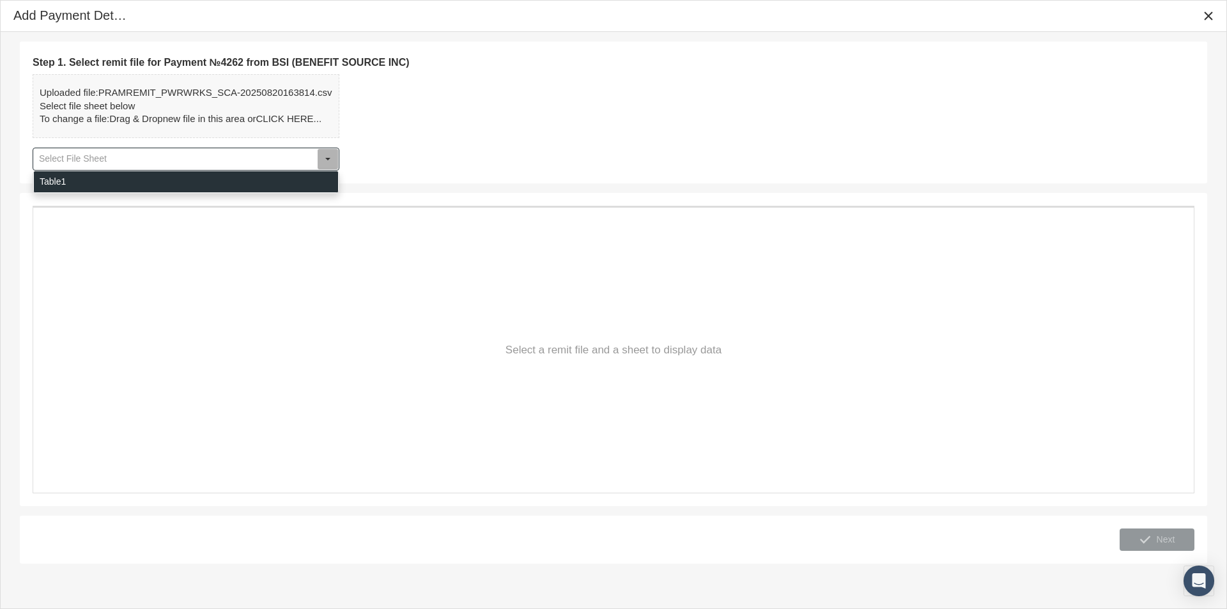
click at [72, 178] on div "Table1" at bounding box center [186, 181] width 304 height 21
type input "Table1"
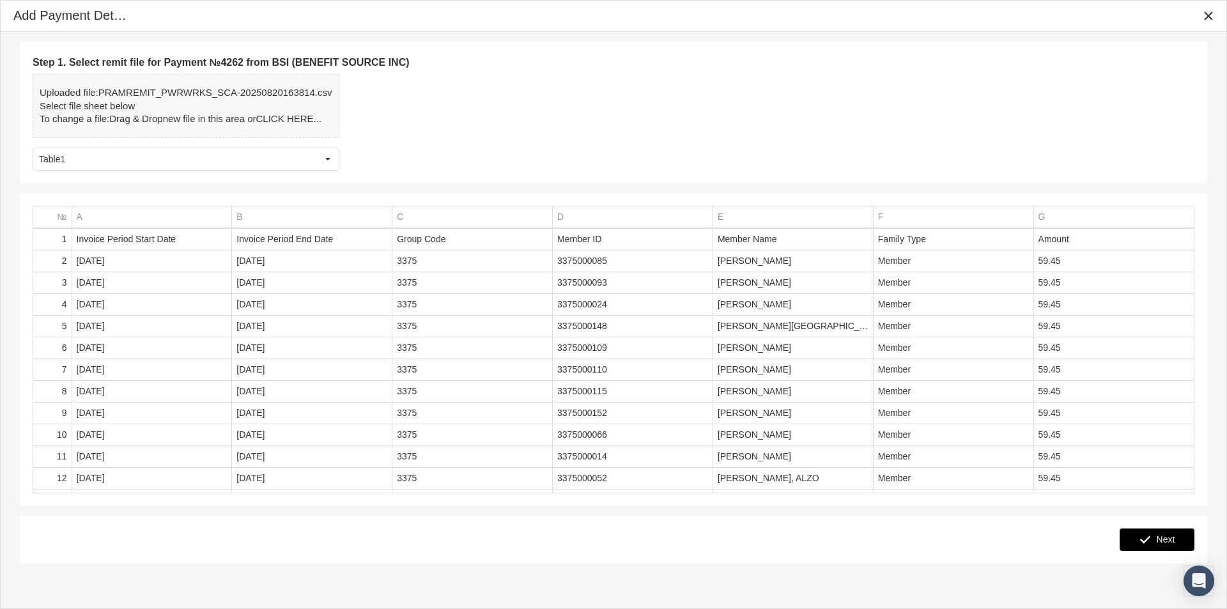
click at [1161, 538] on span "Next" at bounding box center [1165, 539] width 19 height 10
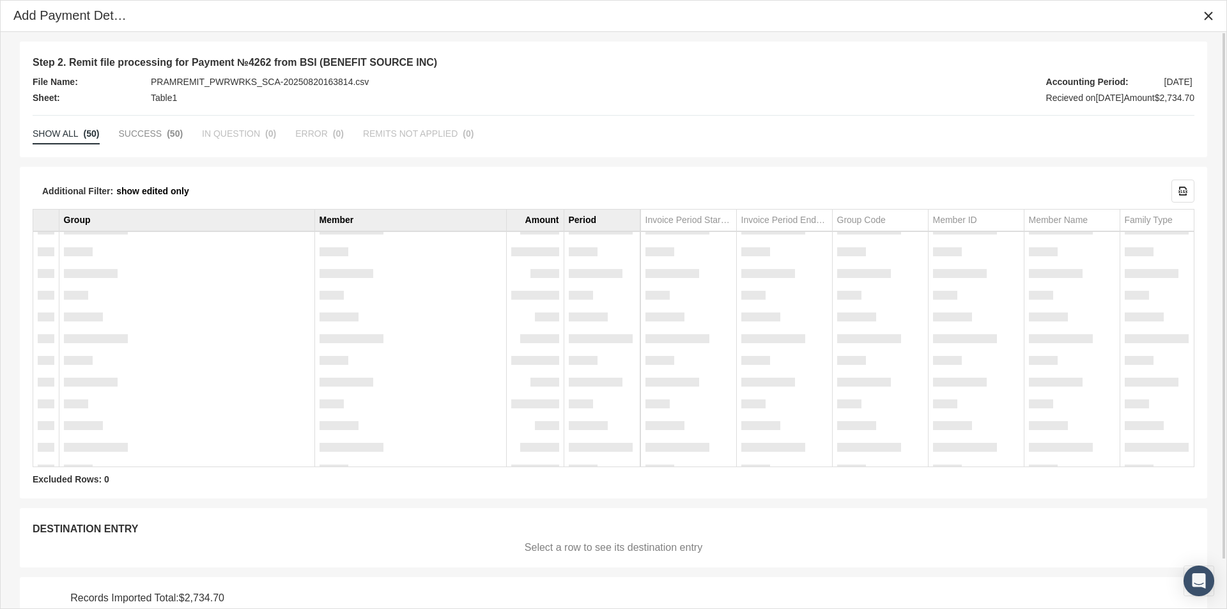
scroll to position [53, 0]
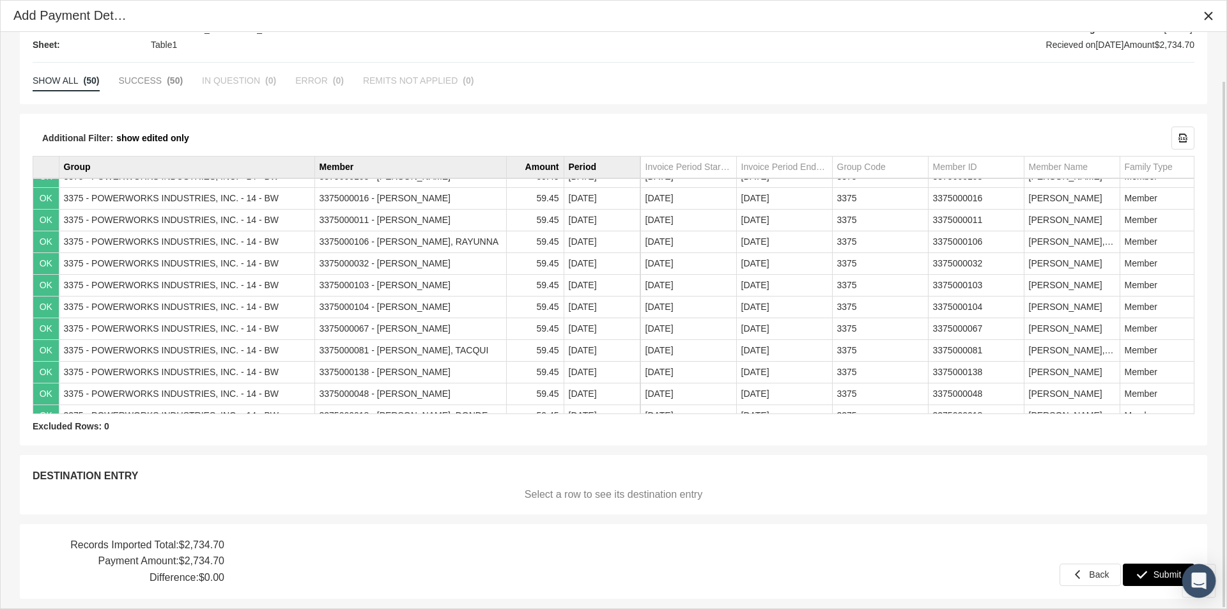
drag, startPoint x: 1162, startPoint y: 572, endPoint x: 1209, endPoint y: 564, distance: 48.6
click at [1165, 573] on span "Submit" at bounding box center [1167, 574] width 28 height 10
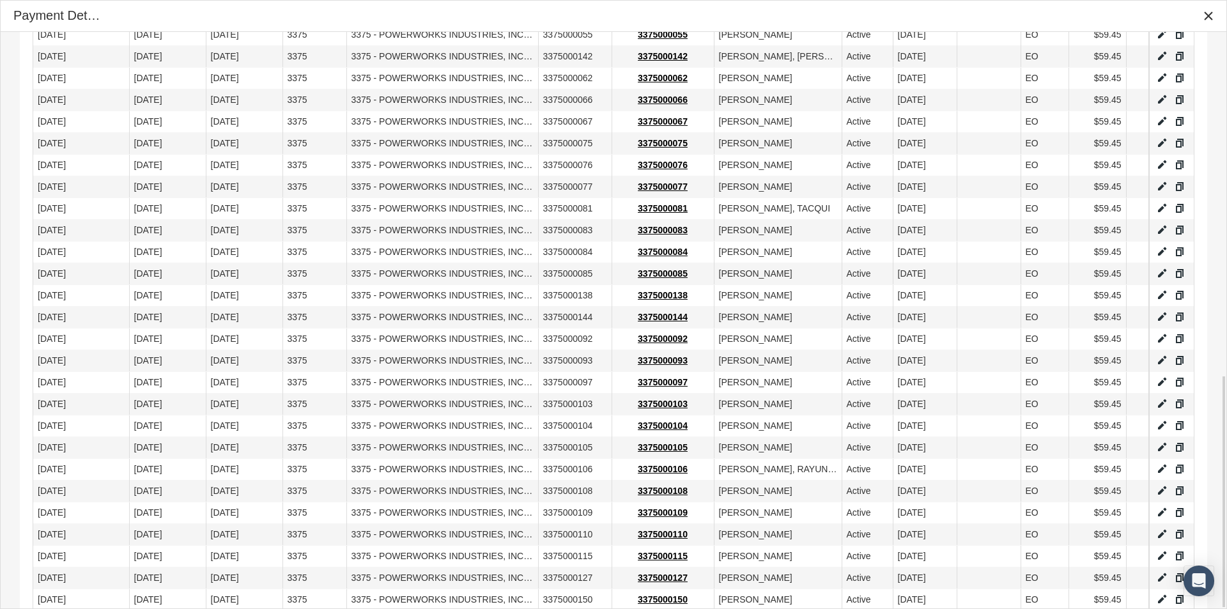
scroll to position [848, 0]
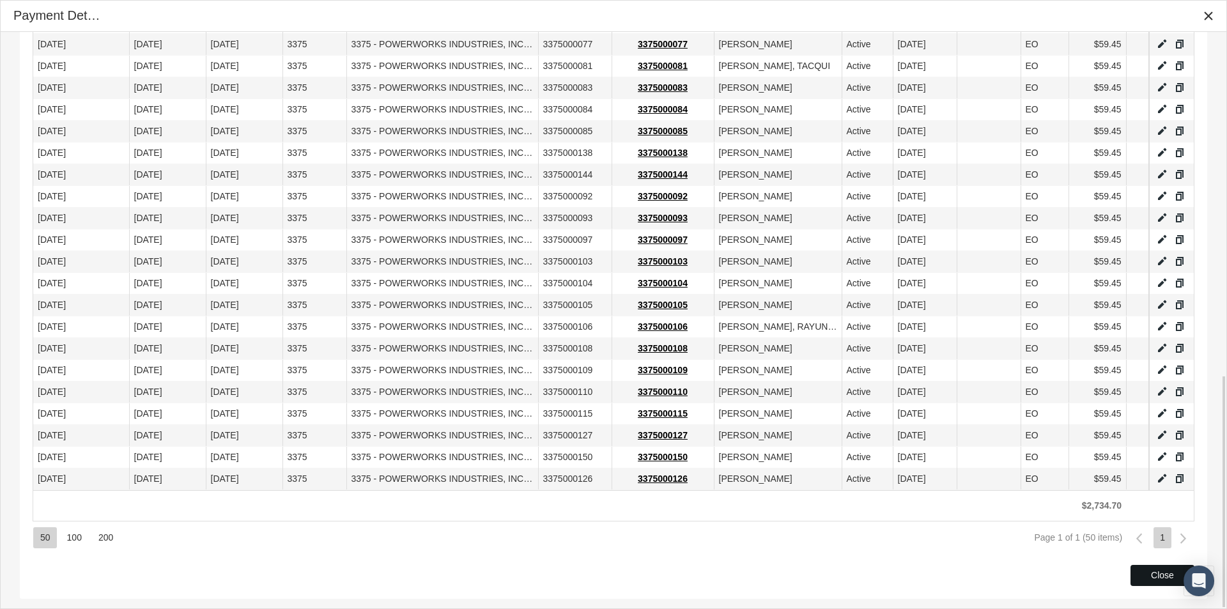
click at [1151, 572] on span "Close" at bounding box center [1162, 575] width 23 height 10
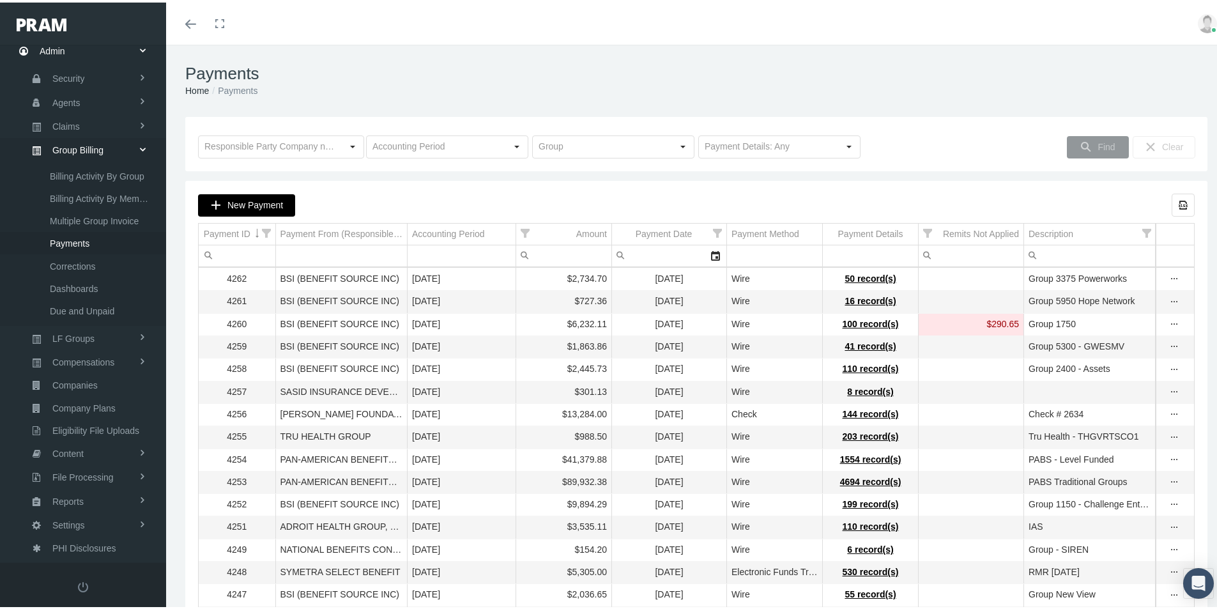
click at [246, 201] on span "New Payment" at bounding box center [255, 202] width 56 height 10
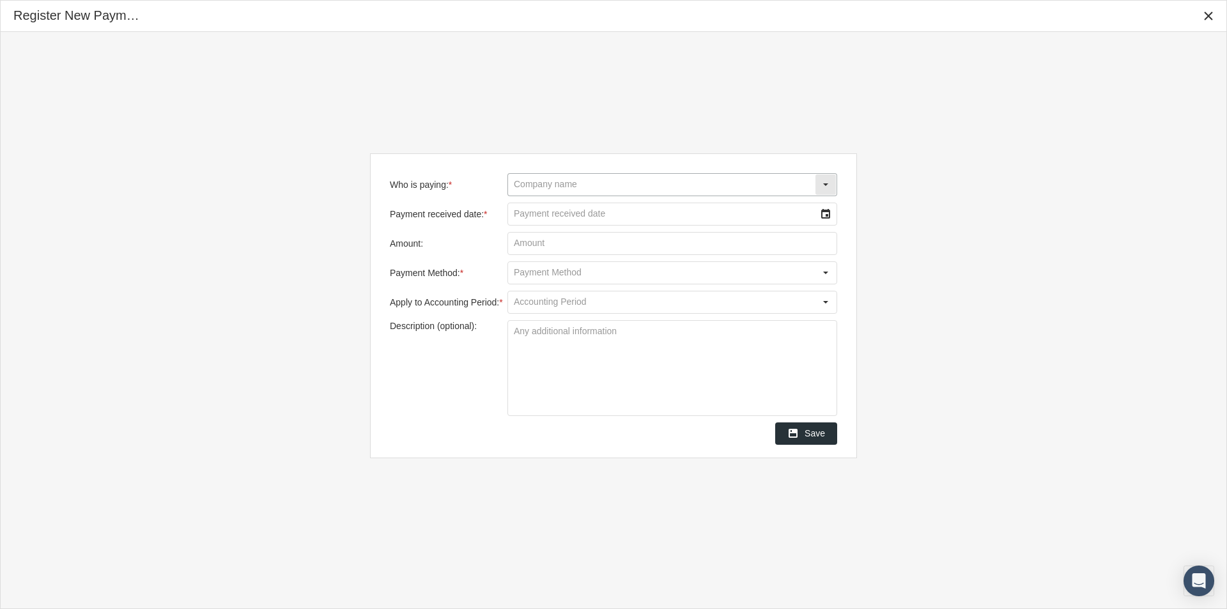
click at [546, 190] on input "Who is paying: *" at bounding box center [661, 185] width 307 height 22
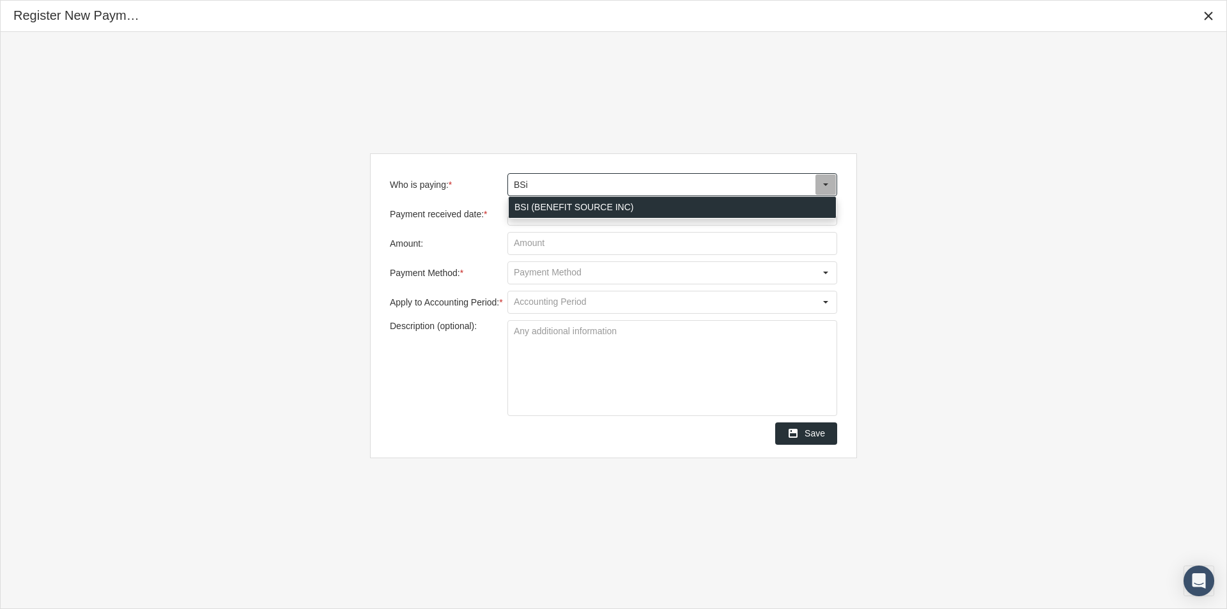
click at [518, 204] on div "BSI (BENEFIT SOURCE INC)" at bounding box center [672, 207] width 327 height 21
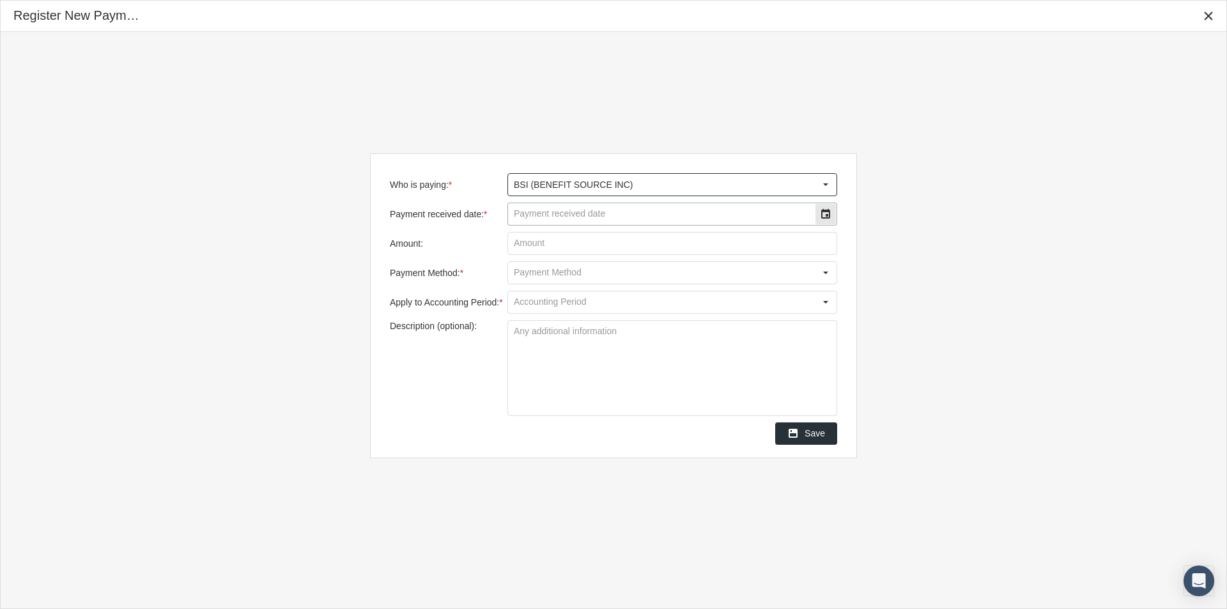
type input "BSI (BENEFIT SOURCE INC)"
drag, startPoint x: 540, startPoint y: 208, endPoint x: 813, endPoint y: 206, distance: 273.5
click at [541, 208] on input "Payment received date: *" at bounding box center [661, 214] width 307 height 22
type input "[DATE]"
click at [544, 243] on input "Amount:" at bounding box center [672, 244] width 328 height 22
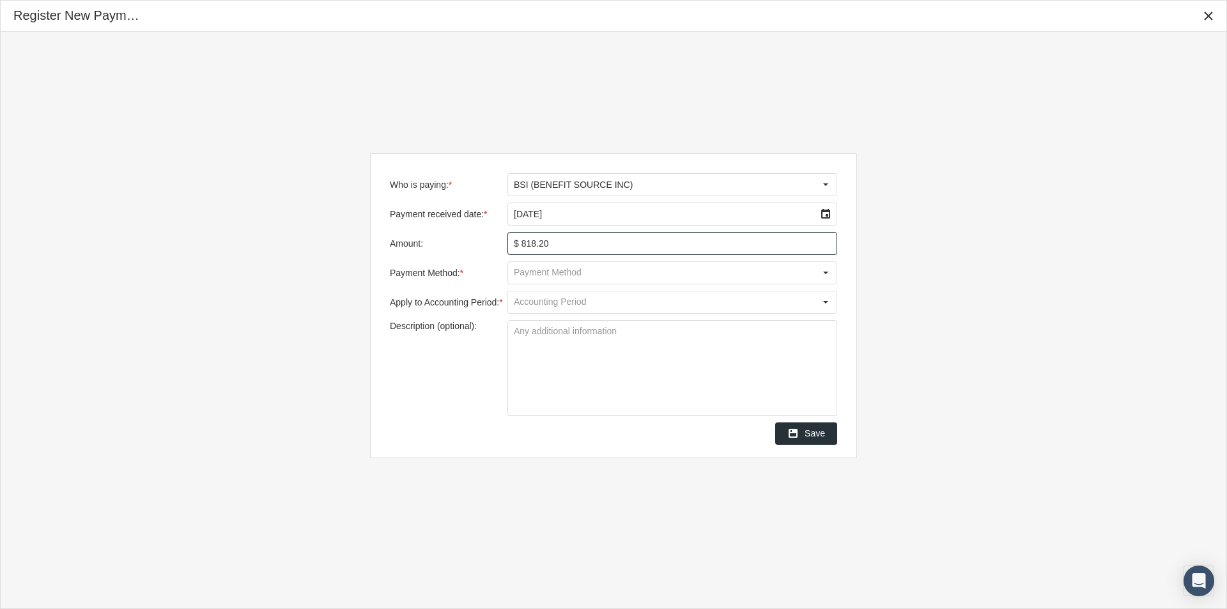
type input "$ 818.28"
click at [536, 274] on input "Payment Method: *" at bounding box center [661, 273] width 307 height 22
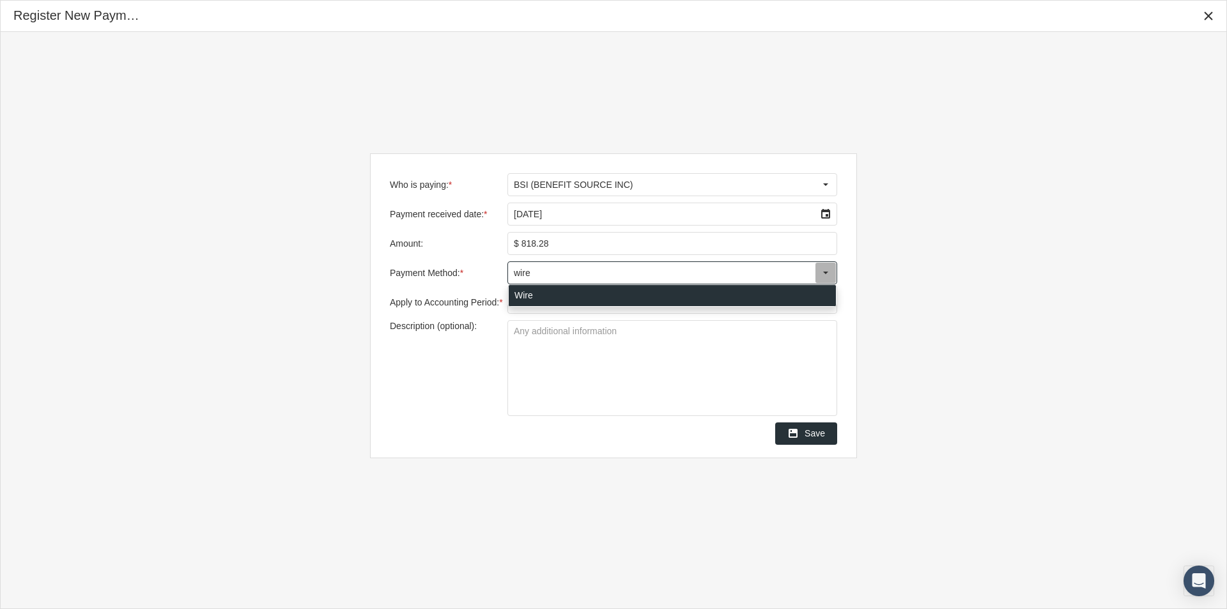
click at [525, 296] on div "Wire" at bounding box center [672, 295] width 327 height 21
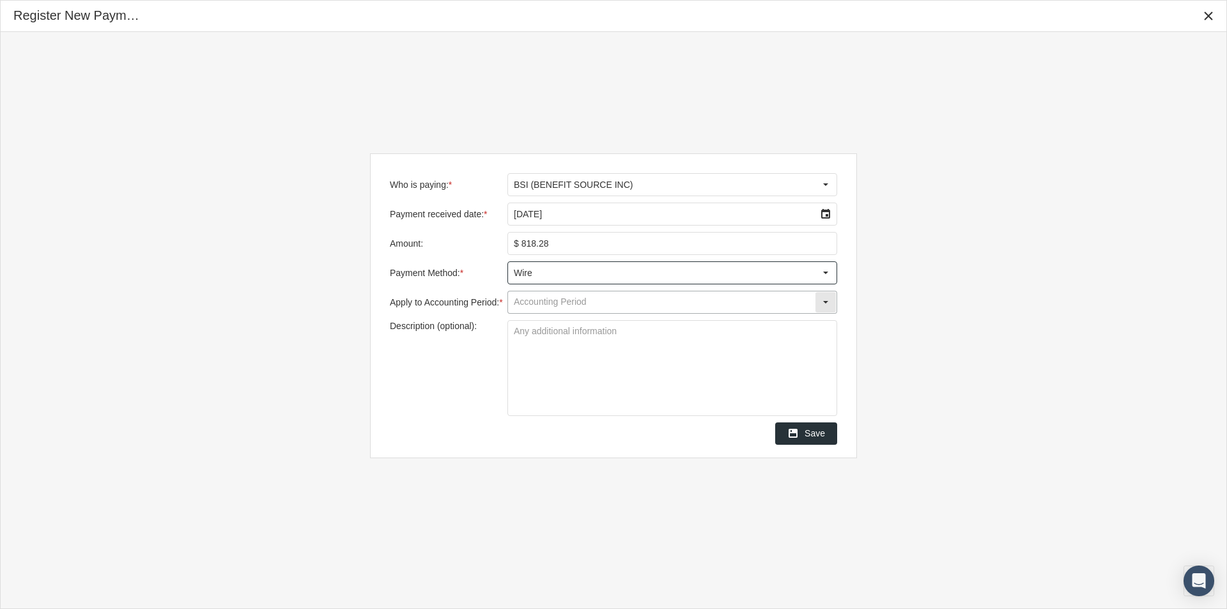
type input "Wire"
click at [525, 302] on input "Apply to Accounting Period: *" at bounding box center [661, 302] width 307 height 22
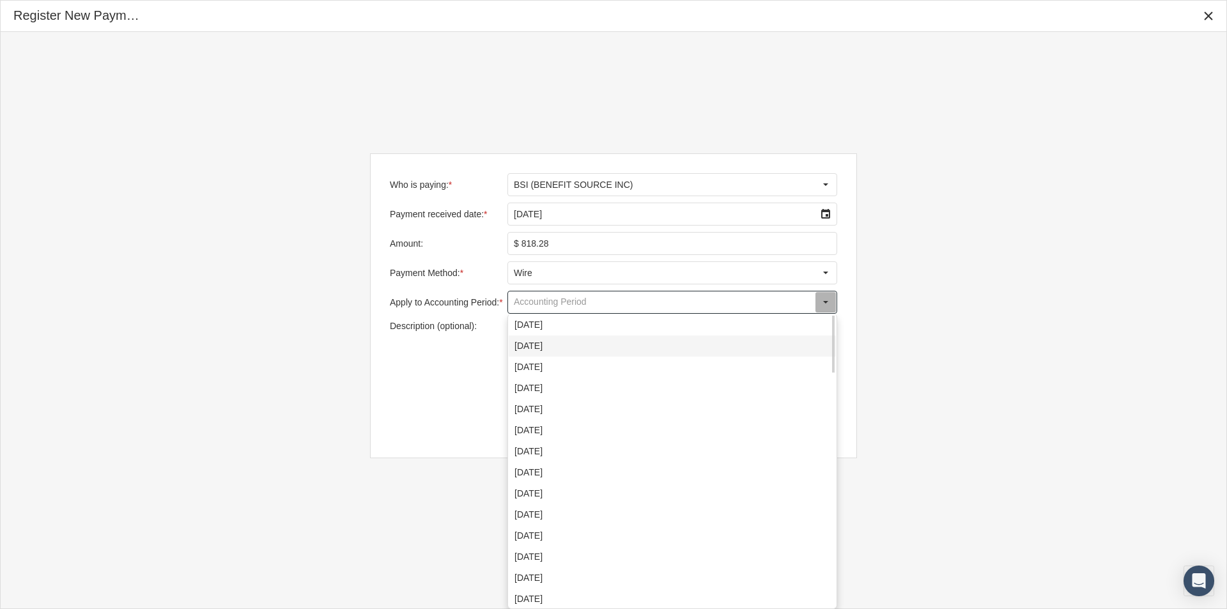
click at [537, 351] on div "[DATE]" at bounding box center [672, 345] width 327 height 21
type input "[DATE]"
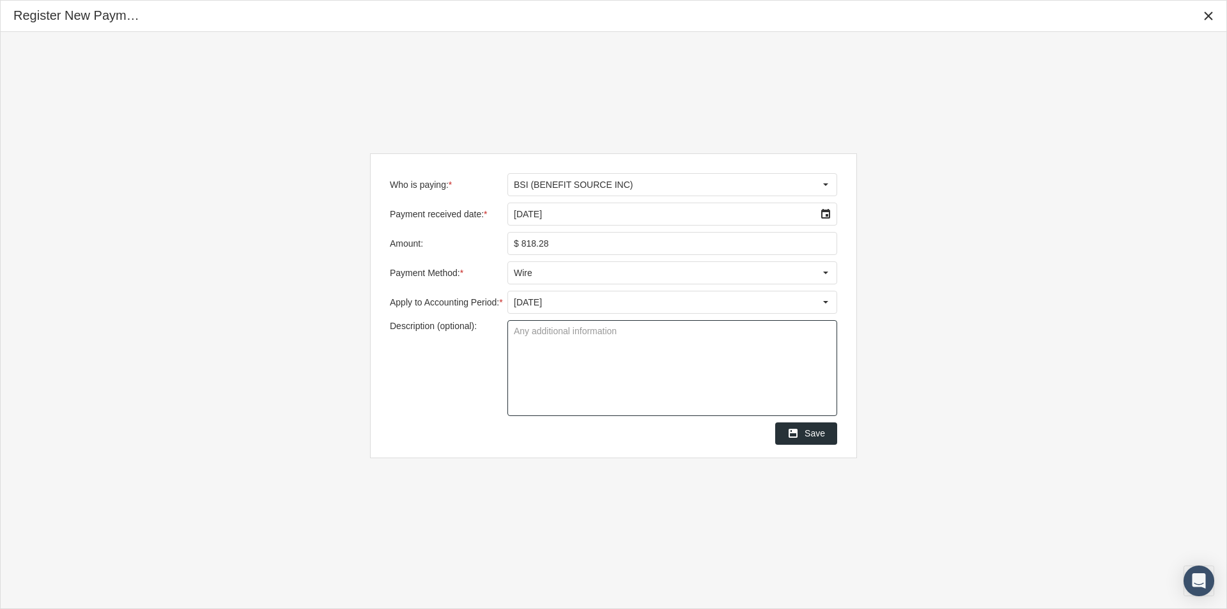
click at [530, 341] on textarea "Description (optional):" at bounding box center [672, 368] width 328 height 95
type textarea "Group 6250 Top Notch"
click at [821, 430] on span "Save" at bounding box center [814, 433] width 20 height 10
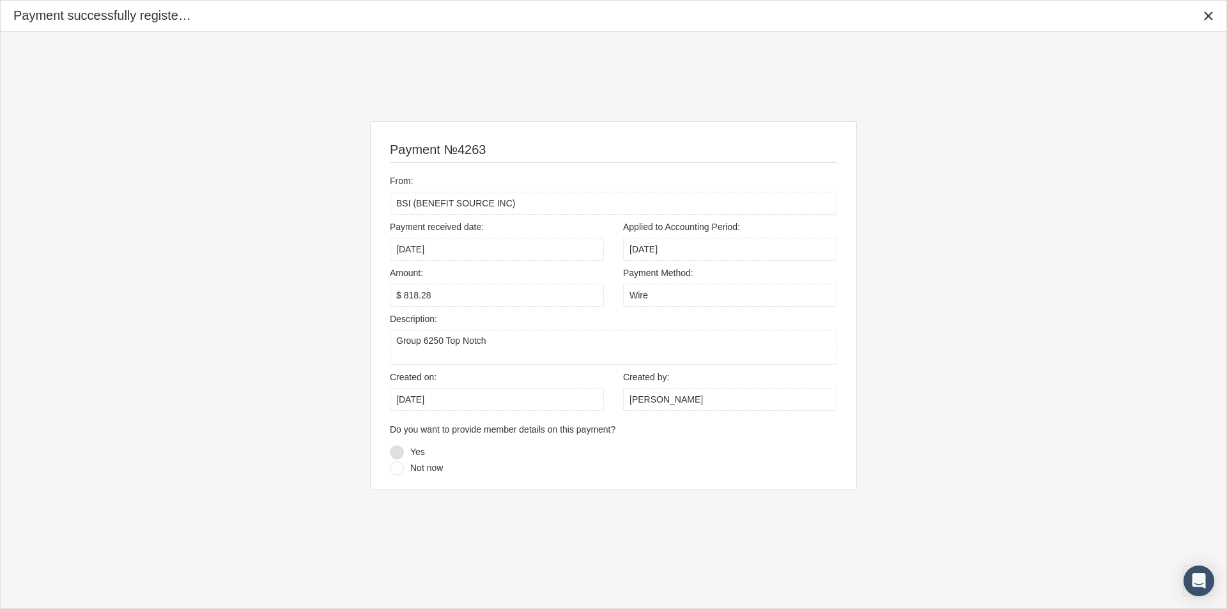
click at [393, 450] on div at bounding box center [397, 452] width 14 height 14
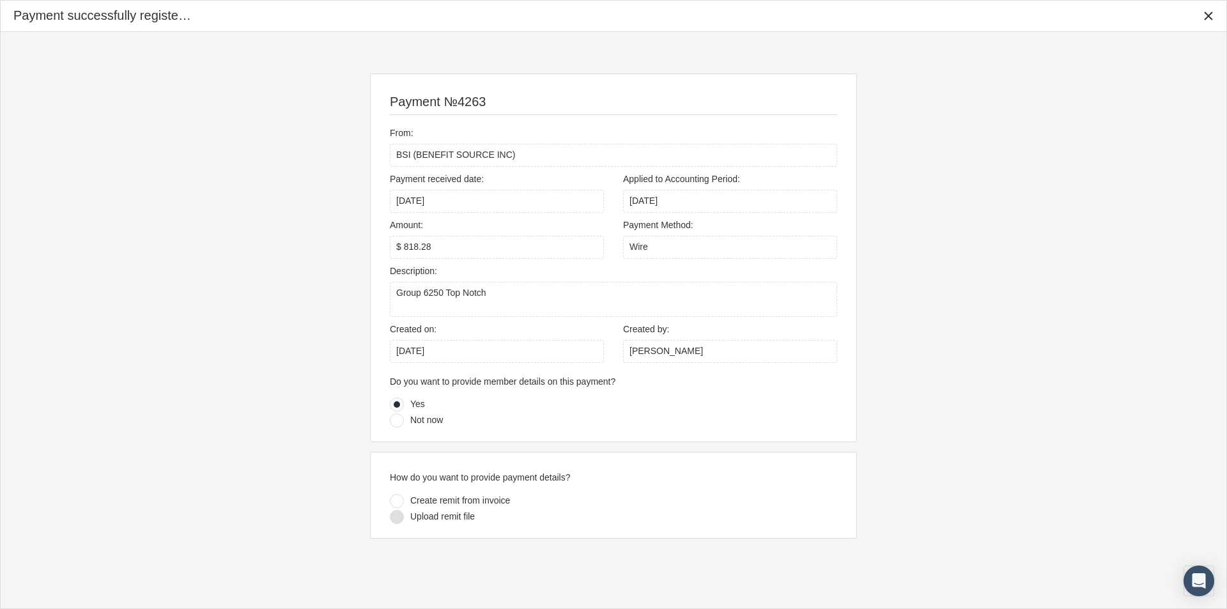
click at [395, 514] on div at bounding box center [397, 517] width 14 height 14
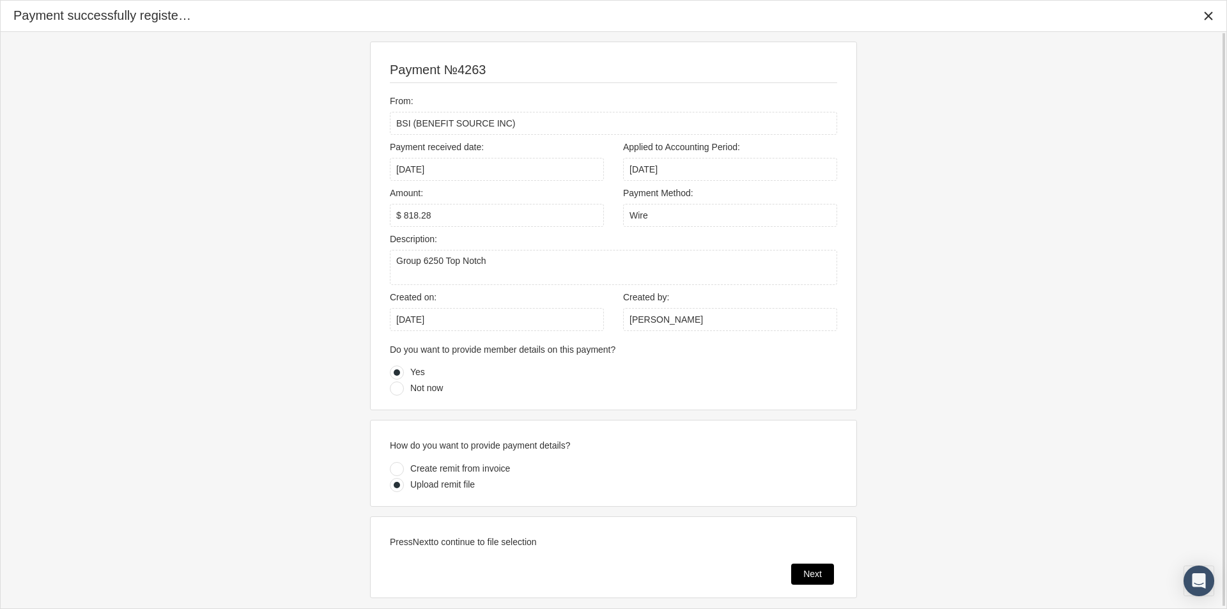
click at [806, 578] on span "Next" at bounding box center [812, 574] width 19 height 10
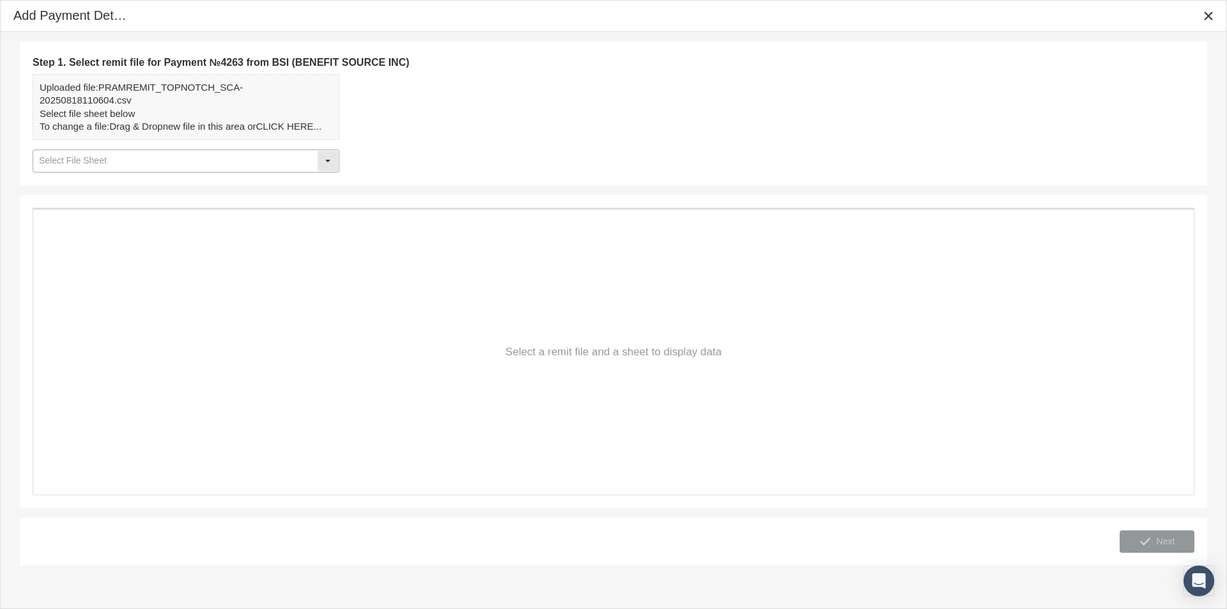
drag, startPoint x: 333, startPoint y: 157, endPoint x: 297, endPoint y: 158, distance: 35.8
click at [331, 157] on div "Select" at bounding box center [328, 161] width 20 height 20
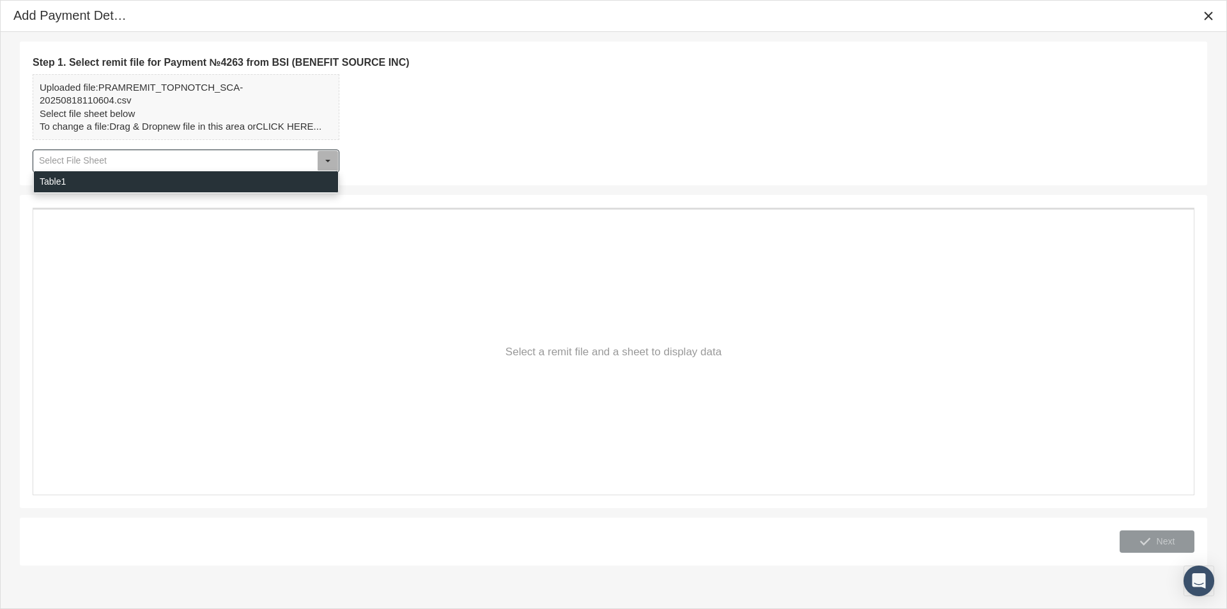
drag, startPoint x: 50, startPoint y: 185, endPoint x: 96, endPoint y: 212, distance: 53.8
click at [50, 185] on div "Table1" at bounding box center [186, 181] width 304 height 21
type input "Table1"
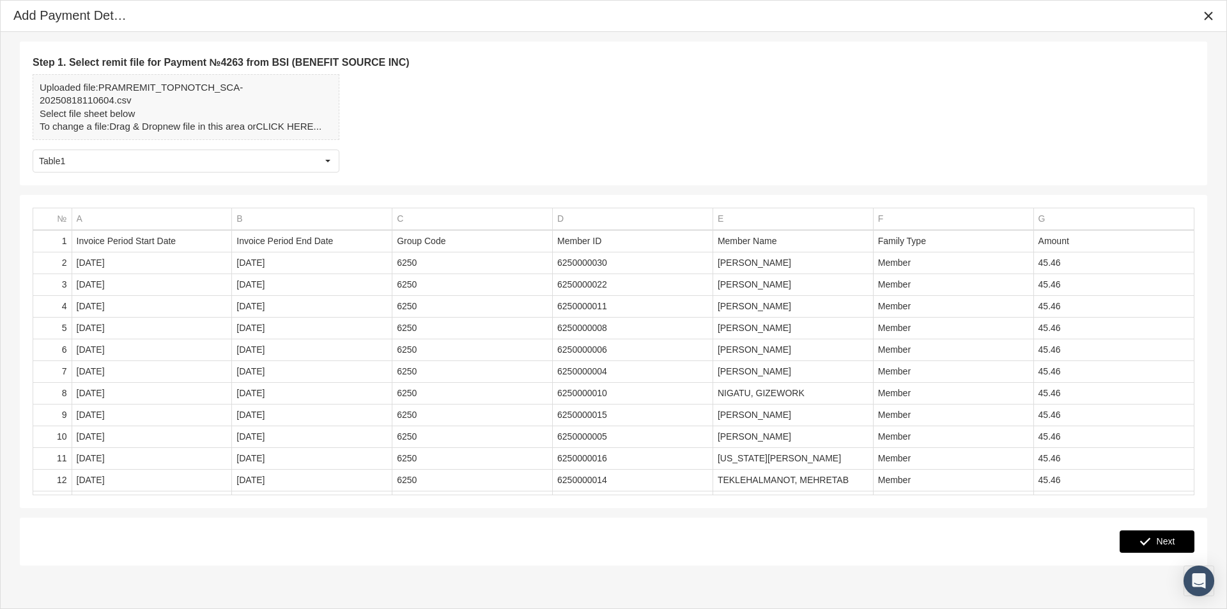
click at [1169, 540] on span "Next" at bounding box center [1165, 541] width 19 height 10
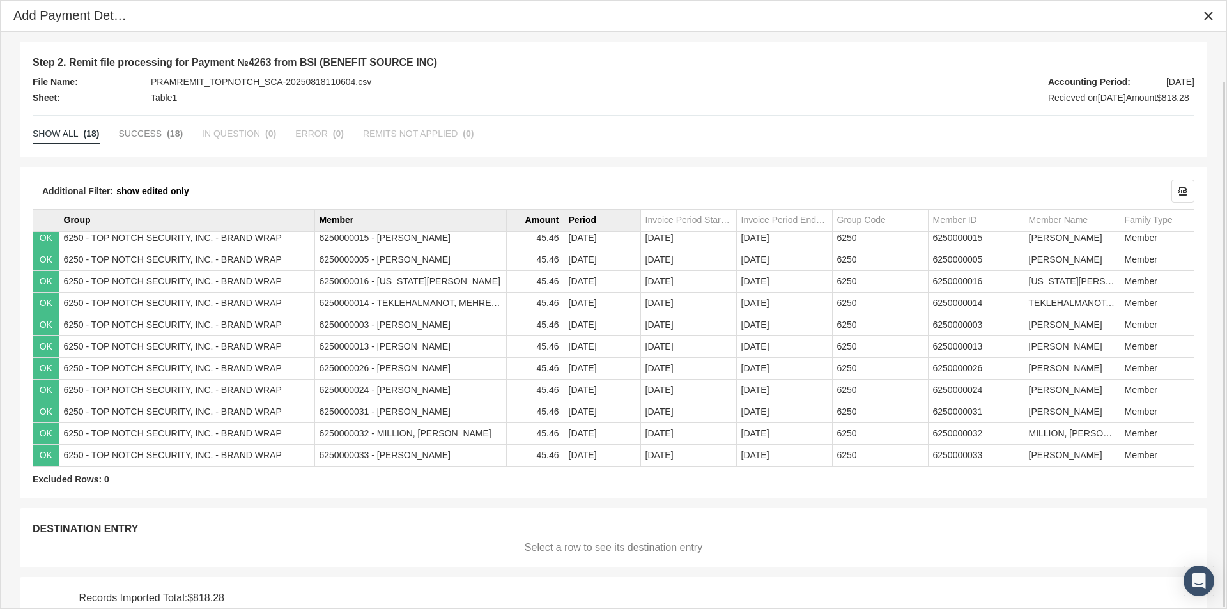
scroll to position [53, 0]
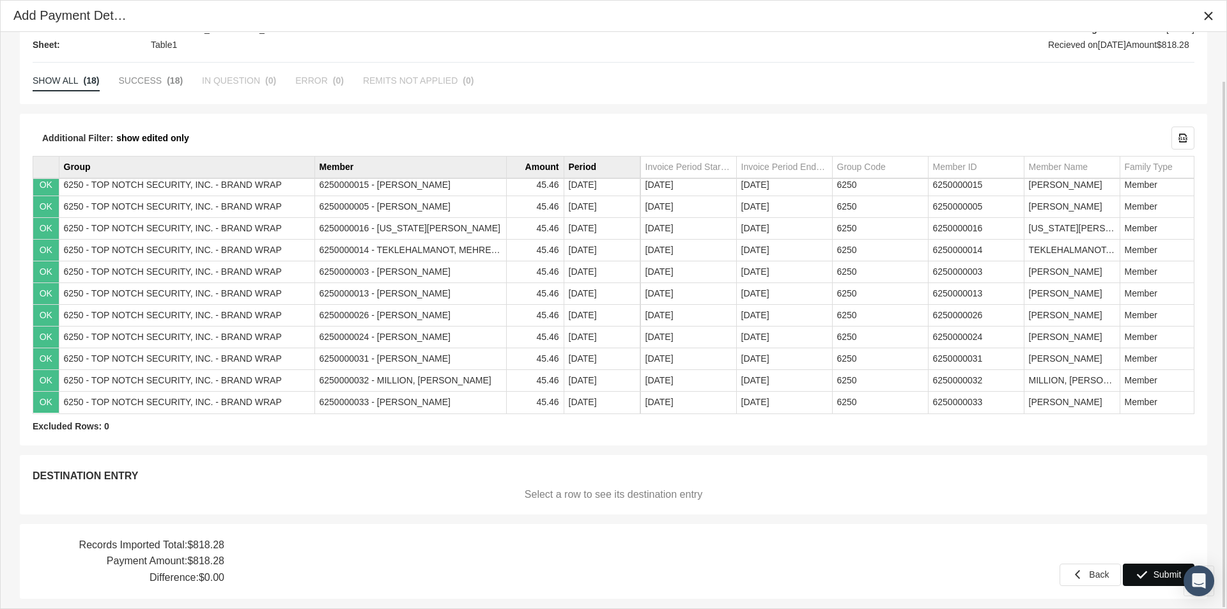
click at [1159, 573] on span "Submit" at bounding box center [1167, 574] width 28 height 10
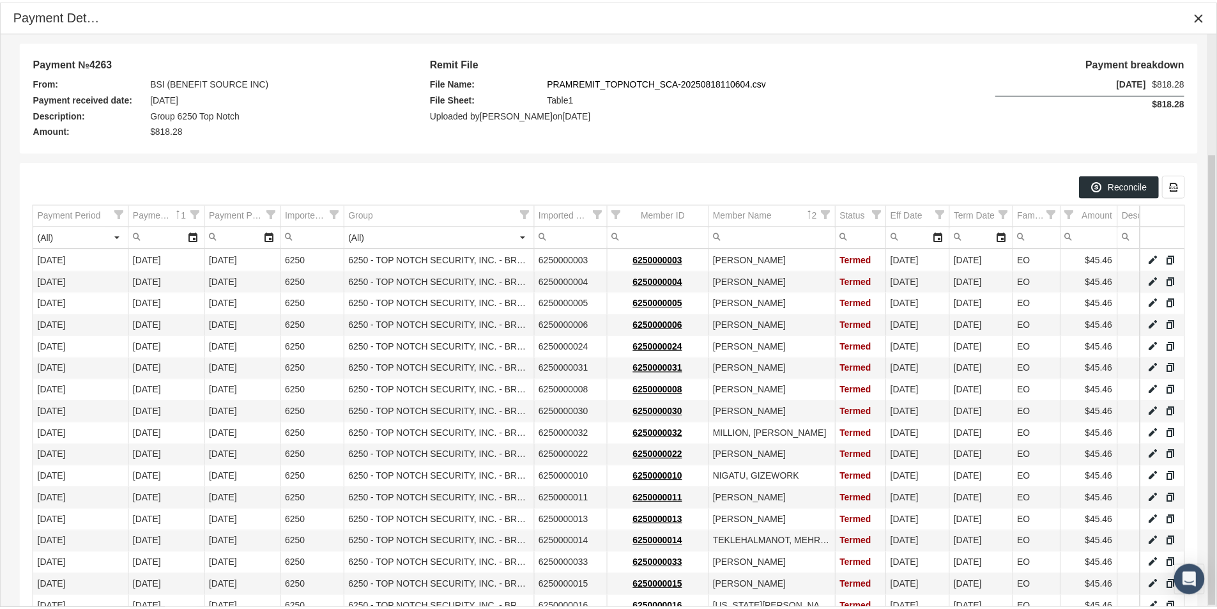
scroll to position [153, 0]
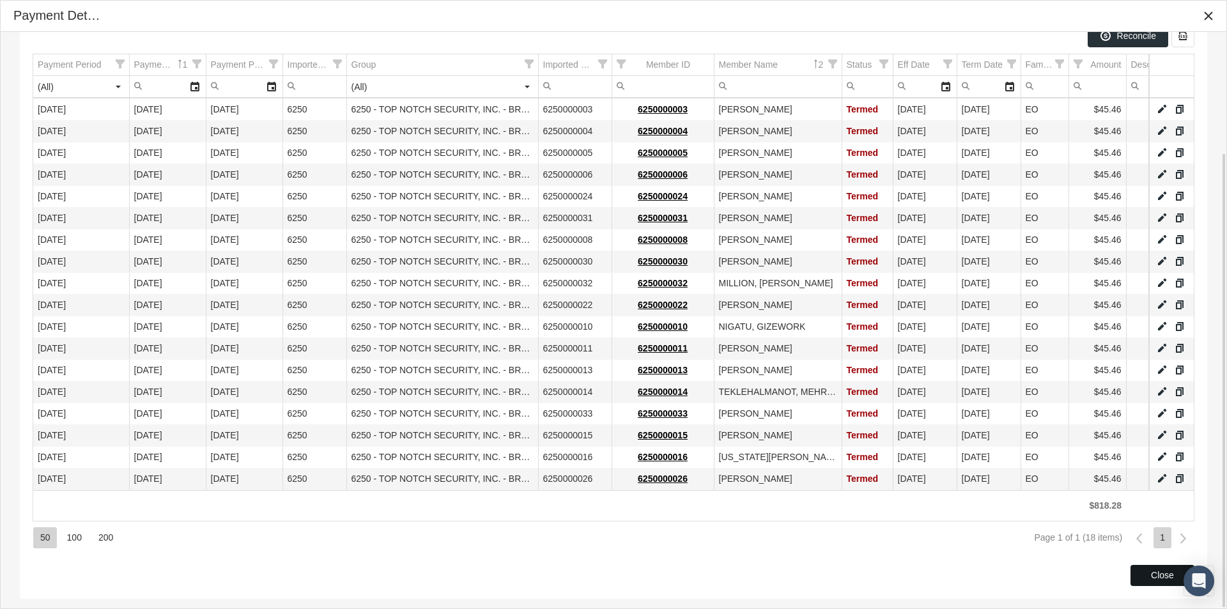
drag, startPoint x: 1133, startPoint y: 571, endPoint x: 689, endPoint y: 330, distance: 504.9
click at [1133, 571] on div "Close" at bounding box center [1162, 575] width 63 height 20
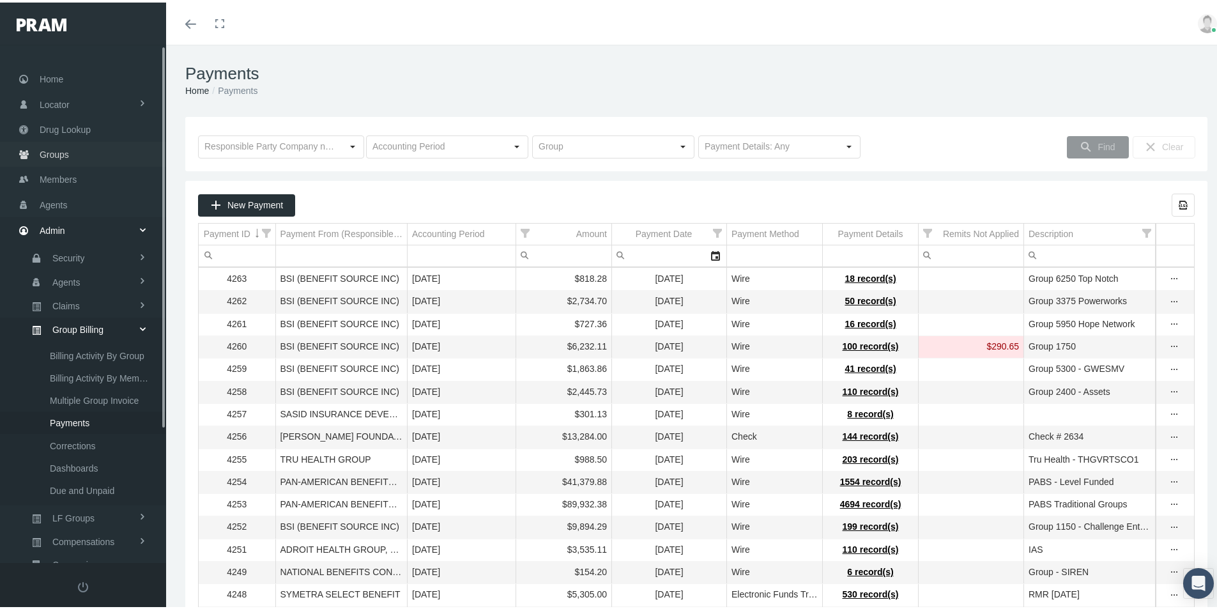
click at [58, 151] on span "Groups" at bounding box center [54, 152] width 29 height 24
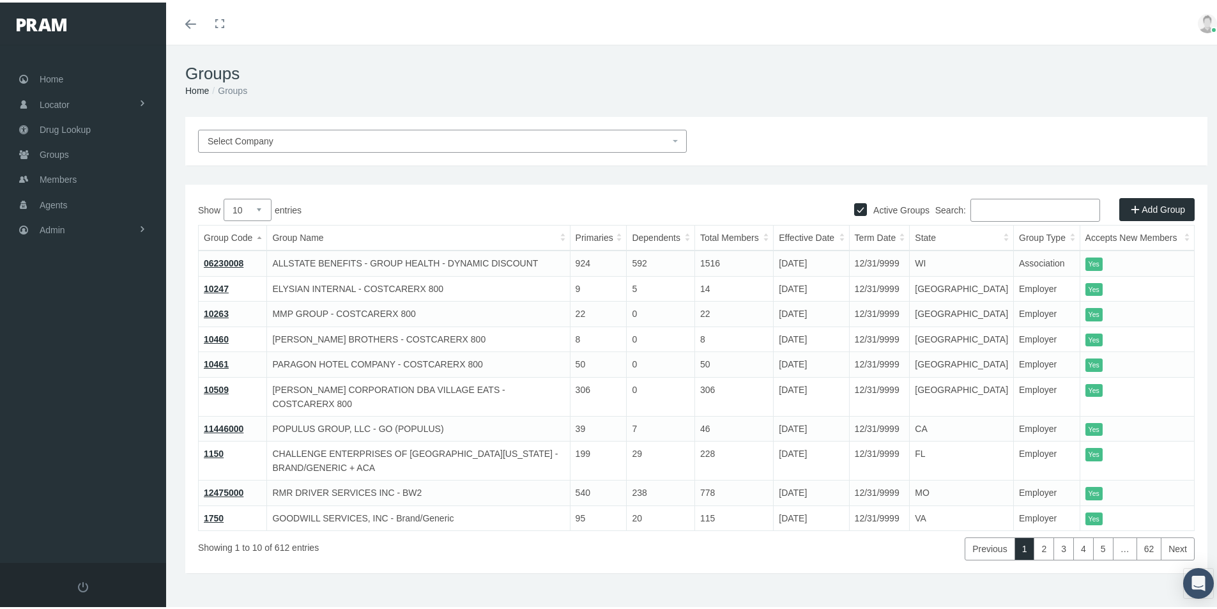
click at [977, 204] on input "Search:" at bounding box center [1035, 207] width 130 height 23
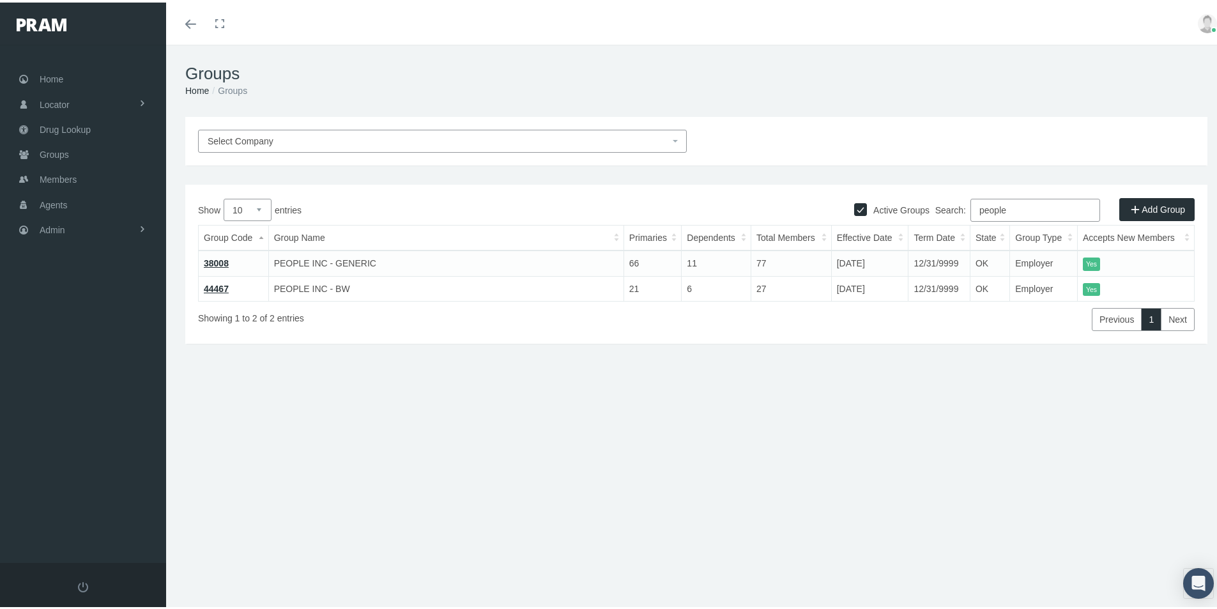
type input "people"
click at [217, 258] on link "38008" at bounding box center [216, 261] width 25 height 10
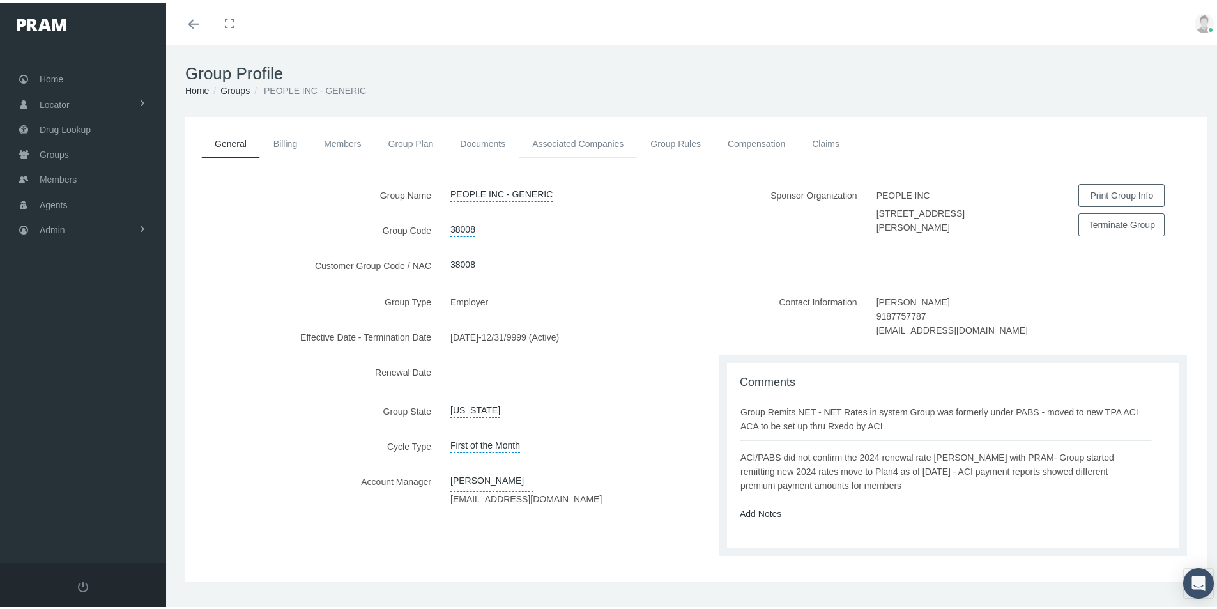
click at [570, 140] on link "Associated Companies" at bounding box center [578, 141] width 118 height 28
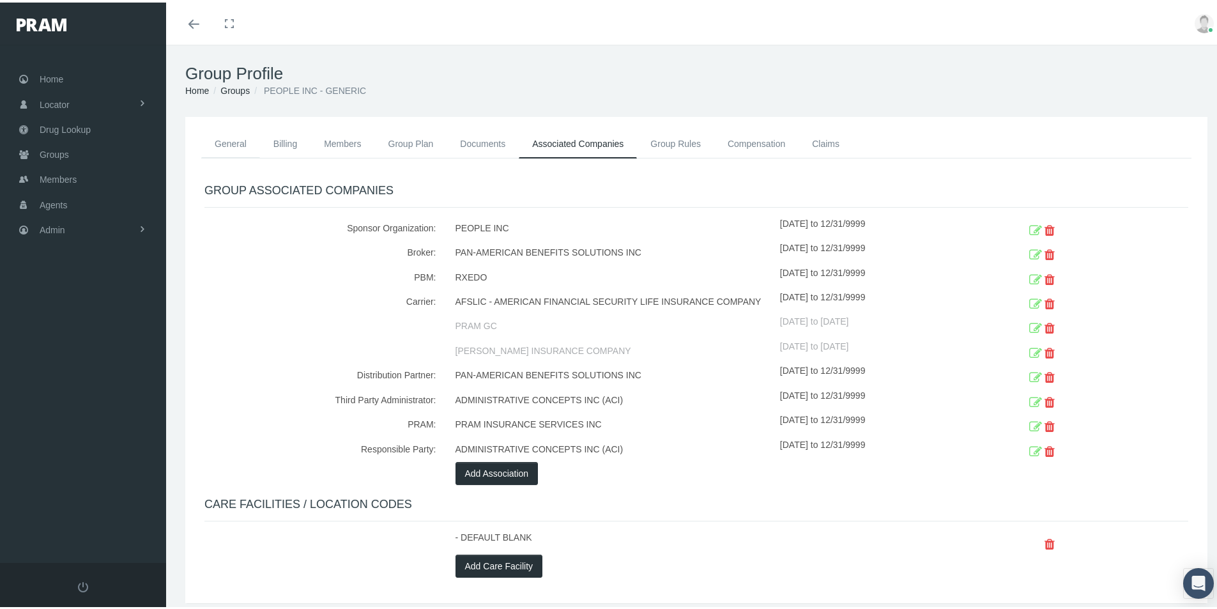
click at [230, 139] on link "General" at bounding box center [230, 141] width 59 height 28
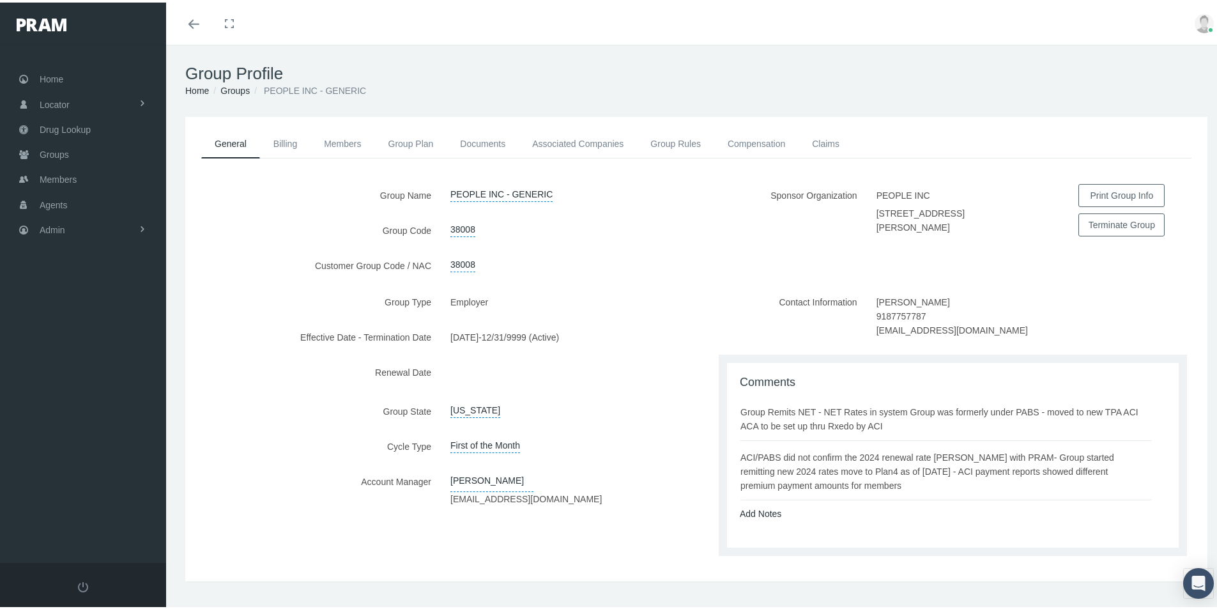
drag, startPoint x: 605, startPoint y: 546, endPoint x: 671, endPoint y: 502, distance: 79.2
click at [610, 548] on div "Group Type Employer Effective Date - Termination Date [DATE] - 12/31/9999 (Acti…" at bounding box center [440, 427] width 511 height 278
click at [55, 229] on span "Admin" at bounding box center [53, 227] width 26 height 24
click at [462, 544] on div "Group Type Employer Effective Date - Termination Date 07/01/2022 - 12/31/9999 (…" at bounding box center [440, 427] width 511 height 278
click at [64, 325] on span "Group Billing" at bounding box center [77, 327] width 51 height 22
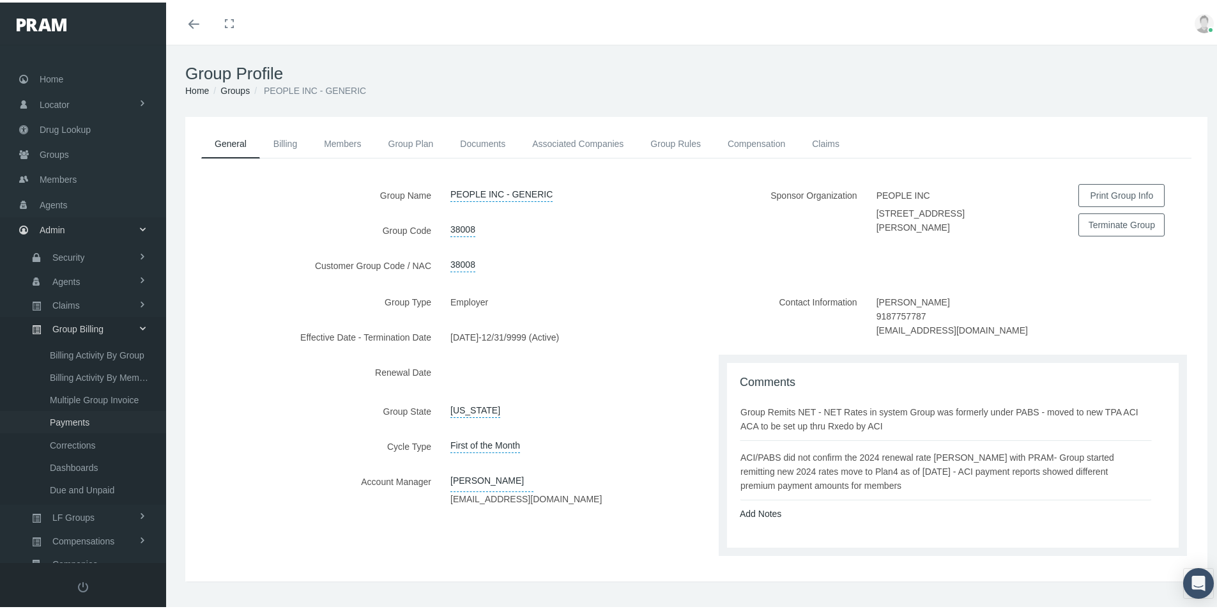
click at [68, 419] on span "Payments" at bounding box center [70, 420] width 40 height 22
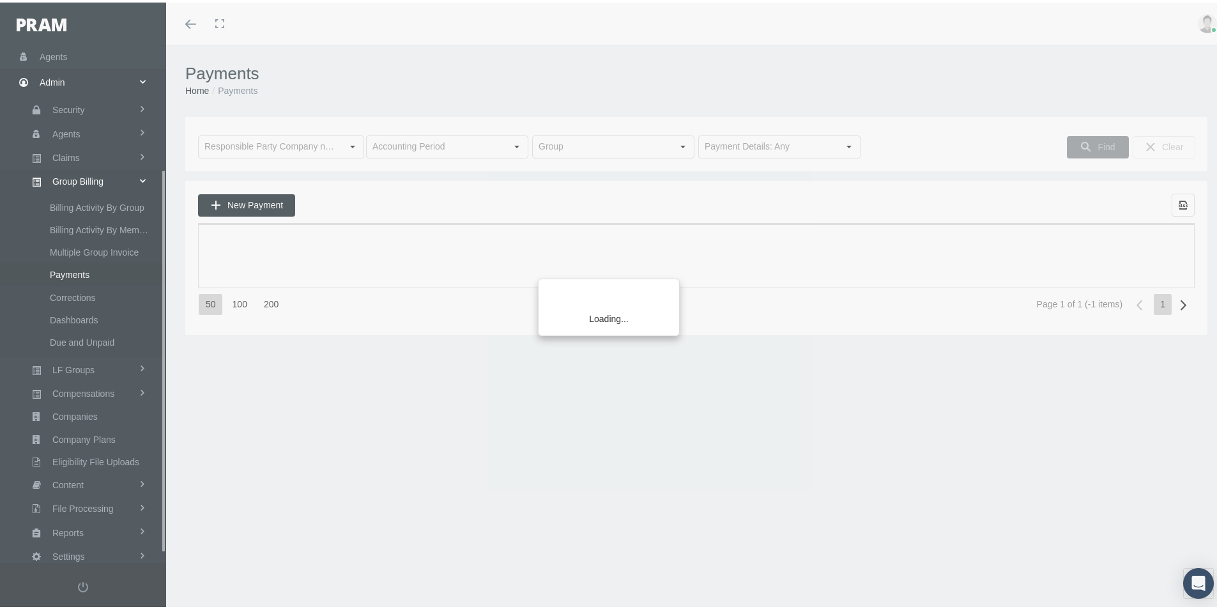
scroll to position [181, 0]
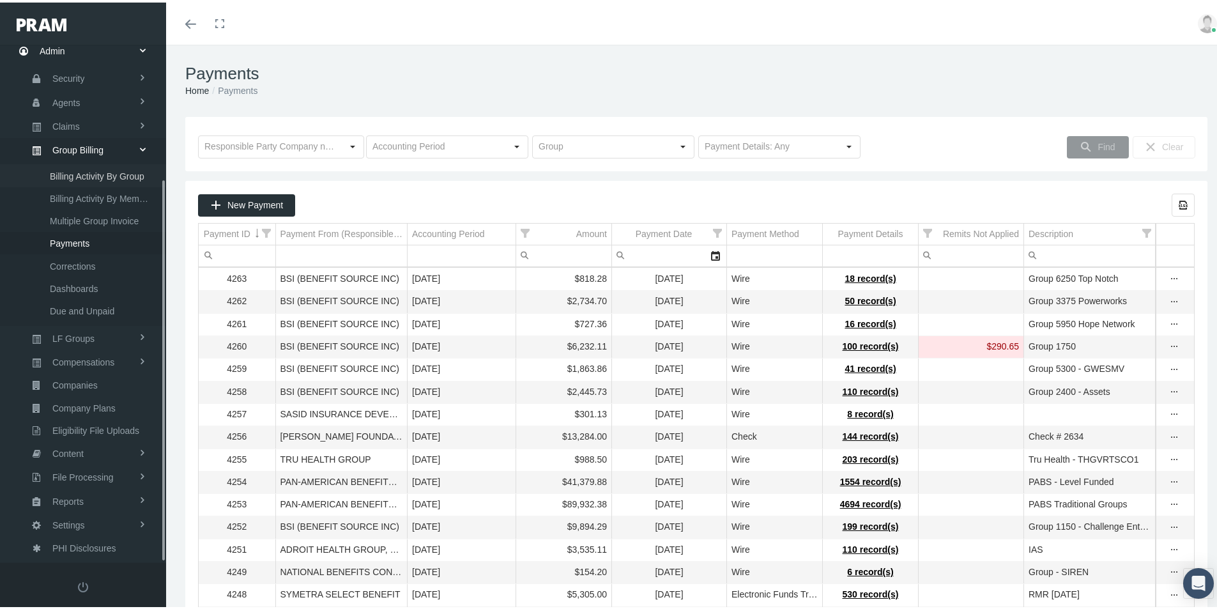
click at [86, 170] on span "Billing Activity By Group" at bounding box center [97, 174] width 95 height 22
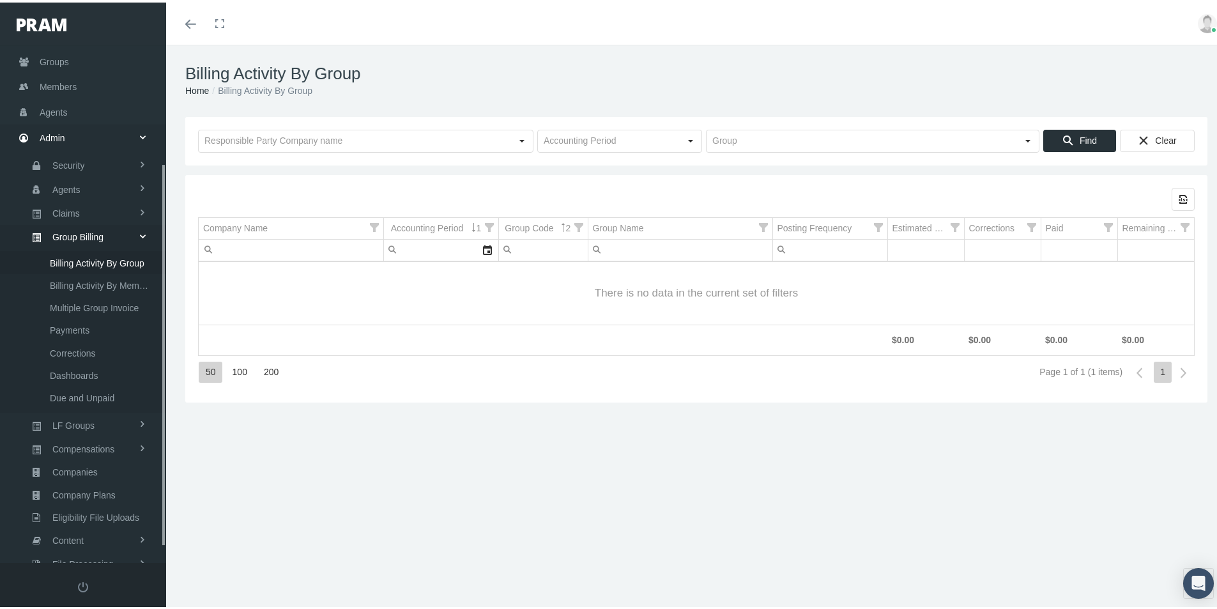
scroll to position [181, 0]
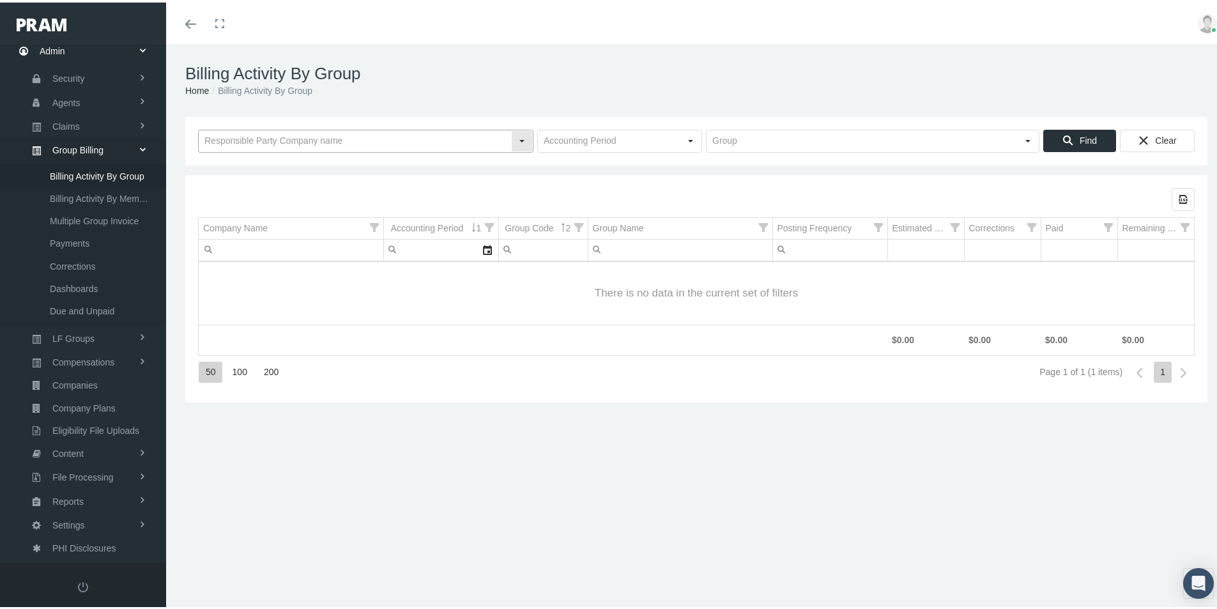
click at [251, 142] on input "text" at bounding box center [355, 139] width 312 height 22
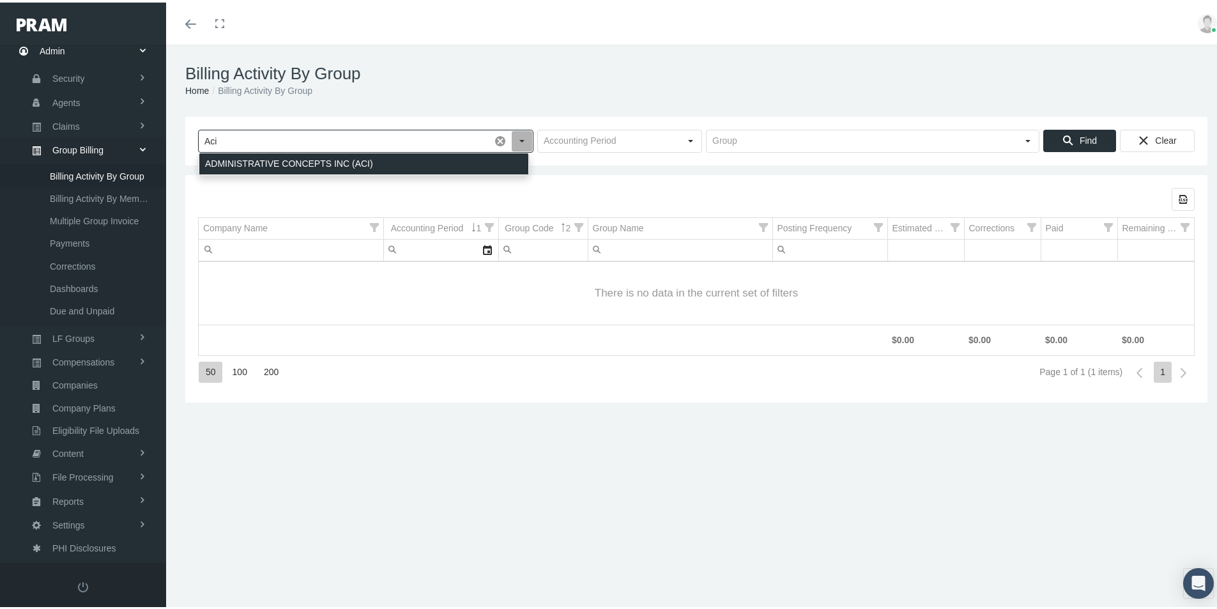
drag, startPoint x: 261, startPoint y: 158, endPoint x: 799, endPoint y: 222, distance: 541.2
click at [261, 158] on div "ADMINISTRATIVE CONCEPTS INC (ACI)" at bounding box center [363, 161] width 329 height 21
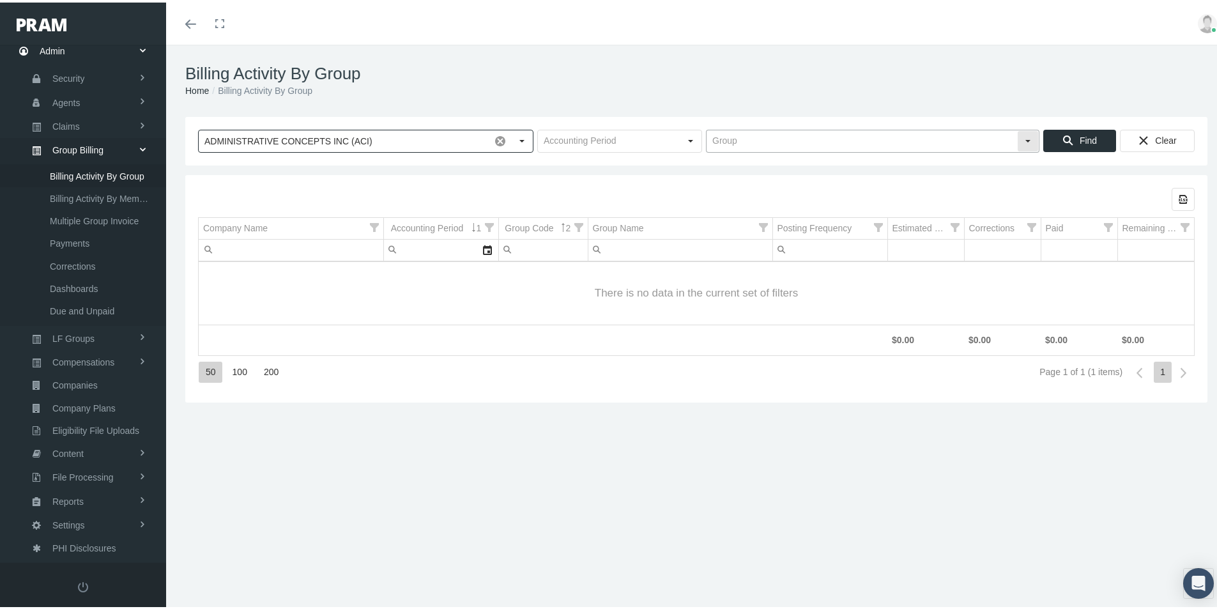
type input "ADMINISTRATIVE CONCEPTS INC (ACI)"
click at [718, 139] on input "text" at bounding box center [862, 139] width 311 height 22
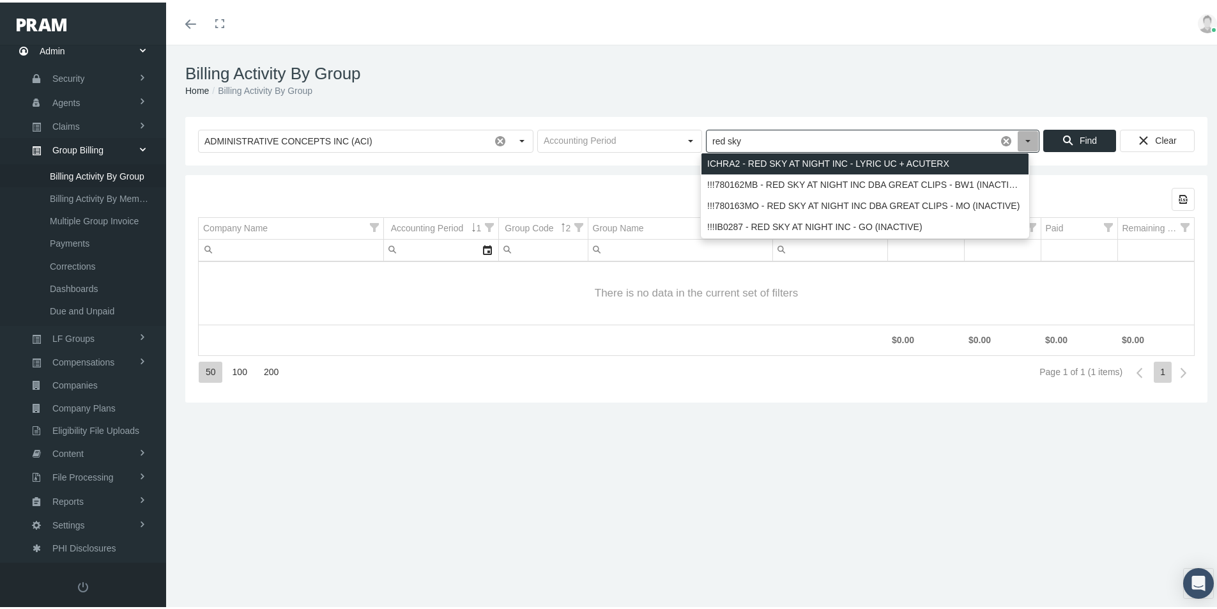
click at [755, 154] on div "ICHRA2 - RED SKY AT NIGHT INC - LYRIC UC + ACUTERX" at bounding box center [865, 161] width 327 height 21
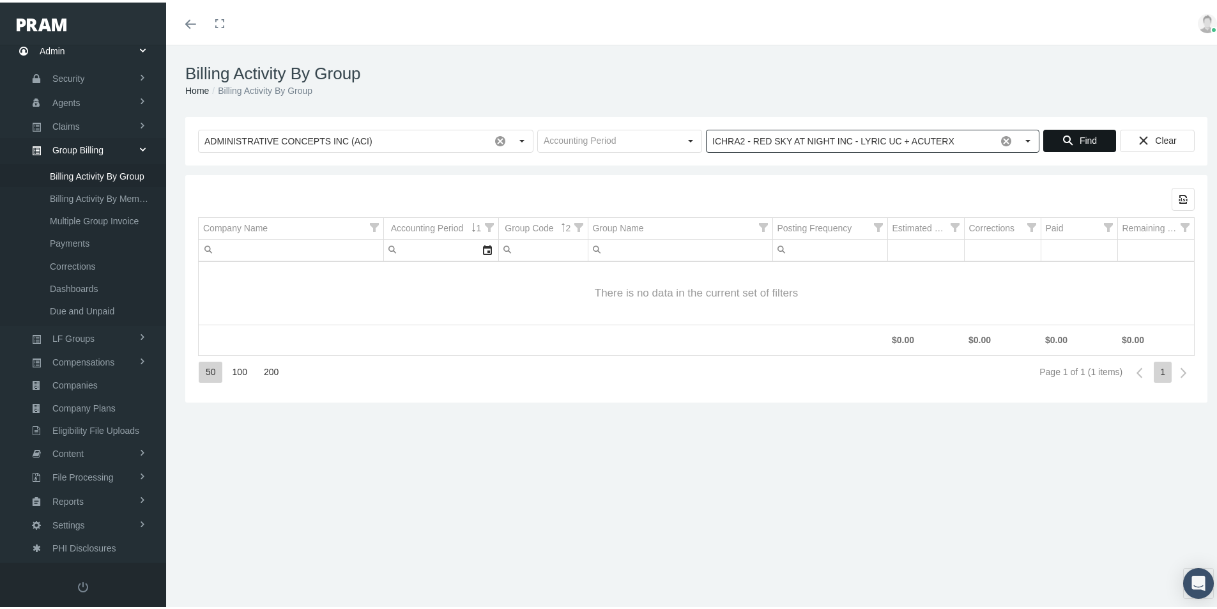
type input "ICHRA2 - RED SKY AT NIGHT INC - LYRIC UC + ACUTERX"
drag, startPoint x: 1077, startPoint y: 131, endPoint x: 1070, endPoint y: 144, distance: 15.1
click at [1077, 132] on div "Find" at bounding box center [1080, 138] width 72 height 21
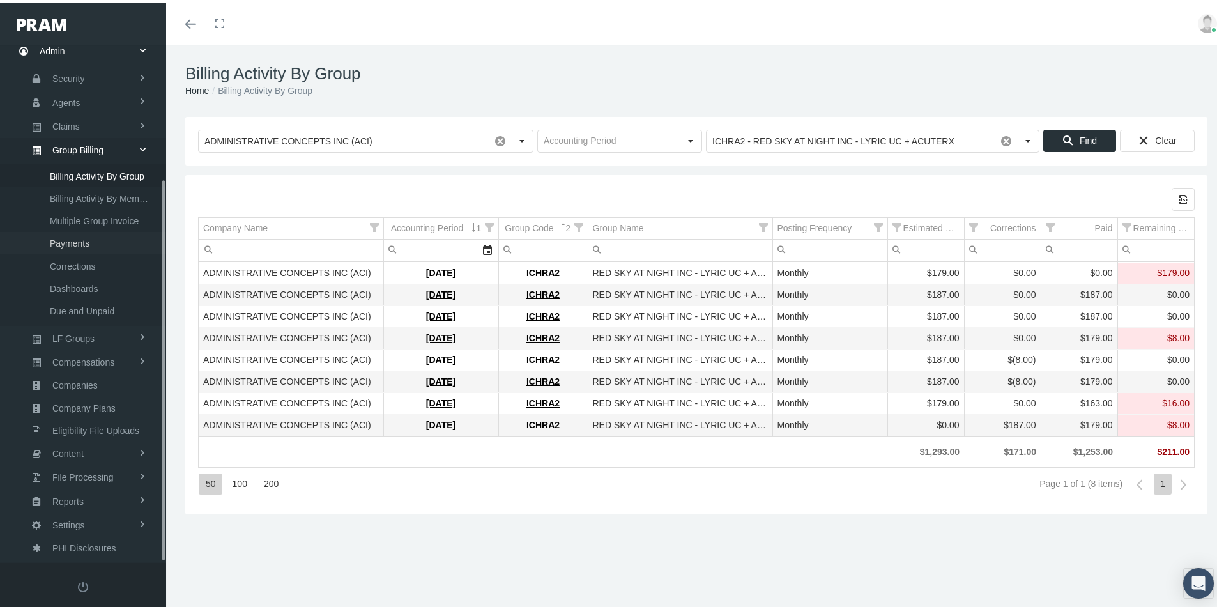
click at [69, 238] on span "Payments" at bounding box center [70, 241] width 40 height 22
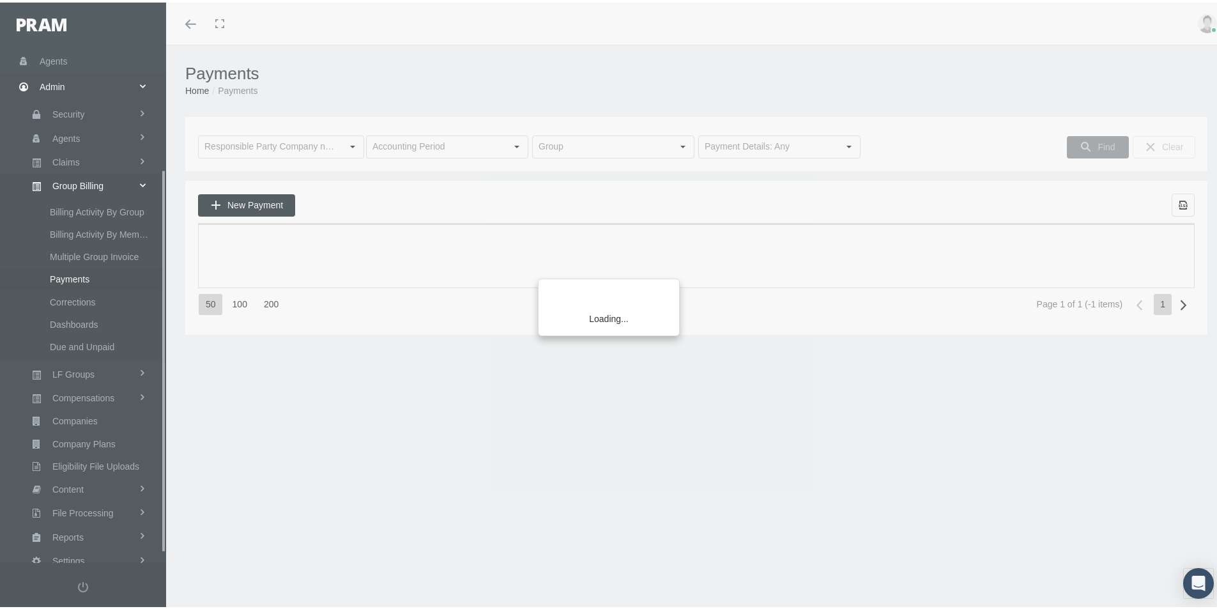
scroll to position [181, 0]
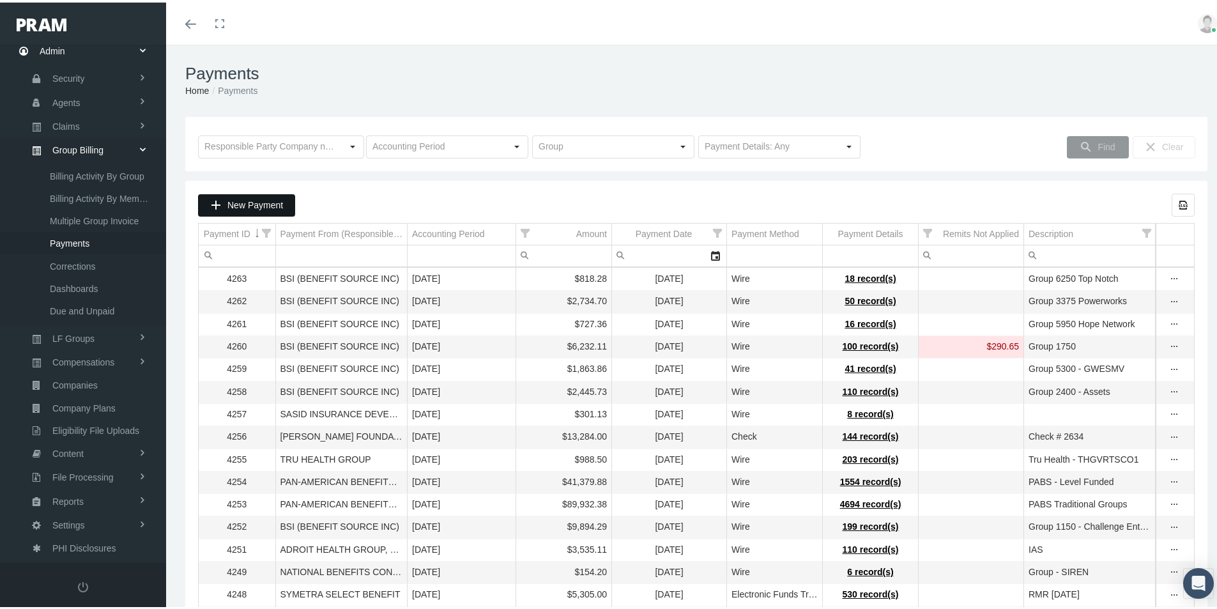
click at [233, 203] on span "New Payment" at bounding box center [255, 202] width 56 height 10
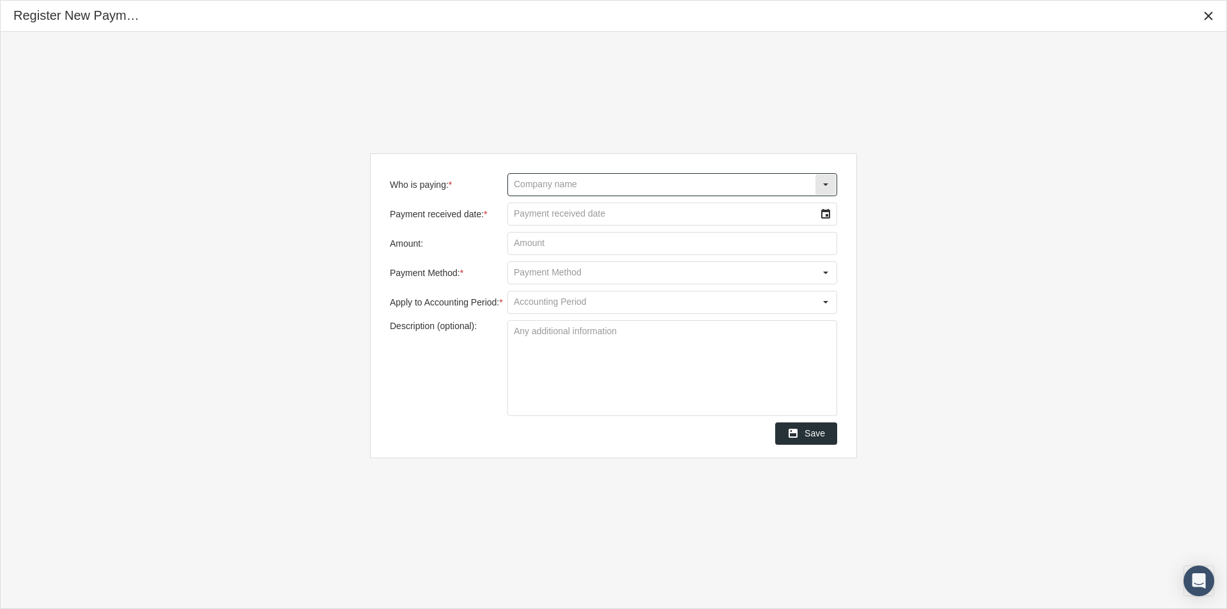
drag, startPoint x: 525, startPoint y: 179, endPoint x: 941, endPoint y: 240, distance: 420.3
click at [525, 180] on input "Who is paying: *" at bounding box center [661, 185] width 307 height 22
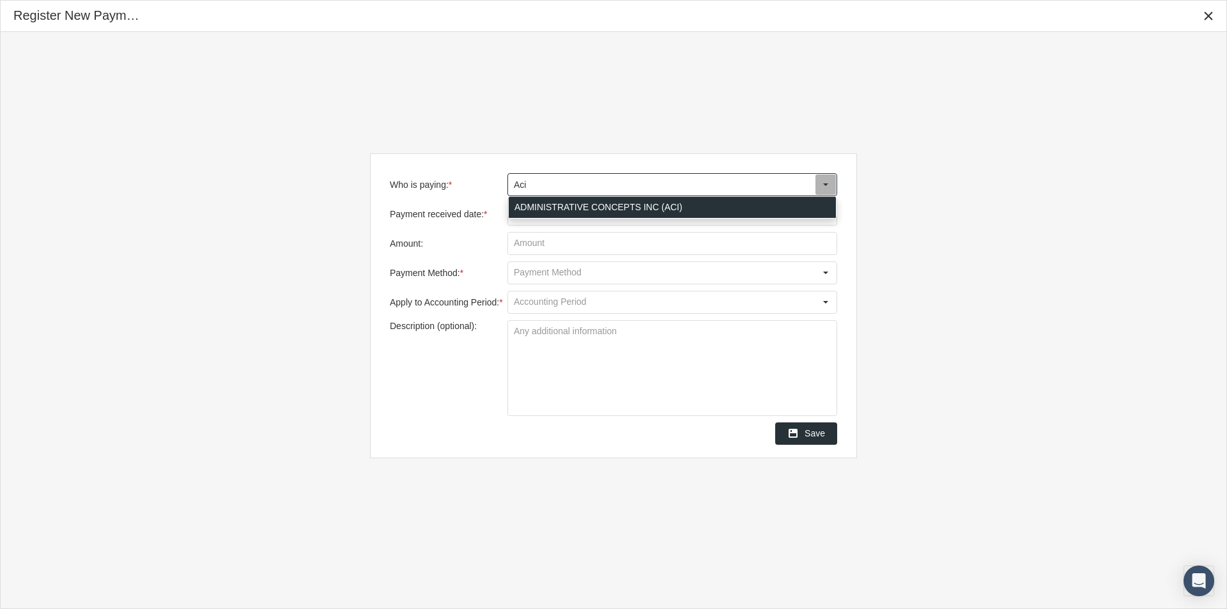
click at [530, 206] on div "ADMINISTRATIVE CONCEPTS INC (ACI)" at bounding box center [672, 207] width 327 height 21
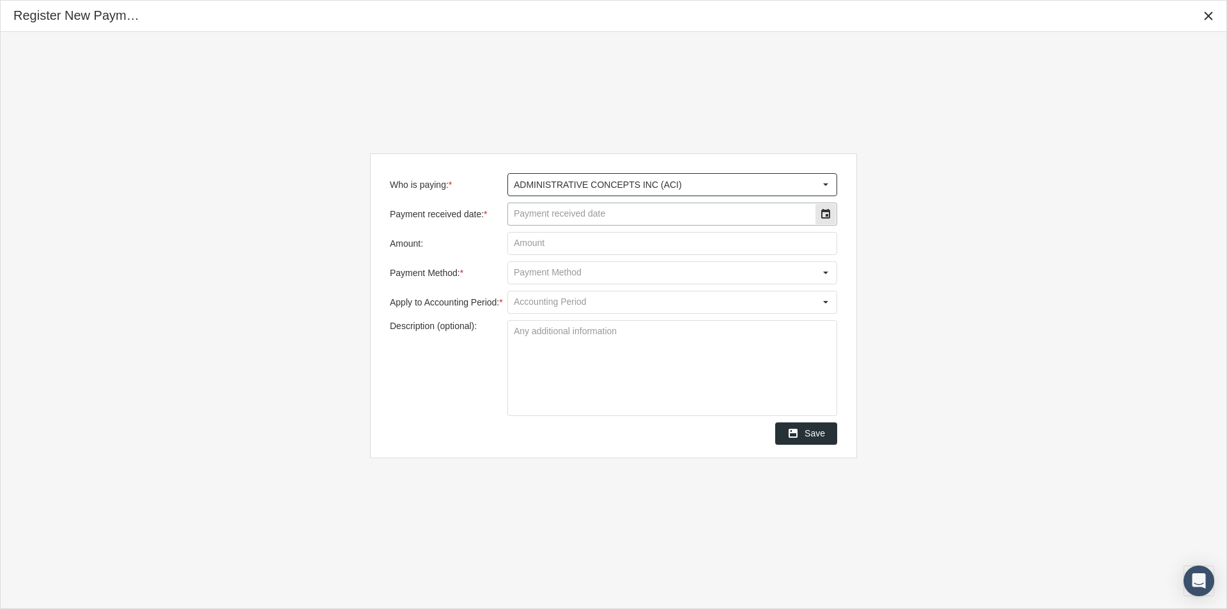
type input "ADMINISTRATIVE CONCEPTS INC (ACI)"
drag, startPoint x: 535, startPoint y: 215, endPoint x: 909, endPoint y: 243, distance: 374.2
click at [557, 216] on input "Payment received date: *" at bounding box center [661, 214] width 307 height 22
type input "08/18/2025"
type input "$ 187.00"
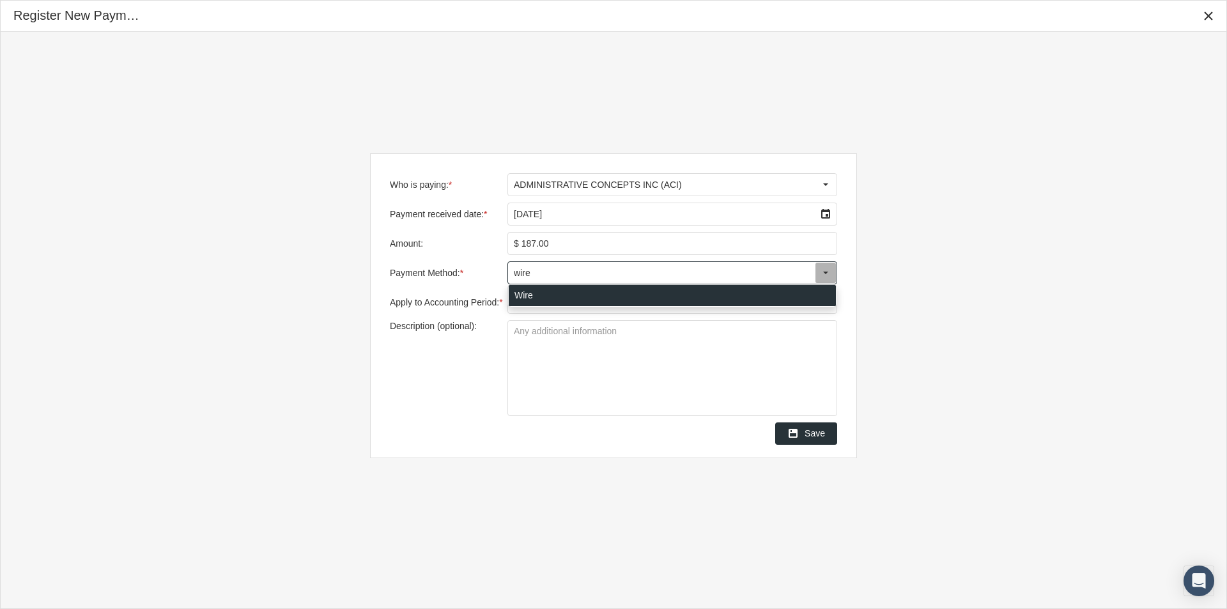
click at [523, 300] on div "Wire" at bounding box center [672, 295] width 327 height 21
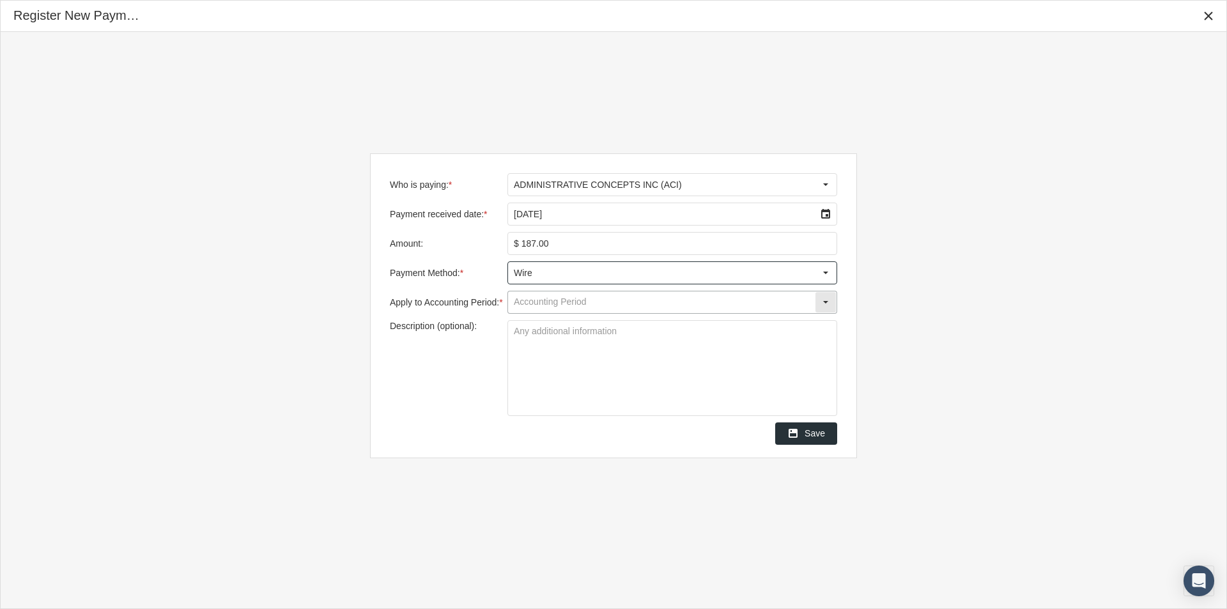
type input "Wire"
drag, startPoint x: 524, startPoint y: 303, endPoint x: 540, endPoint y: 311, distance: 18.0
click at [524, 303] on input "Apply to Accounting Period: *" at bounding box center [661, 302] width 307 height 22
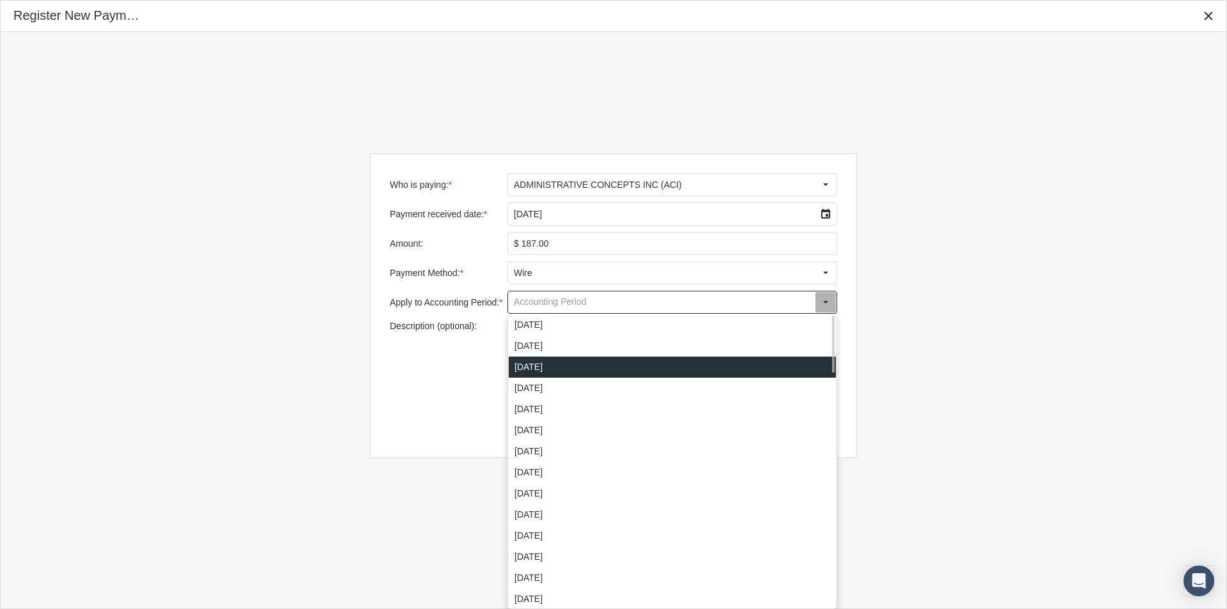
click at [521, 367] on div "July 2025" at bounding box center [672, 367] width 327 height 21
type input "July 2025"
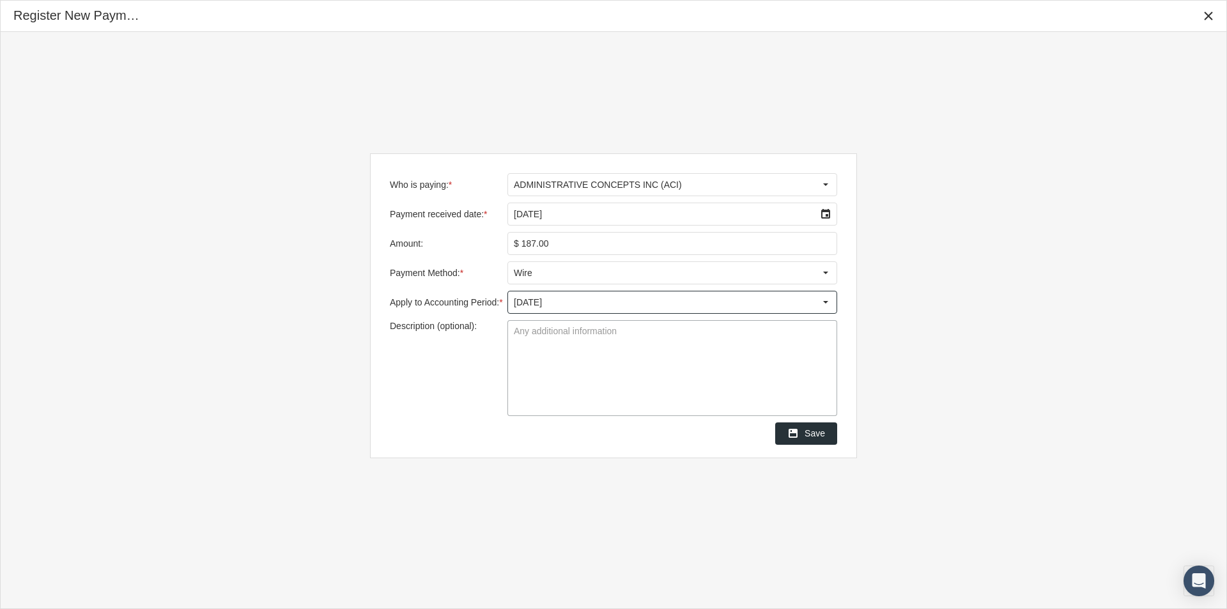
click at [515, 337] on textarea "Description (optional):" at bounding box center [672, 368] width 328 height 95
type textarea "Red Sky"
click at [583, 354] on textarea "Red Sky" at bounding box center [672, 368] width 328 height 95
click at [813, 431] on span "Save" at bounding box center [814, 433] width 20 height 10
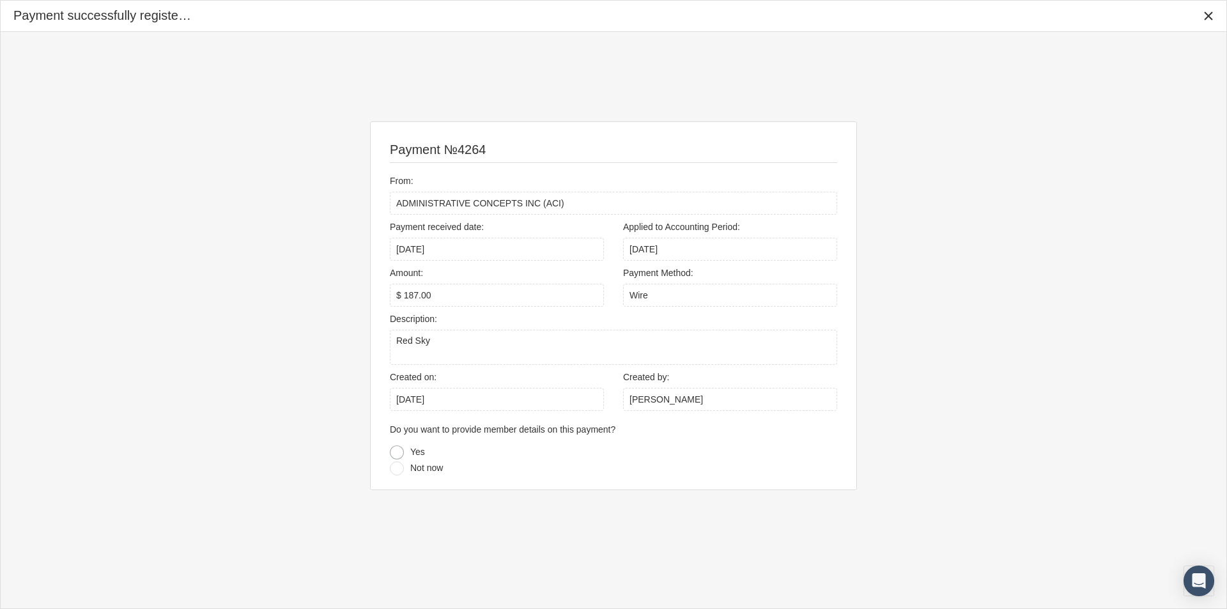
click at [397, 450] on div at bounding box center [397, 452] width 14 height 14
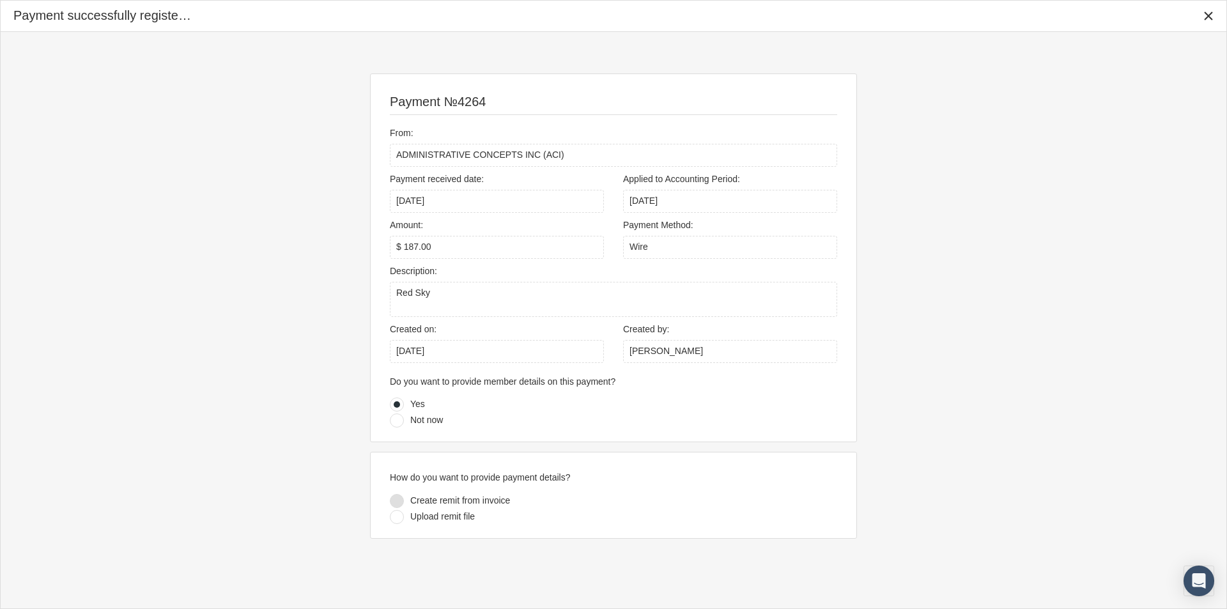
click at [394, 499] on div at bounding box center [397, 501] width 14 height 14
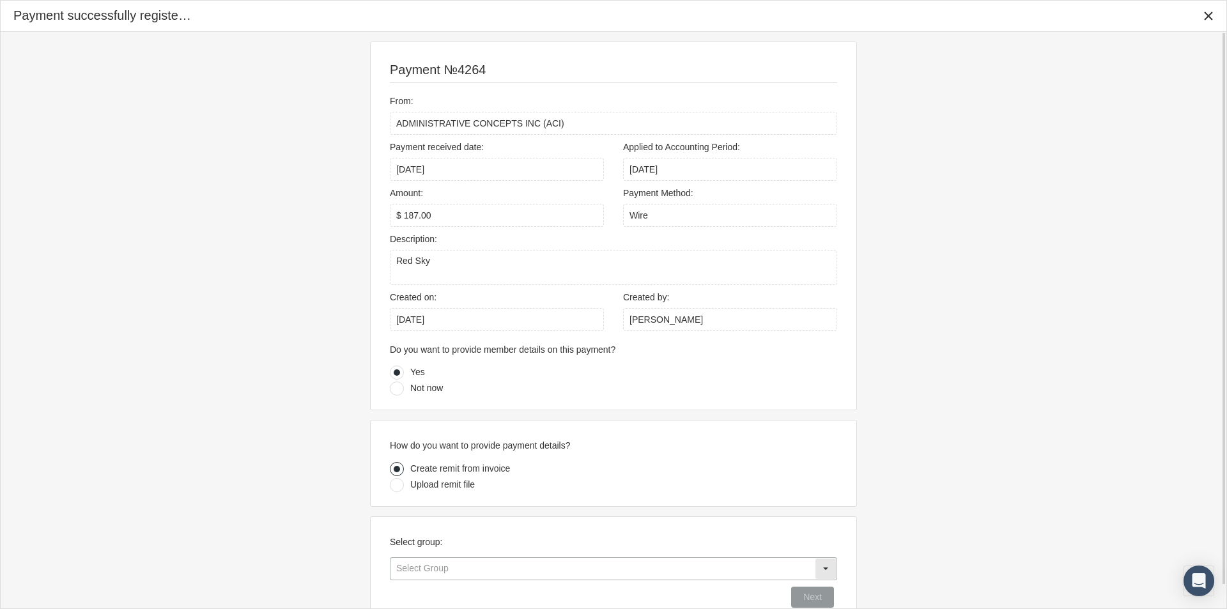
click at [425, 571] on input "text" at bounding box center [602, 569] width 424 height 22
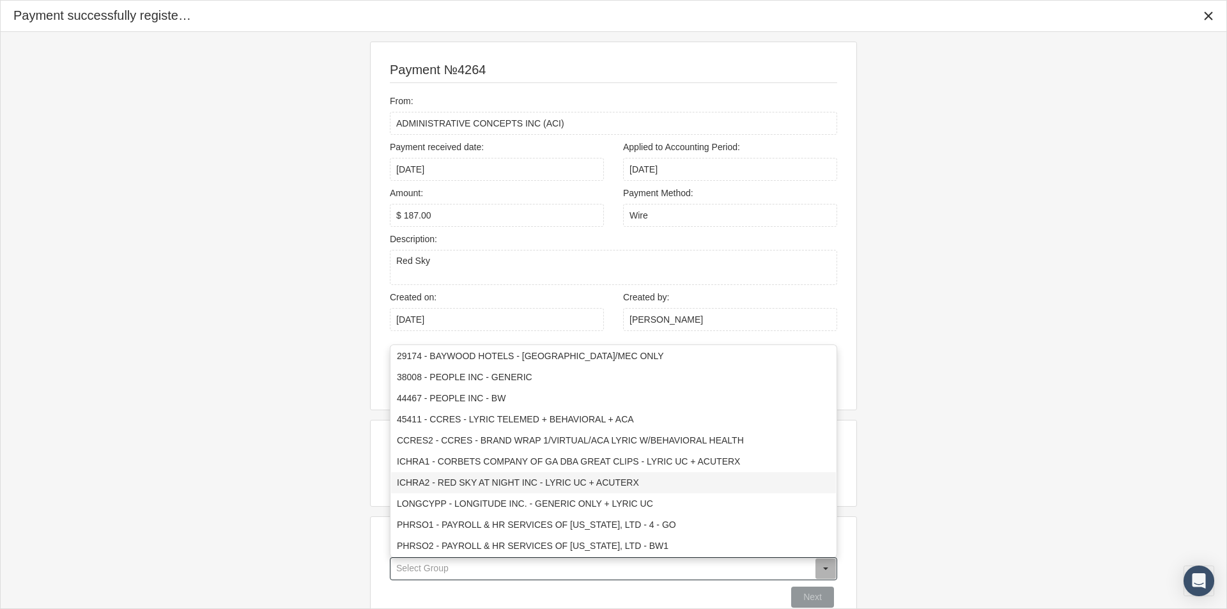
click at [451, 480] on div "ICHRA2 - RED SKY AT NIGHT INC - LYRIC UC + ACUTERX" at bounding box center [613, 482] width 445 height 21
type input "ICHRA2 - RED SKY AT NIGHT INC - LYRIC UC + ACUTERX"
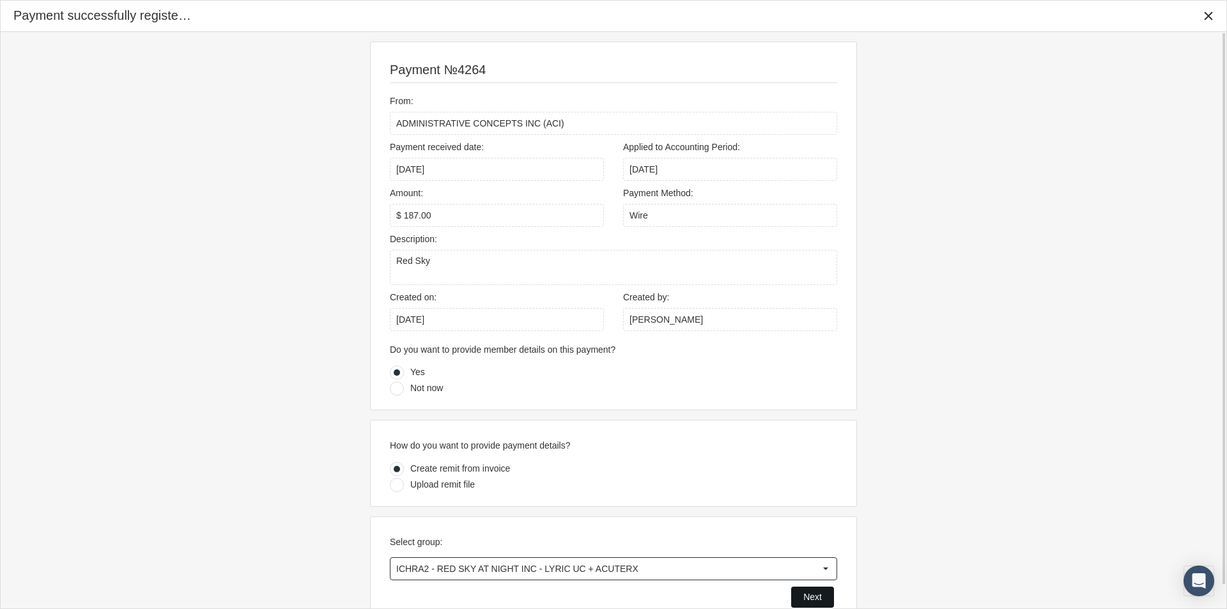
click at [809, 596] on span "Next" at bounding box center [812, 597] width 19 height 10
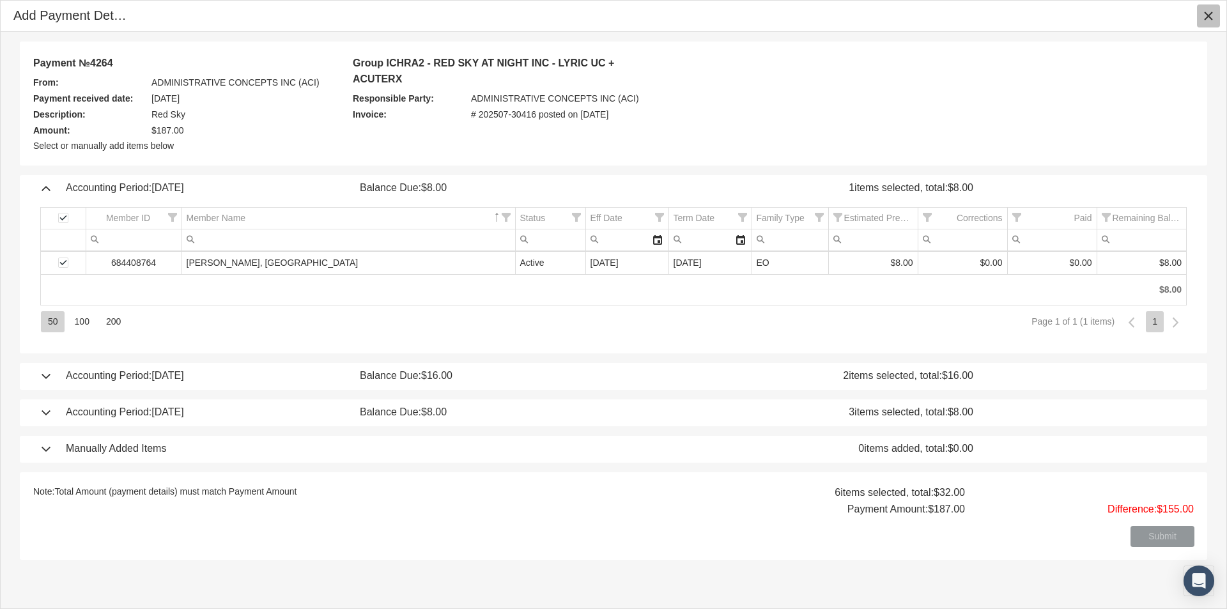
click at [1203, 11] on icon "Close" at bounding box center [1208, 16] width 12 height 12
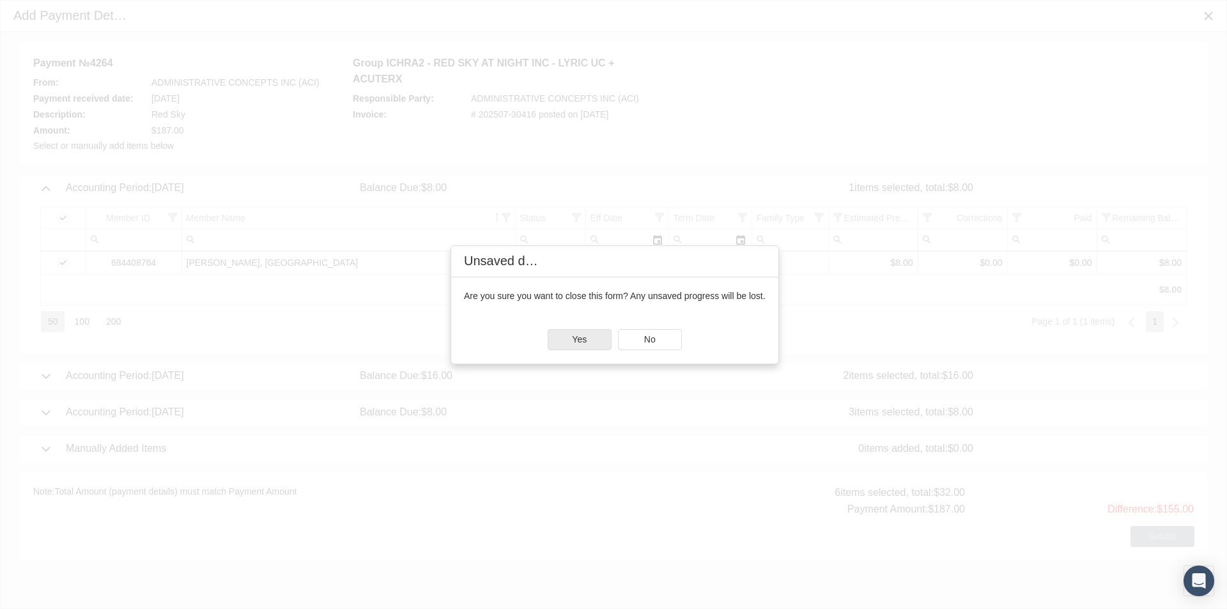
click at [559, 338] on div "Yes" at bounding box center [579, 340] width 63 height 20
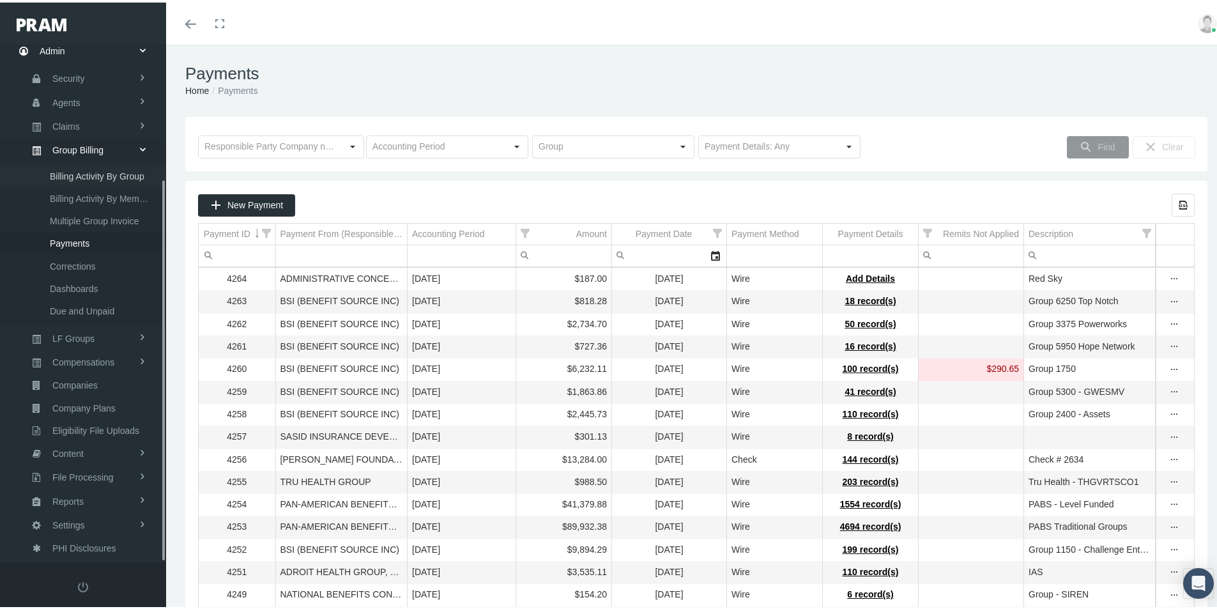
click at [73, 171] on span "Billing Activity By Group" at bounding box center [97, 174] width 95 height 22
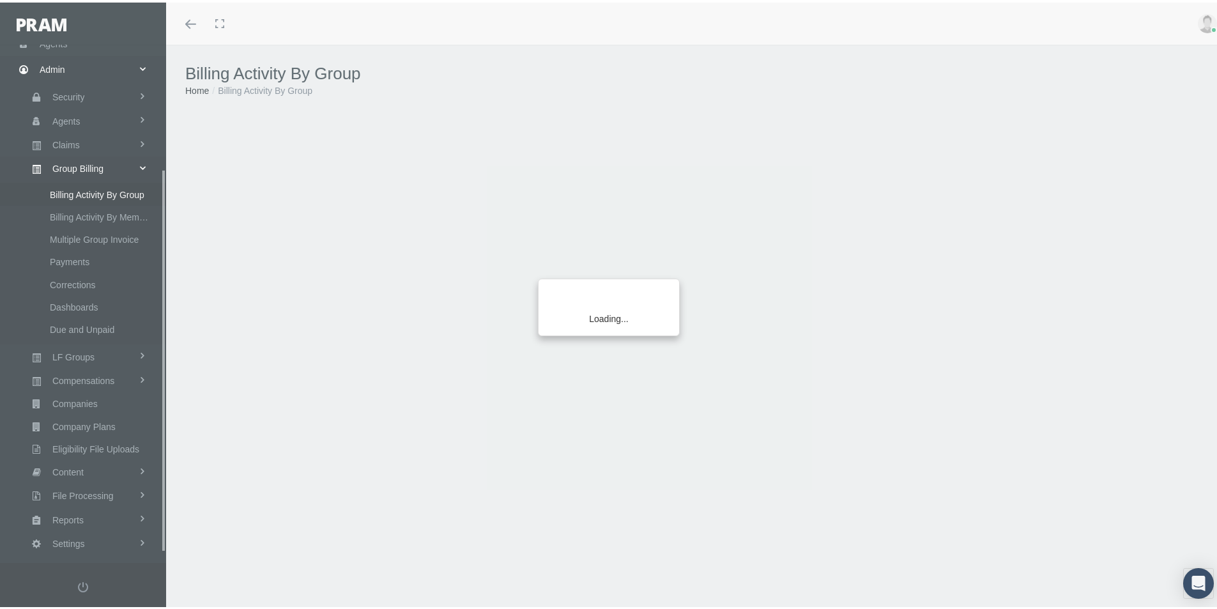
scroll to position [181, 0]
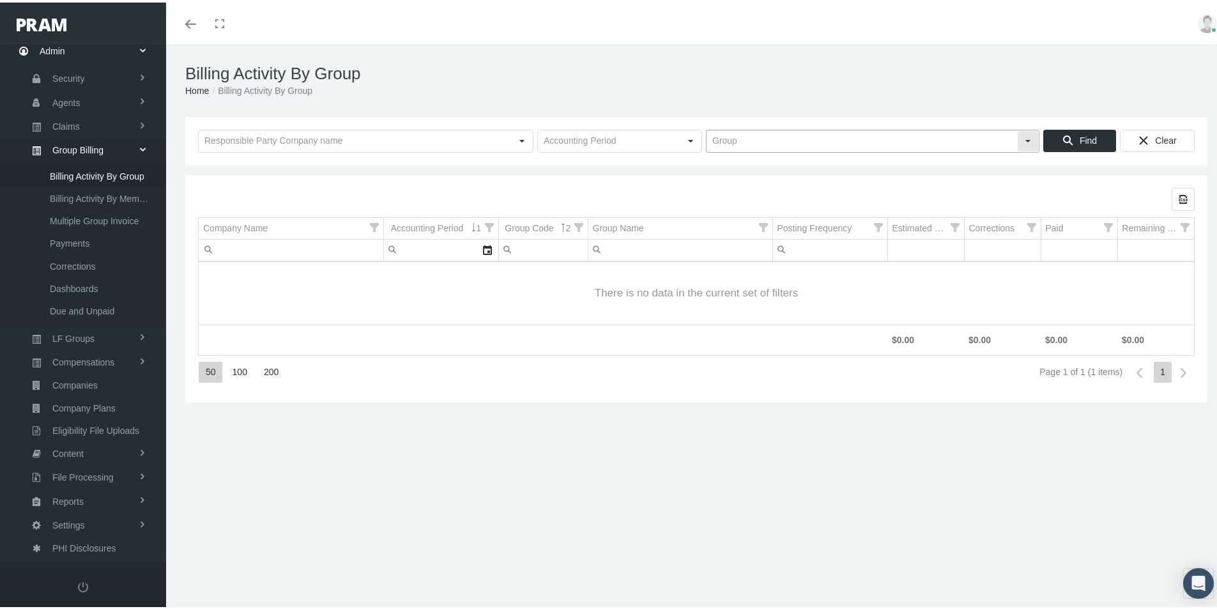
drag, startPoint x: 723, startPoint y: 138, endPoint x: 735, endPoint y: 150, distance: 16.7
click at [723, 139] on input "text" at bounding box center [862, 139] width 311 height 22
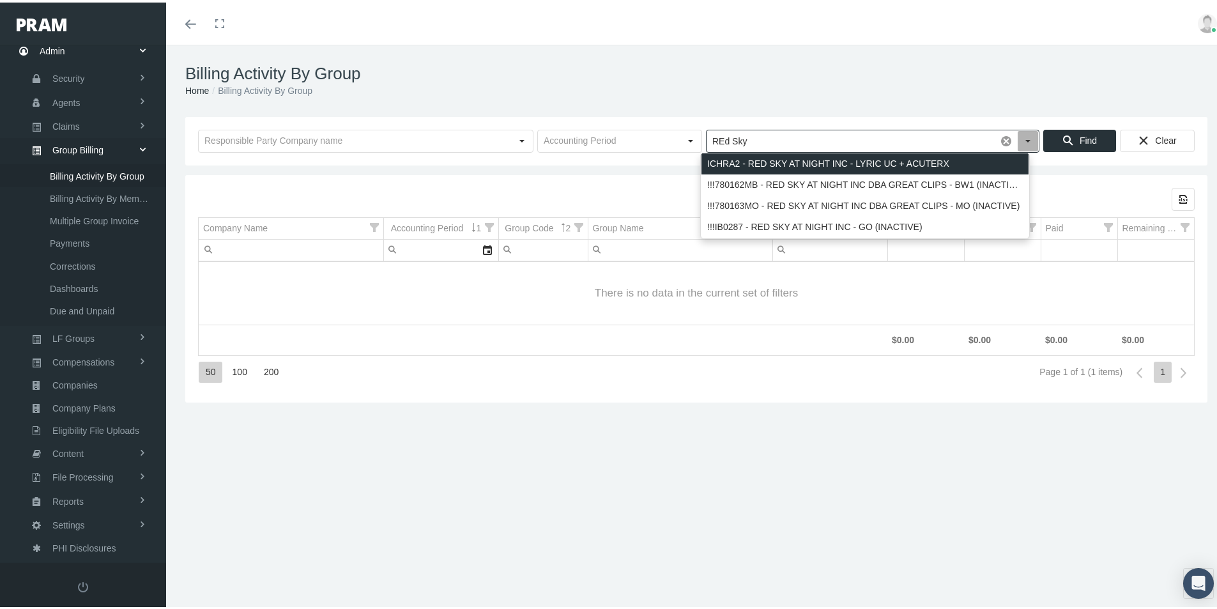
click at [728, 161] on div "ICHRA2 - RED SKY AT NIGHT INC - LYRIC UC + ACUTERX" at bounding box center [865, 161] width 327 height 21
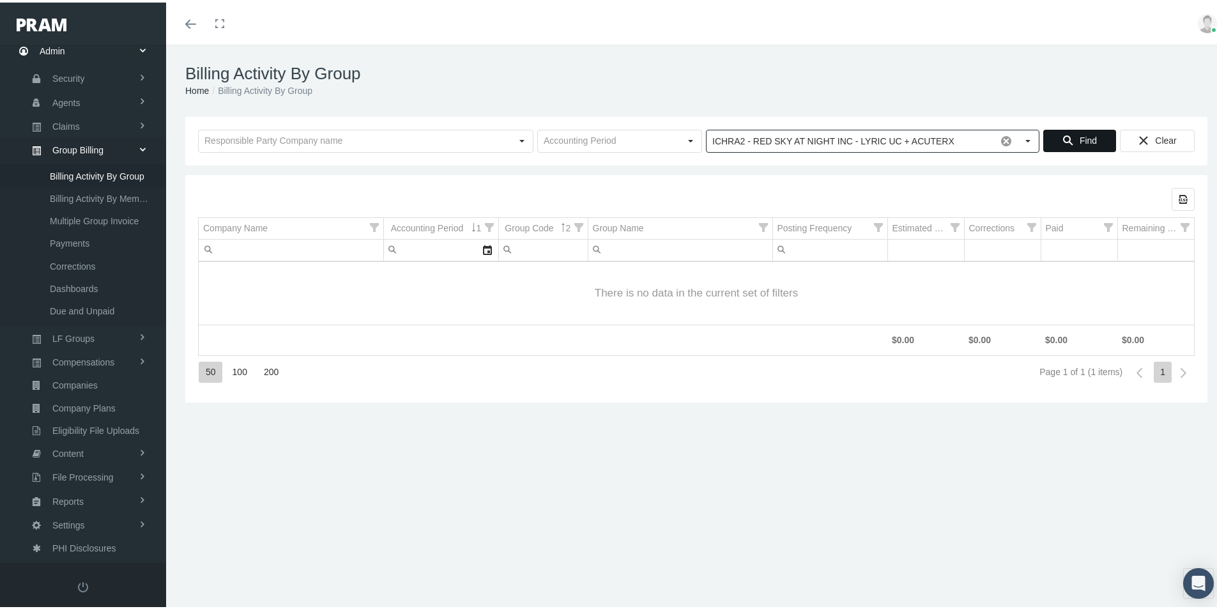
type input "ICHRA2 - RED SKY AT NIGHT INC - LYRIC UC + ACUTERX"
click at [1080, 137] on span "Find" at bounding box center [1088, 138] width 17 height 10
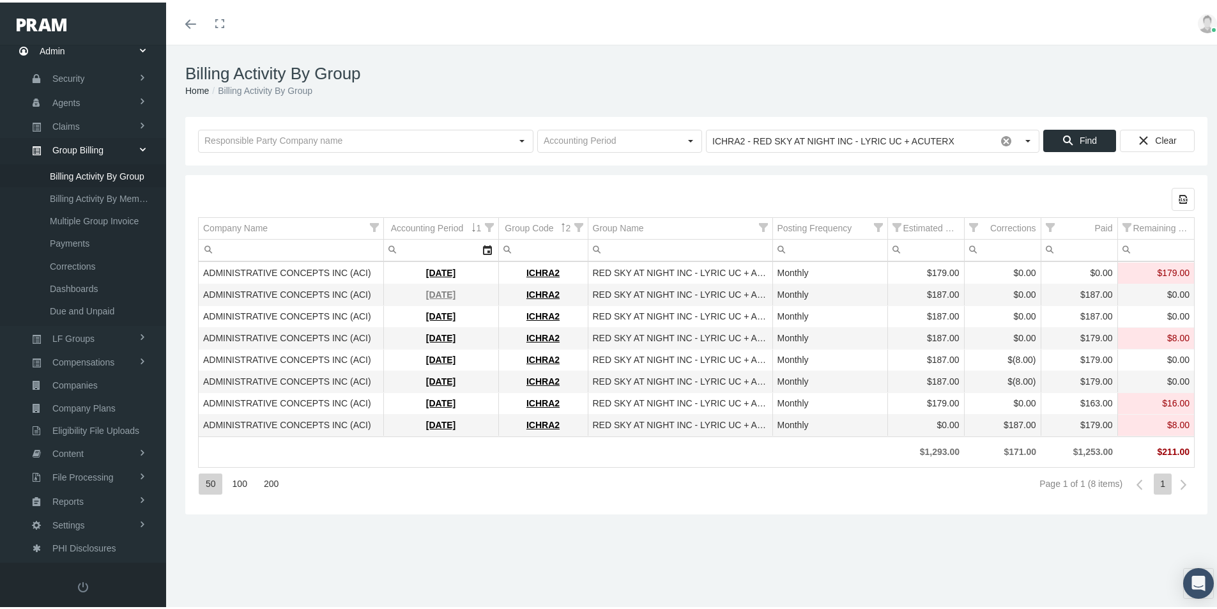
click at [441, 293] on link "[DATE]" at bounding box center [440, 292] width 29 height 10
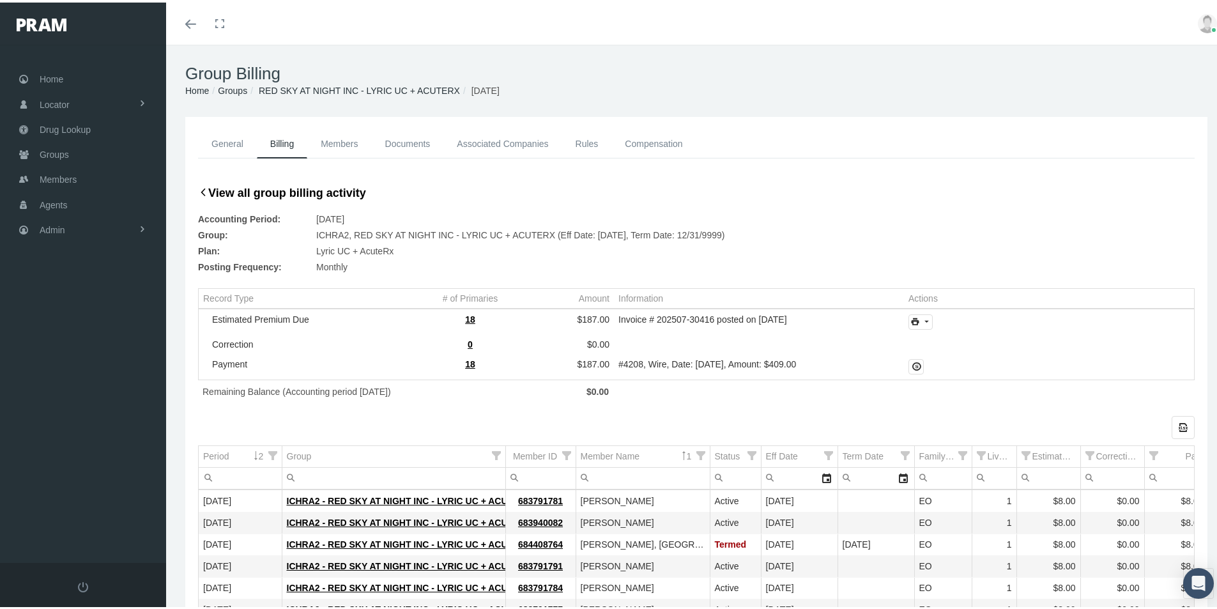
drag, startPoint x: 1006, startPoint y: 162, endPoint x: 998, endPoint y: 163, distance: 7.7
click at [1006, 162] on div "General Billing Members Documents Associated Companies Enrollment History Rules…" at bounding box center [696, 154] width 1029 height 54
click at [51, 227] on span "Admin" at bounding box center [53, 227] width 26 height 24
click at [68, 327] on span "Group Billing" at bounding box center [77, 327] width 51 height 22
click at [91, 353] on span "Billing Activity By Group" at bounding box center [97, 353] width 95 height 22
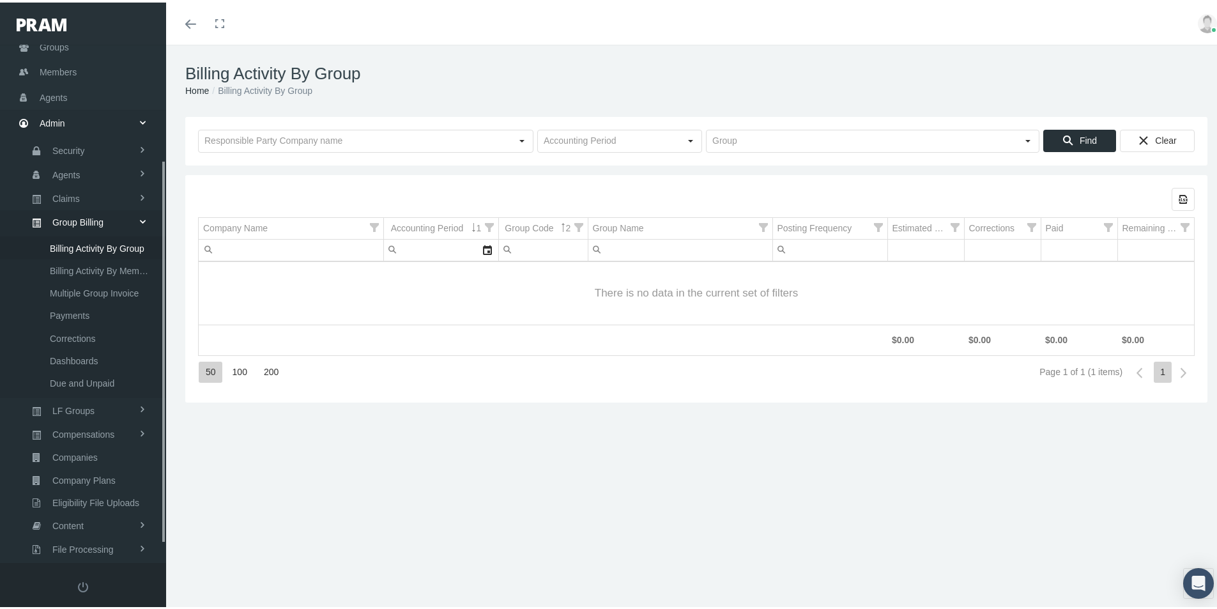
scroll to position [181, 0]
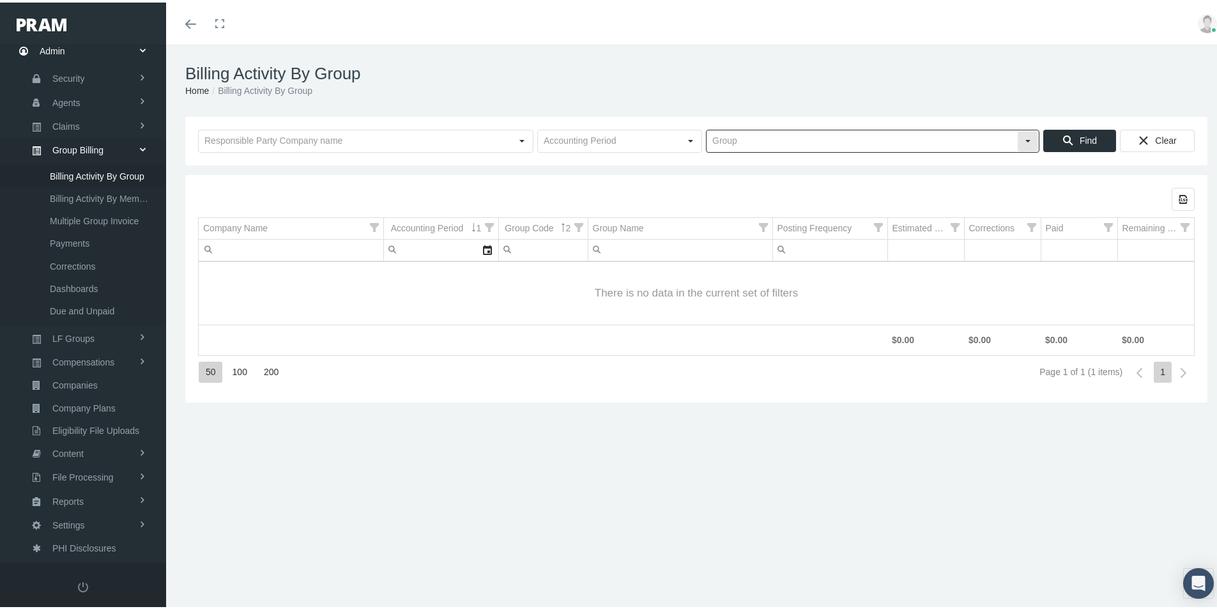
click at [720, 144] on input "text" at bounding box center [862, 139] width 311 height 22
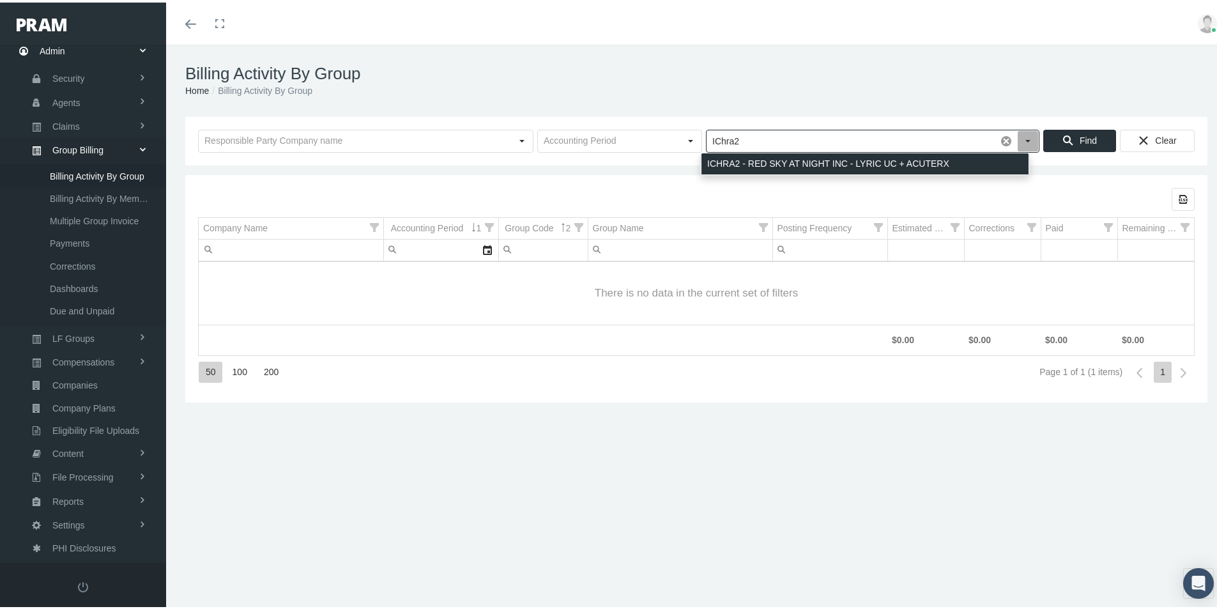
click at [721, 160] on div "ICHRA2 - RED SKY AT NIGHT INC - LYRIC UC + ACUTERX" at bounding box center [865, 161] width 327 height 21
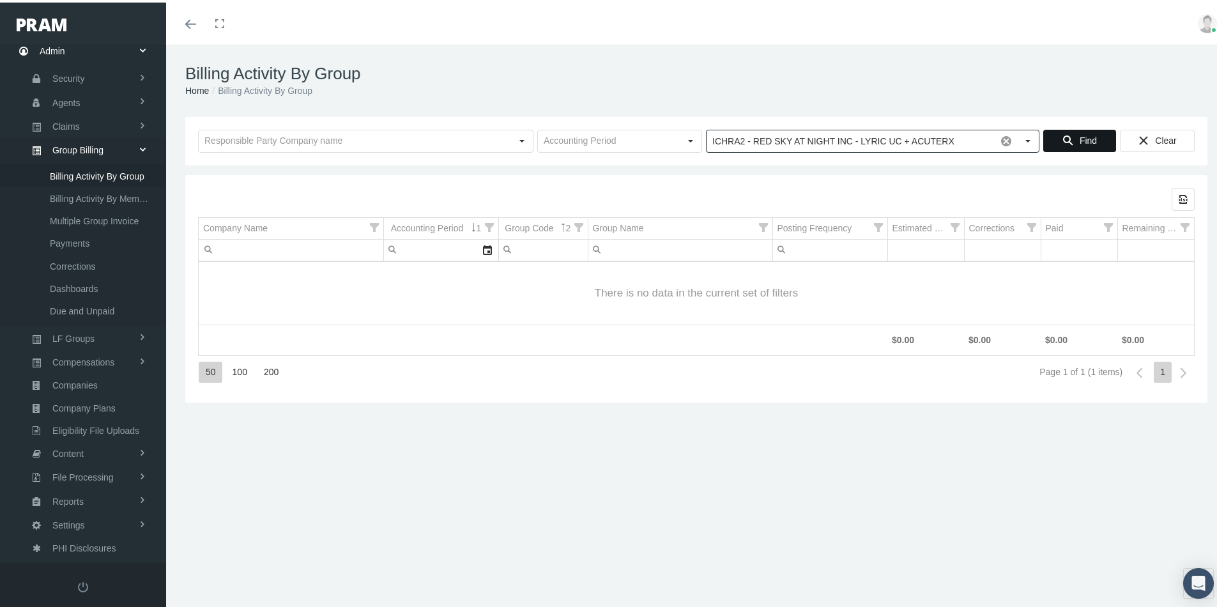
type input "ICHRA2 - RED SKY AT NIGHT INC - LYRIC UC + ACUTERX"
click at [1082, 137] on span "Find" at bounding box center [1088, 138] width 17 height 10
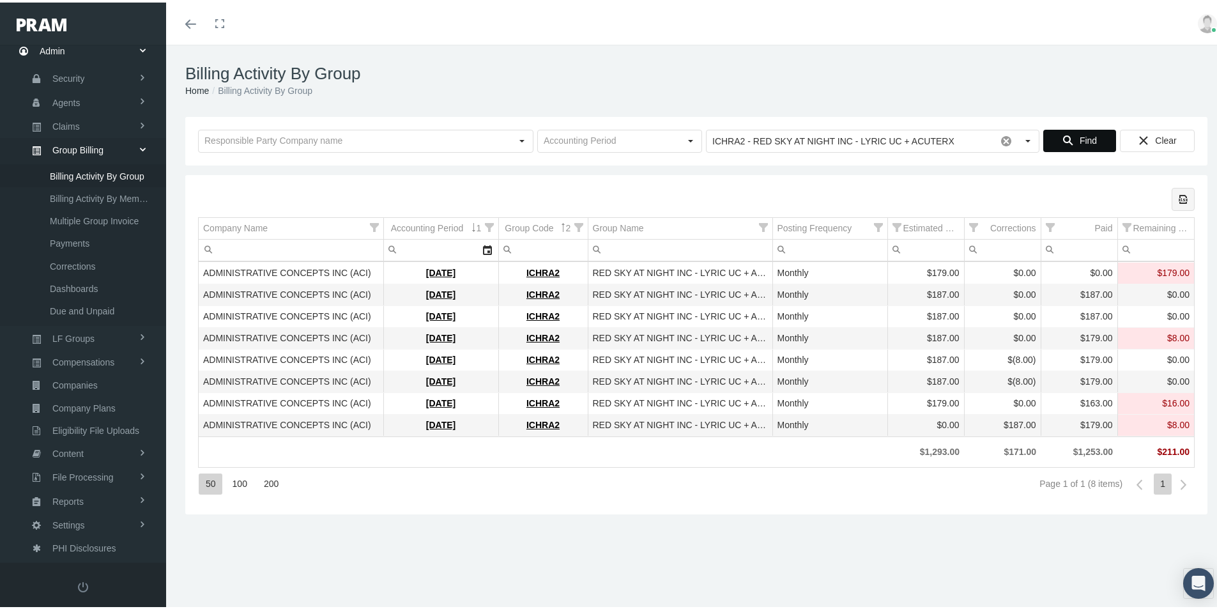
drag, startPoint x: 1172, startPoint y: 195, endPoint x: 1126, endPoint y: 210, distance: 48.3
click at [1178, 195] on icon "Export all data to Excel" at bounding box center [1184, 197] width 12 height 12
click at [474, 542] on div "Billing Activity By Group Home Billing Activity By Group Loading... ICHRA2 - RE…" at bounding box center [696, 332] width 1061 height 581
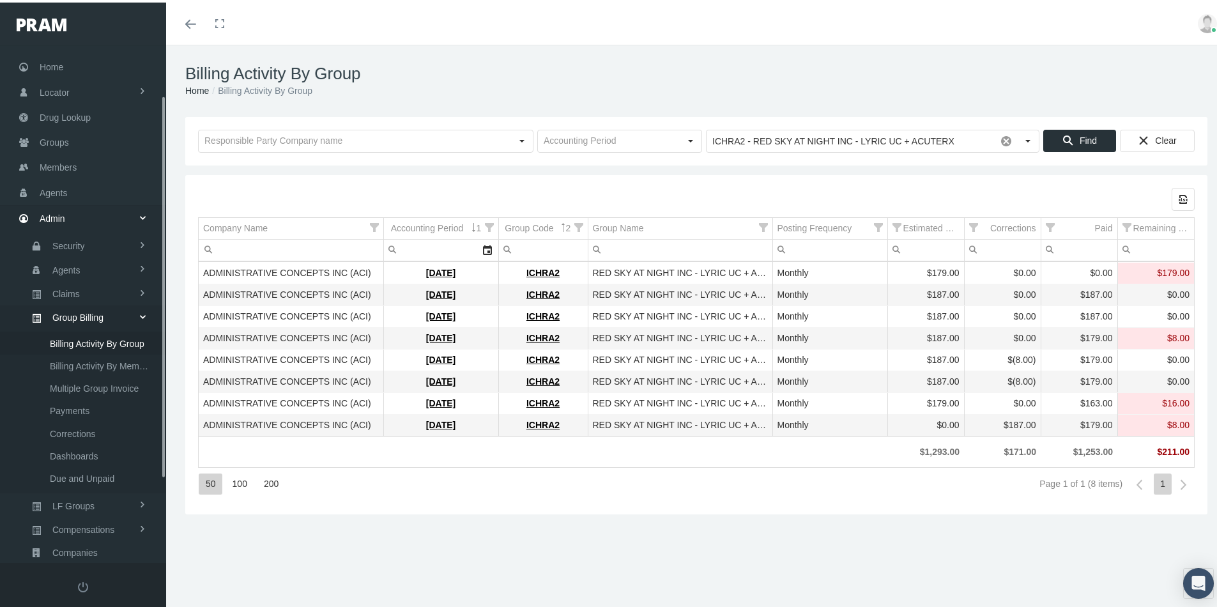
scroll to position [0, 0]
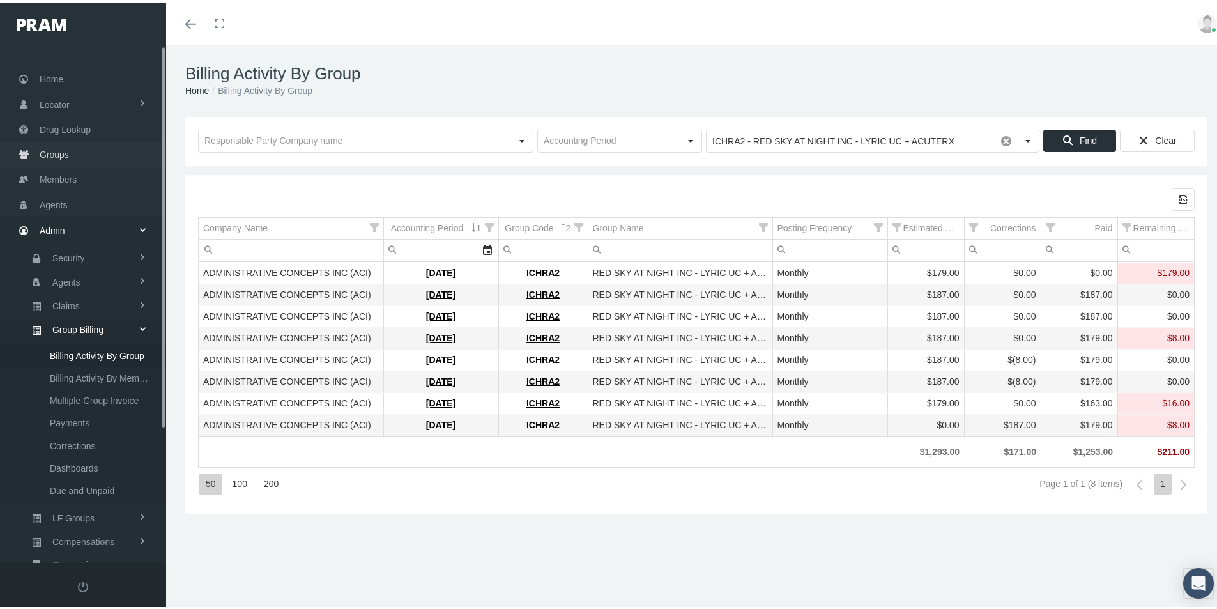
click at [47, 155] on span "Groups" at bounding box center [54, 152] width 29 height 24
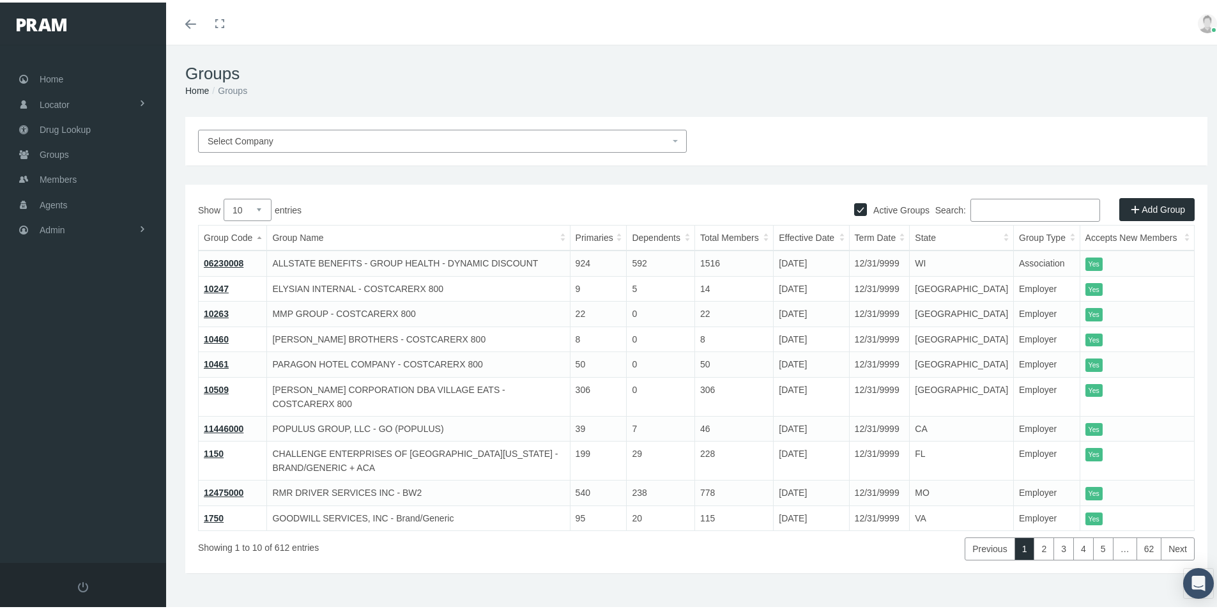
drag, startPoint x: 976, startPoint y: 208, endPoint x: 980, endPoint y: 226, distance: 17.8
click at [974, 210] on input "Search:" at bounding box center [1035, 207] width 130 height 23
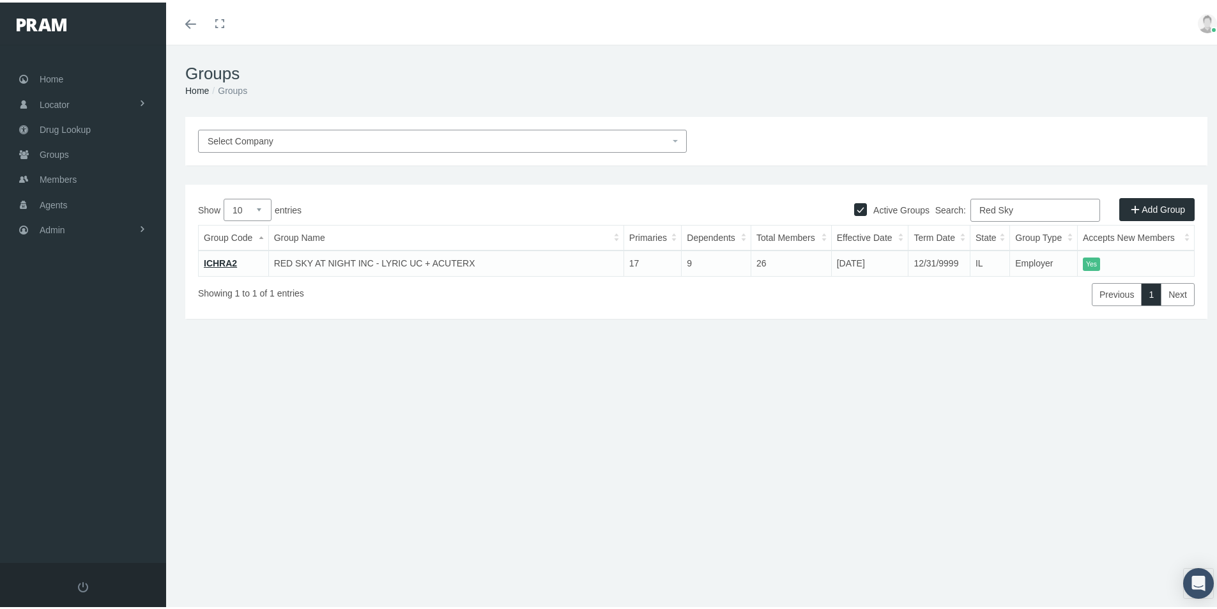
type input "Red Sky"
click at [221, 259] on link "ICHRA2" at bounding box center [220, 261] width 33 height 10
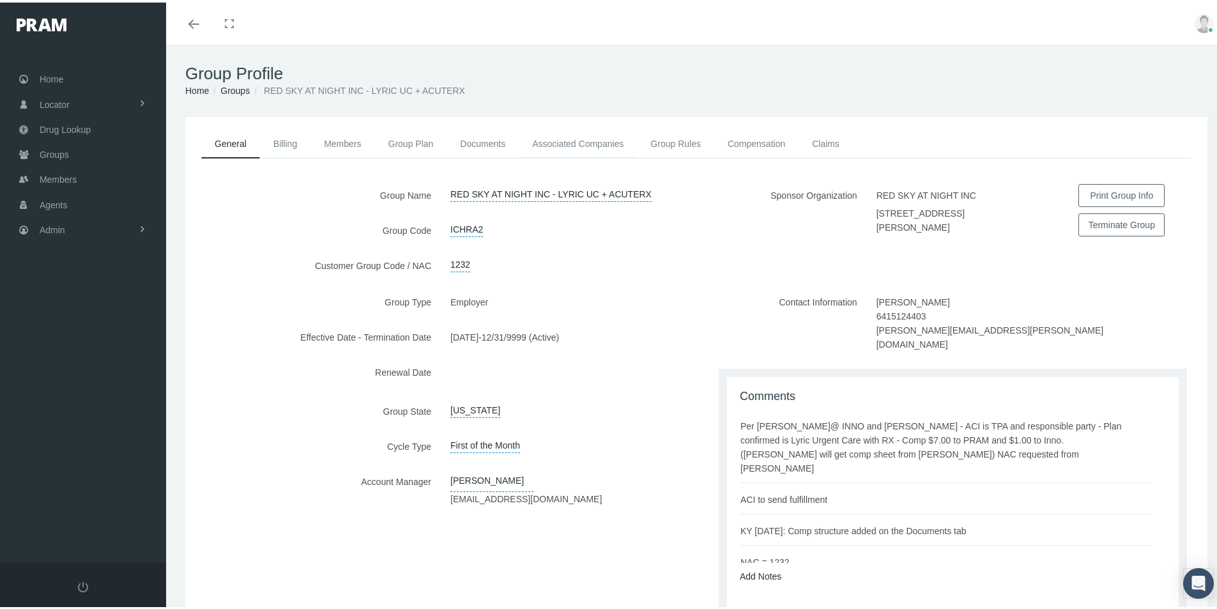
click at [583, 140] on link "Associated Companies" at bounding box center [578, 141] width 118 height 28
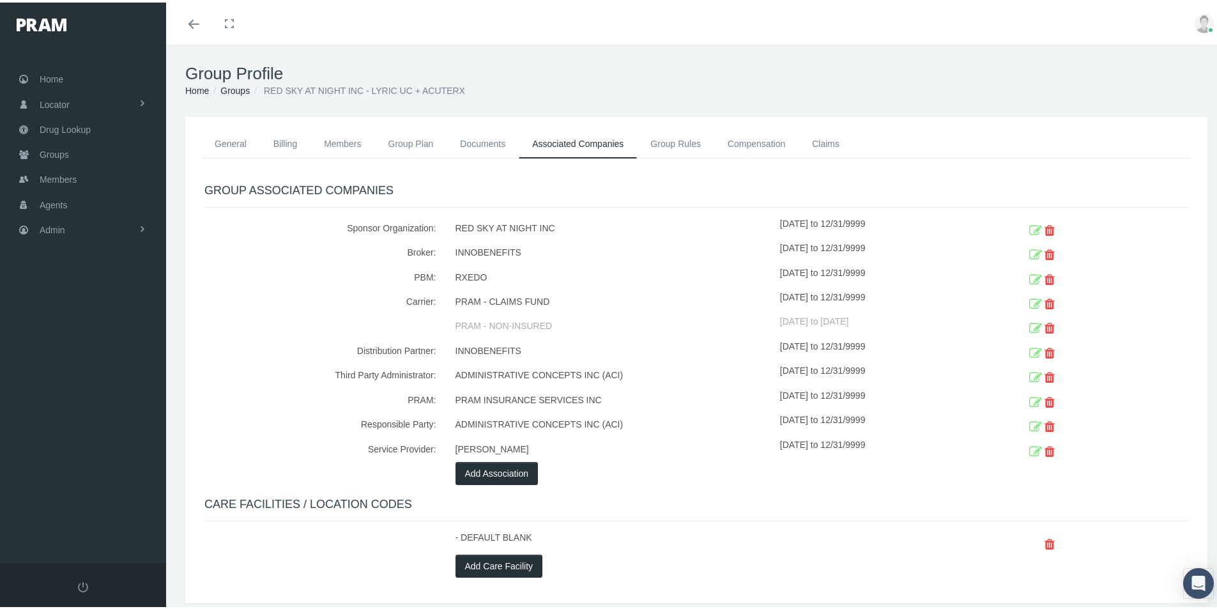
drag, startPoint x: 259, startPoint y: 300, endPoint x: 27, endPoint y: 181, distance: 261.2
click at [258, 299] on div "Carrier:" at bounding box center [320, 300] width 251 height 24
click at [47, 155] on span "Groups" at bounding box center [54, 152] width 29 height 24
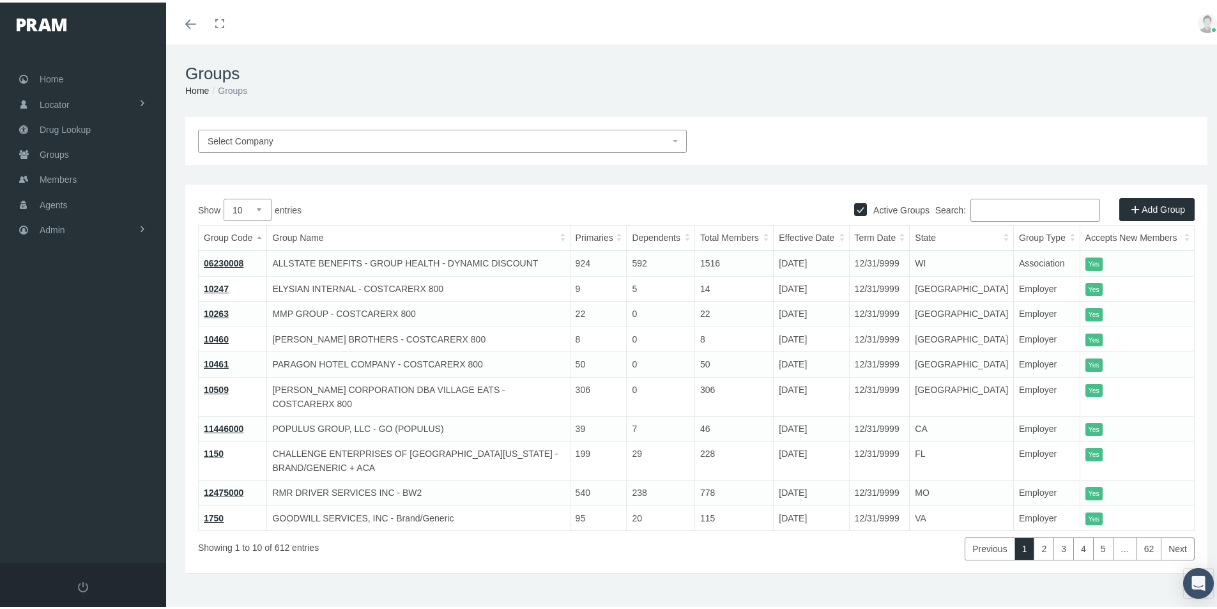
click at [978, 214] on input "Search:" at bounding box center [1035, 207] width 130 height 23
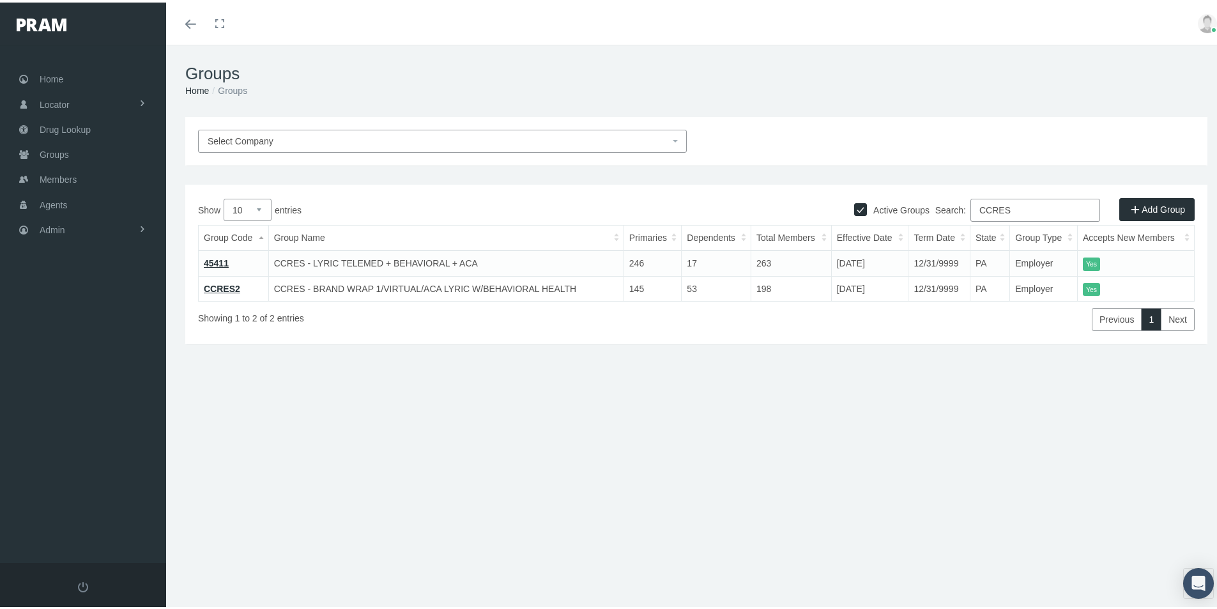
type input "CCRES"
drag, startPoint x: 714, startPoint y: 356, endPoint x: 972, endPoint y: 271, distance: 272.4
click at [716, 355] on div "Select Company Active Groups Add Group Show 10 25 50 100 entries Search: CCRES …" at bounding box center [696, 273] width 1061 height 319
click at [215, 284] on link "CCRES2" at bounding box center [222, 286] width 36 height 10
click at [221, 286] on link "CCRES2" at bounding box center [222, 286] width 36 height 10
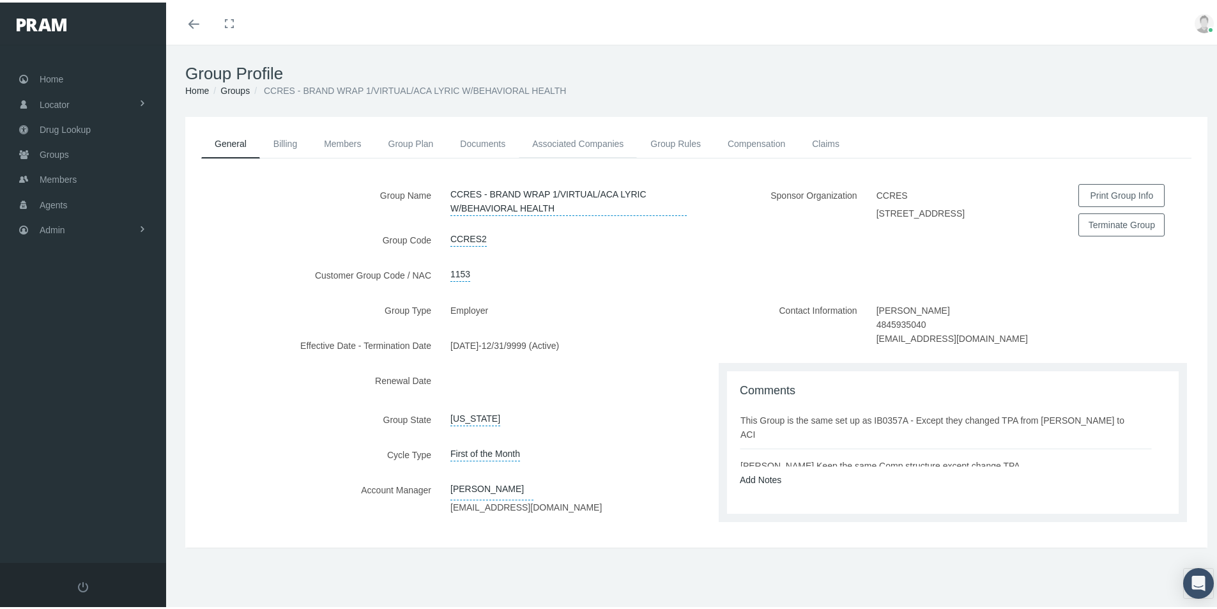
click at [568, 141] on link "Associated Companies" at bounding box center [578, 141] width 118 height 28
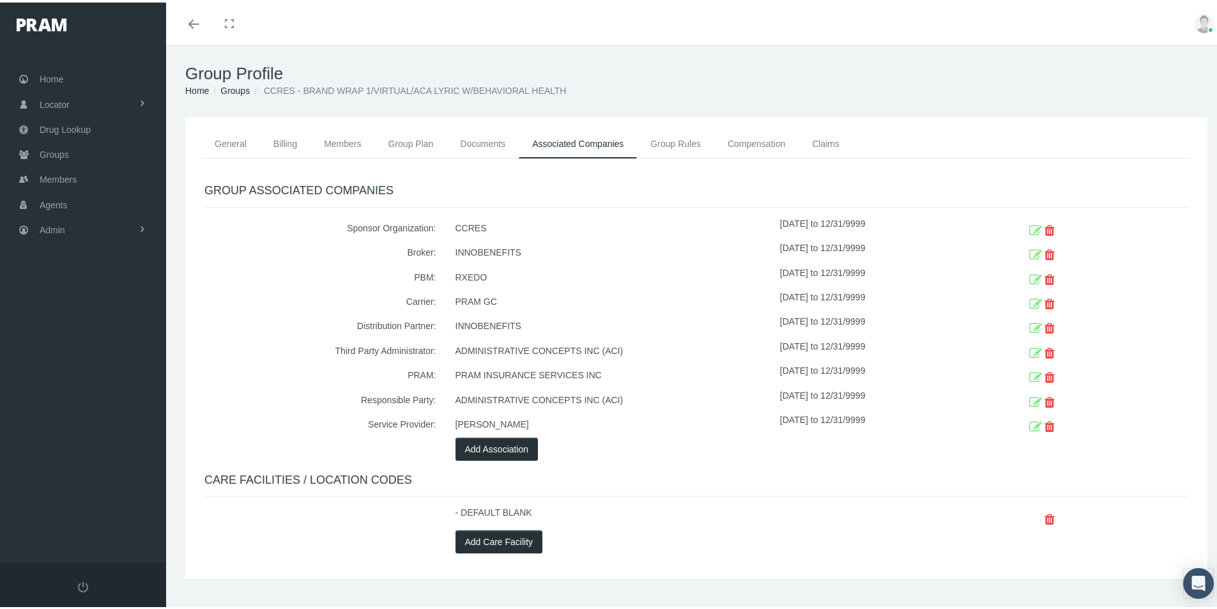
drag, startPoint x: 225, startPoint y: 293, endPoint x: 210, endPoint y: 200, distance: 93.9
click at [225, 292] on div "Carrier:" at bounding box center [320, 300] width 251 height 24
drag, startPoint x: 259, startPoint y: 248, endPoint x: 178, endPoint y: 231, distance: 83.0
click at [259, 248] on div "Broker:" at bounding box center [320, 250] width 251 height 24
click at [60, 150] on span "Groups" at bounding box center [54, 152] width 29 height 24
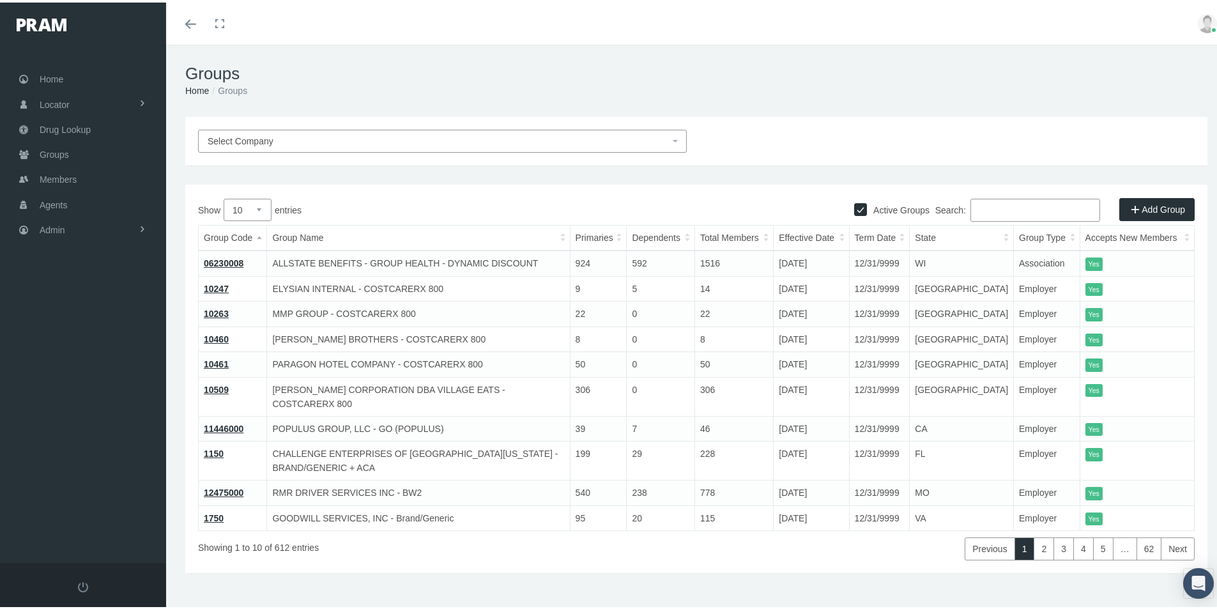
click at [970, 205] on input "Search:" at bounding box center [1035, 207] width 130 height 23
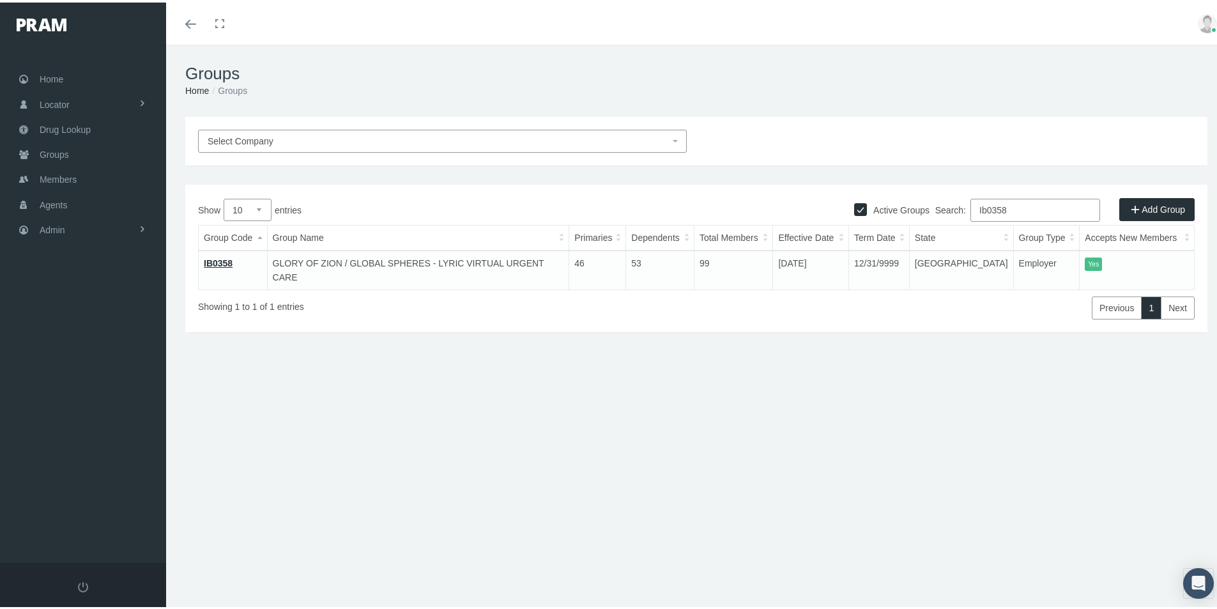
type input "Ib0358"
click at [220, 262] on link "IB0358" at bounding box center [218, 261] width 29 height 10
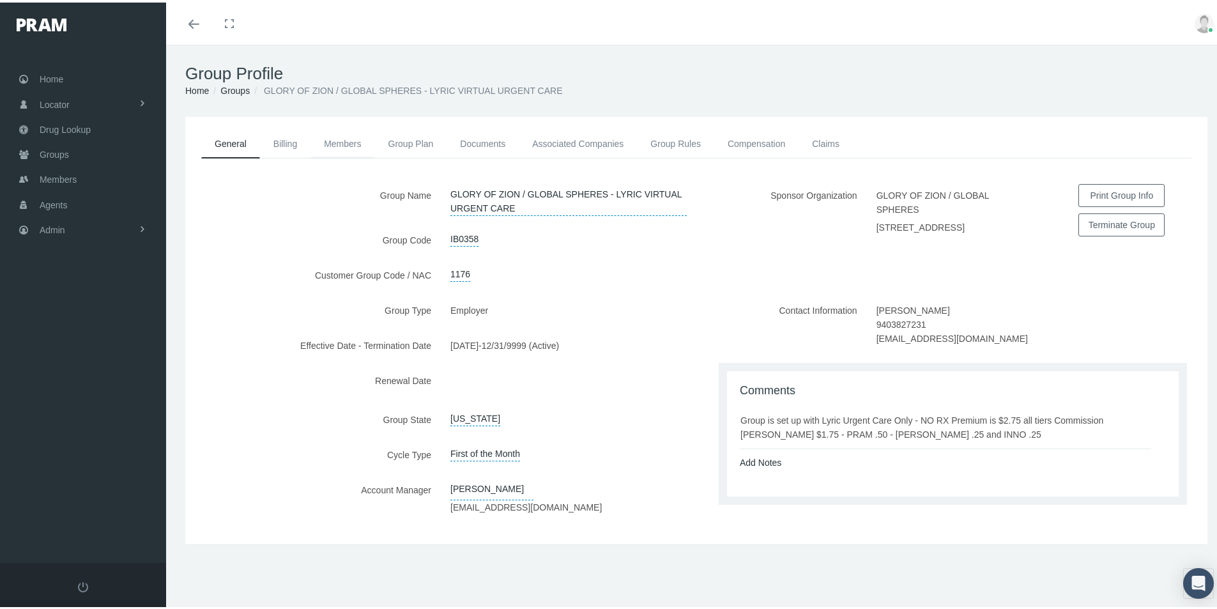
click at [337, 142] on link "Members" at bounding box center [343, 141] width 64 height 28
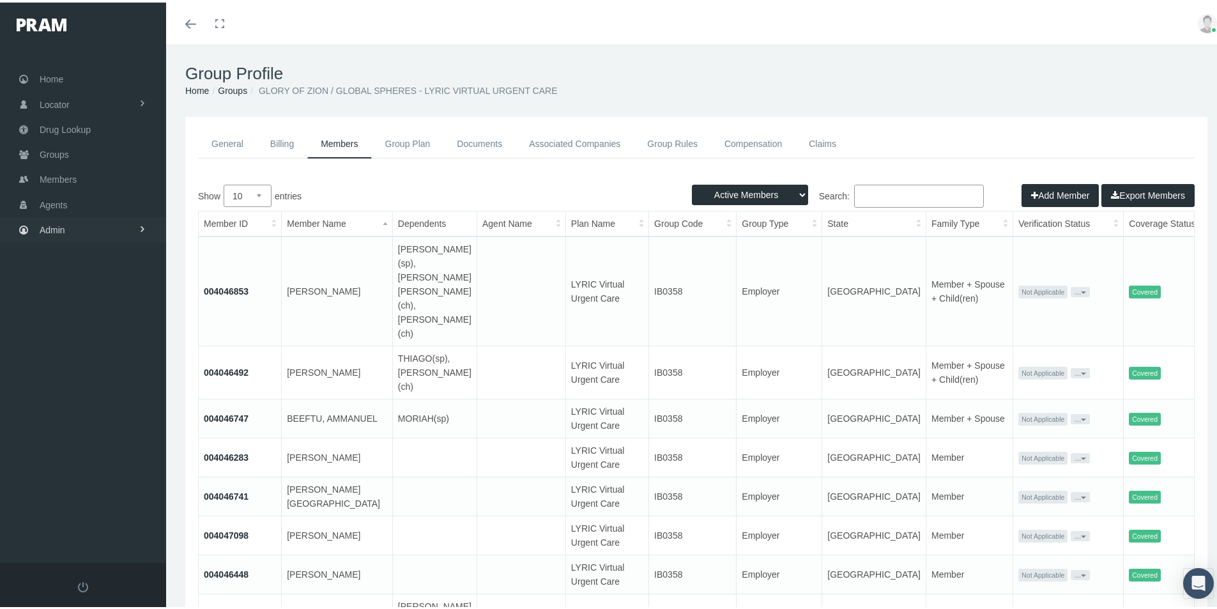
click at [54, 229] on span "Admin" at bounding box center [53, 227] width 26 height 24
click at [66, 327] on span "Group Billing" at bounding box center [77, 327] width 51 height 22
click at [81, 353] on span "Billing Activity By Group" at bounding box center [97, 353] width 95 height 22
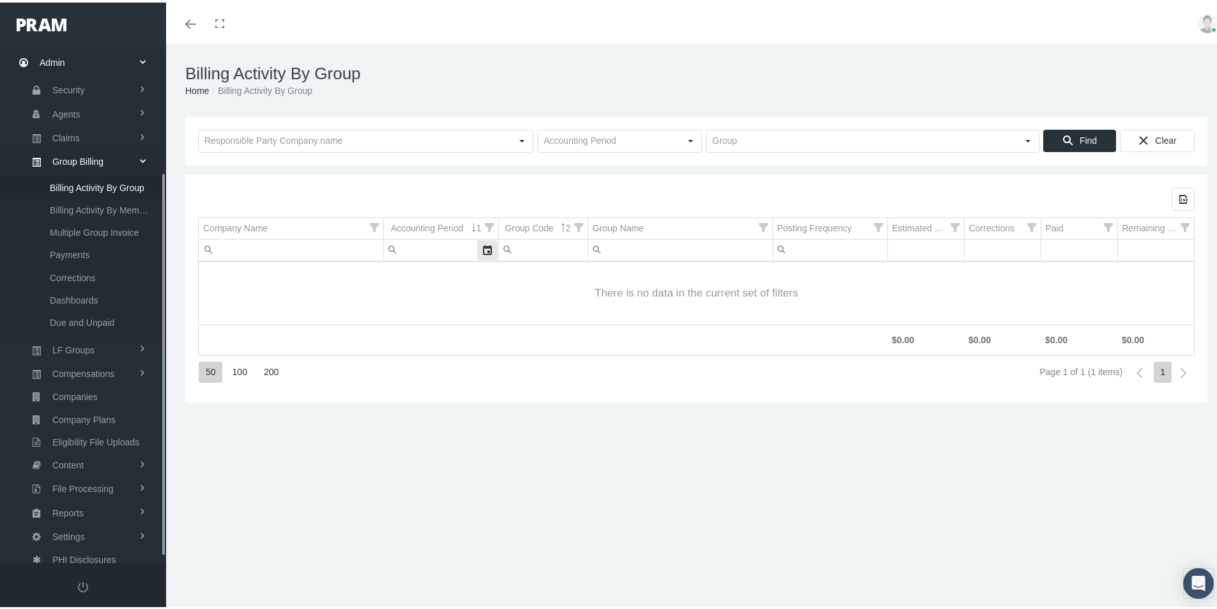
scroll to position [181, 0]
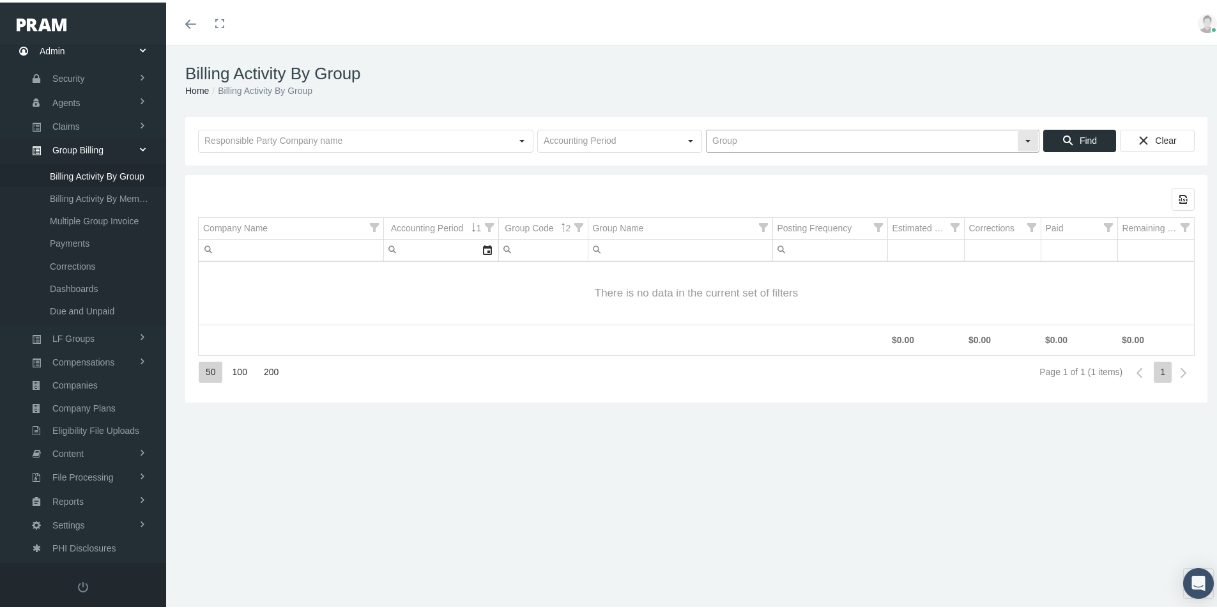
click at [721, 135] on input "text" at bounding box center [862, 139] width 311 height 22
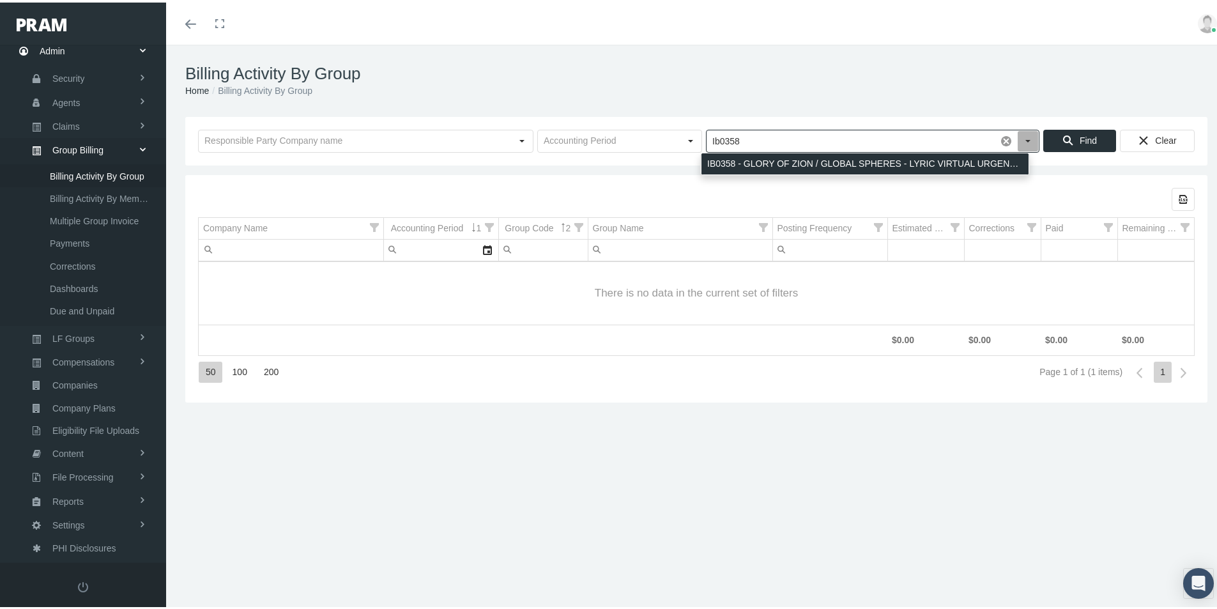
click at [728, 156] on div "IB0358 - GLORY OF ZION / GLOBAL SPHERES - LYRIC VIRTUAL URGENT CARE" at bounding box center [865, 161] width 327 height 21
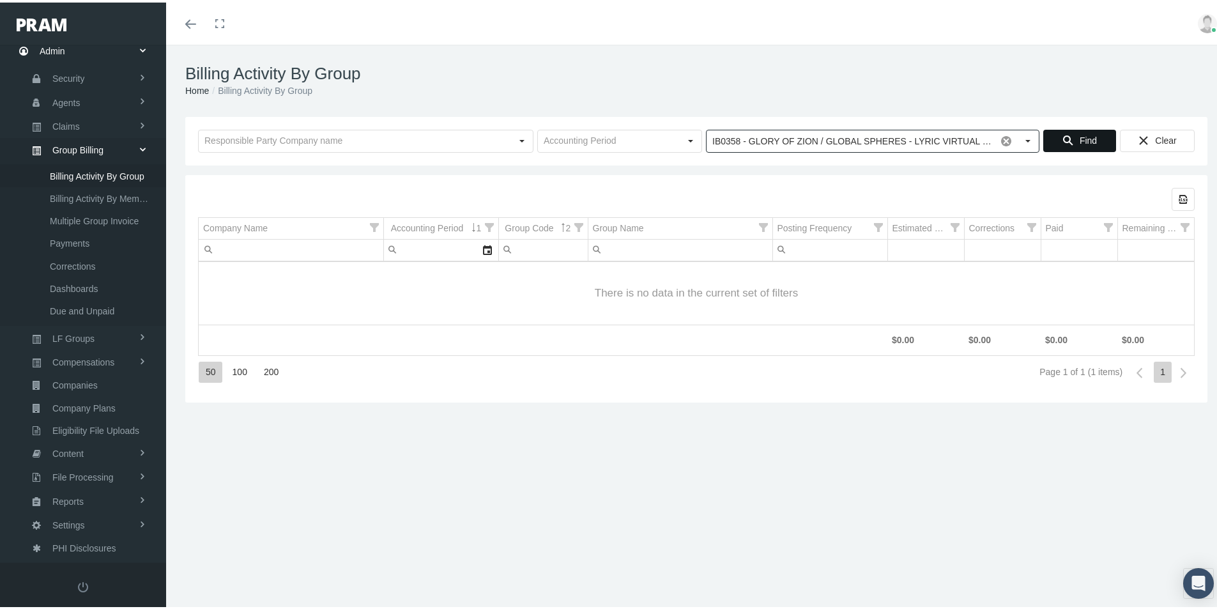
type input "IB0358 - GLORY OF ZION / GLOBAL SPHERES - LYRIC VIRTUAL URGENT CARE"
click at [1080, 137] on span "Find" at bounding box center [1088, 138] width 17 height 10
